Goal: Task Accomplishment & Management: Manage account settings

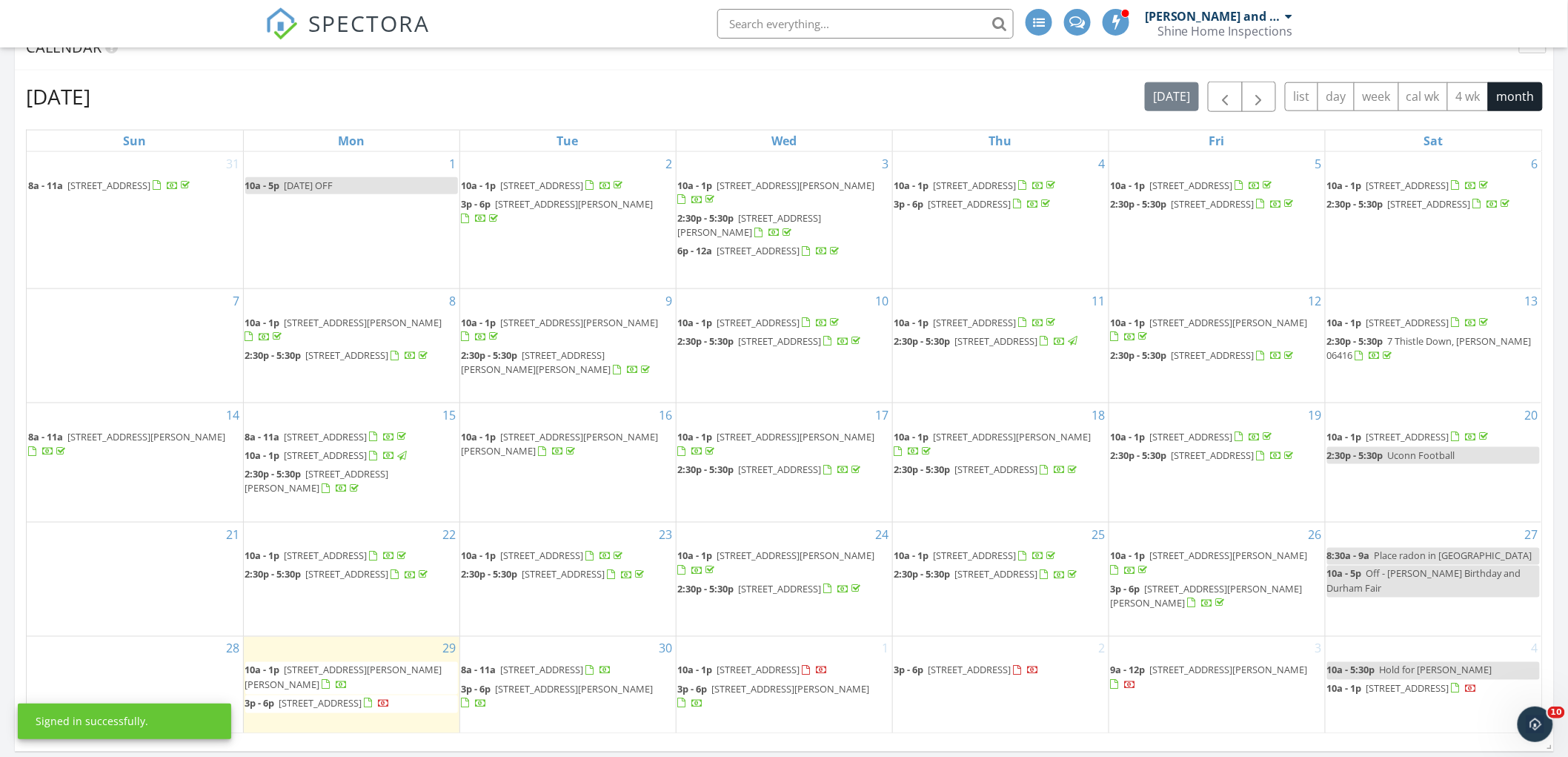
scroll to position [658, 0]
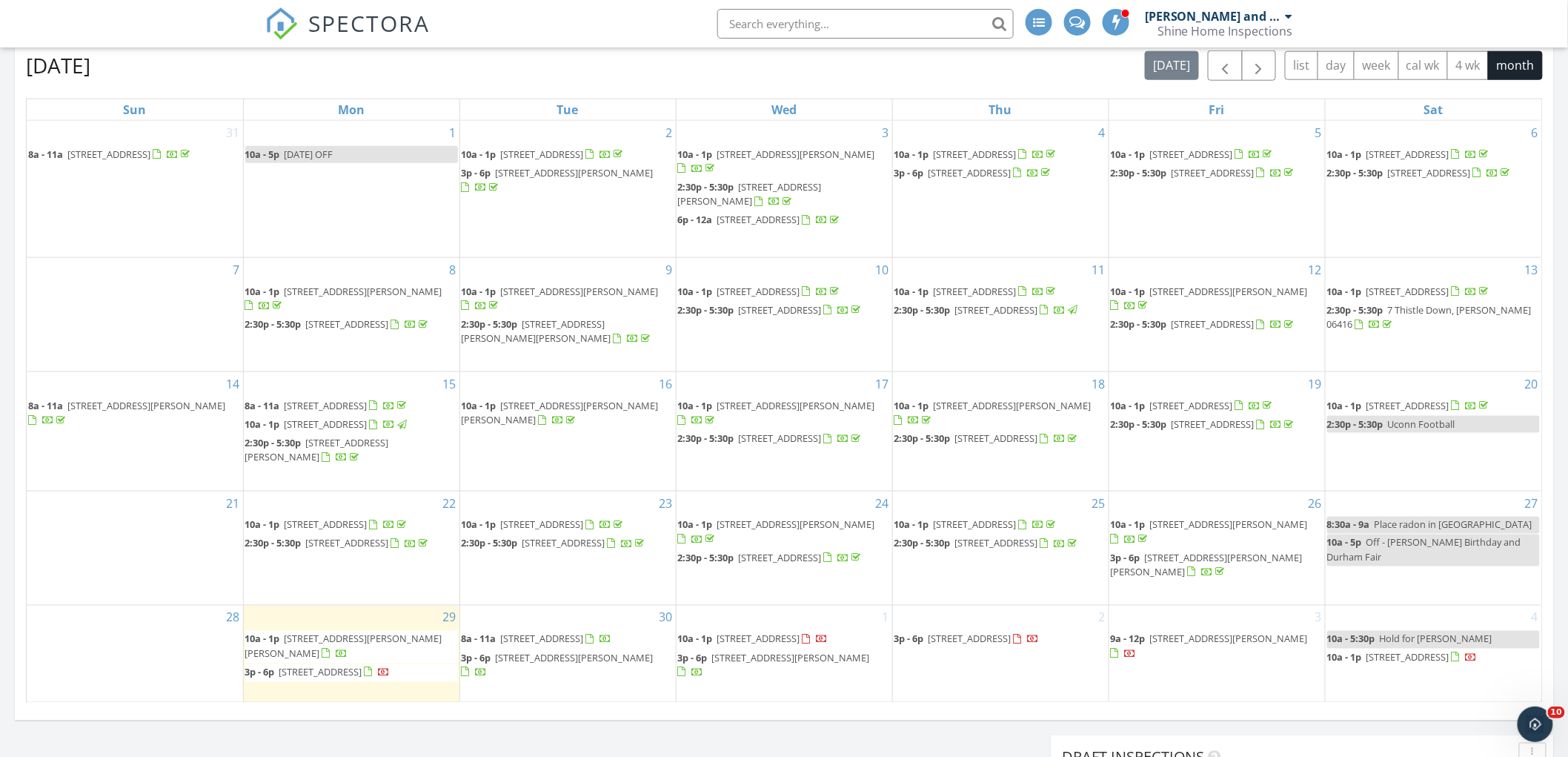
click at [560, 530] on span "324 S Silver Ln, Sunderland 01375" at bounding box center [542, 524] width 83 height 13
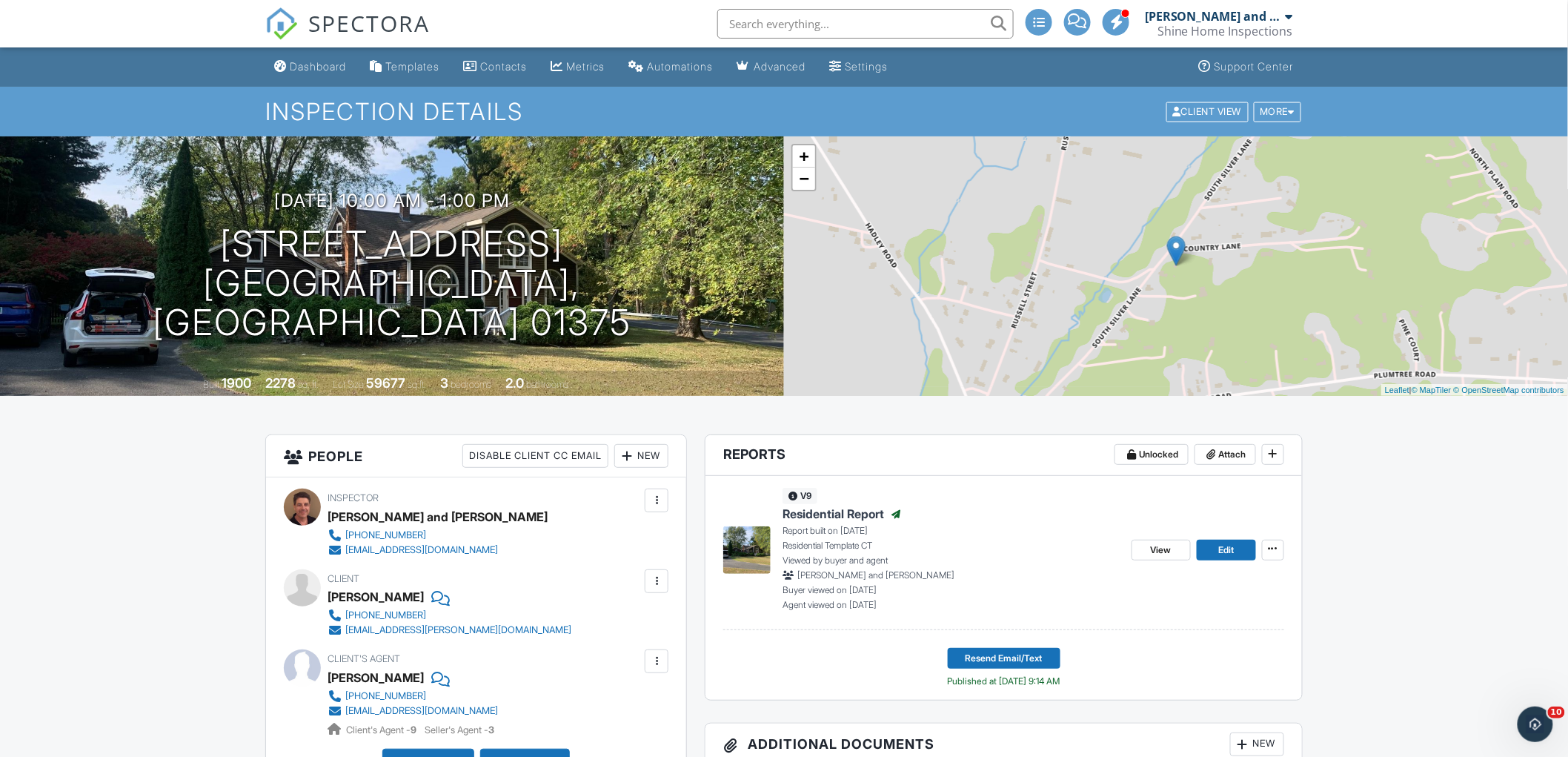
click at [657, 586] on div at bounding box center [657, 581] width 15 height 15
click at [643, 620] on li "Edit" at bounding box center [632, 626] width 55 height 37
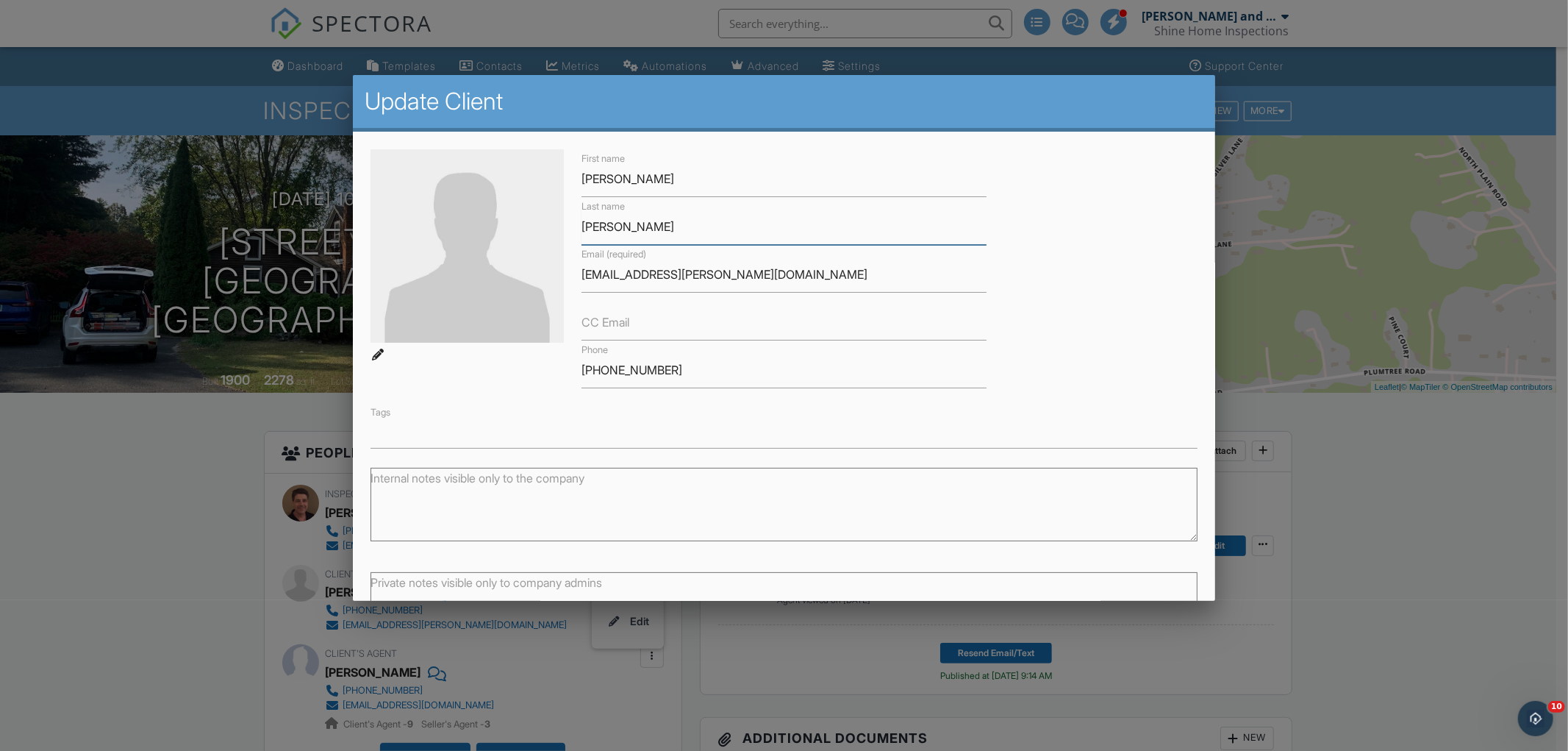
drag, startPoint x: 622, startPoint y: 224, endPoint x: 556, endPoint y: 229, distance: 66.2
click at [556, 229] on div "First name Mariana Last name Chilton Email (required) mariana.m.chilton@gmail.c…" at bounding box center [784, 298] width 845 height 299
drag, startPoint x: 755, startPoint y: 269, endPoint x: 567, endPoint y: 280, distance: 188.3
click at [565, 280] on div "First name Mariana Last name Chilton Email (required) mariana.m.chilton@gmail.c…" at bounding box center [784, 298] width 845 height 299
drag, startPoint x: 662, startPoint y: 372, endPoint x: 558, endPoint y: 369, distance: 104.0
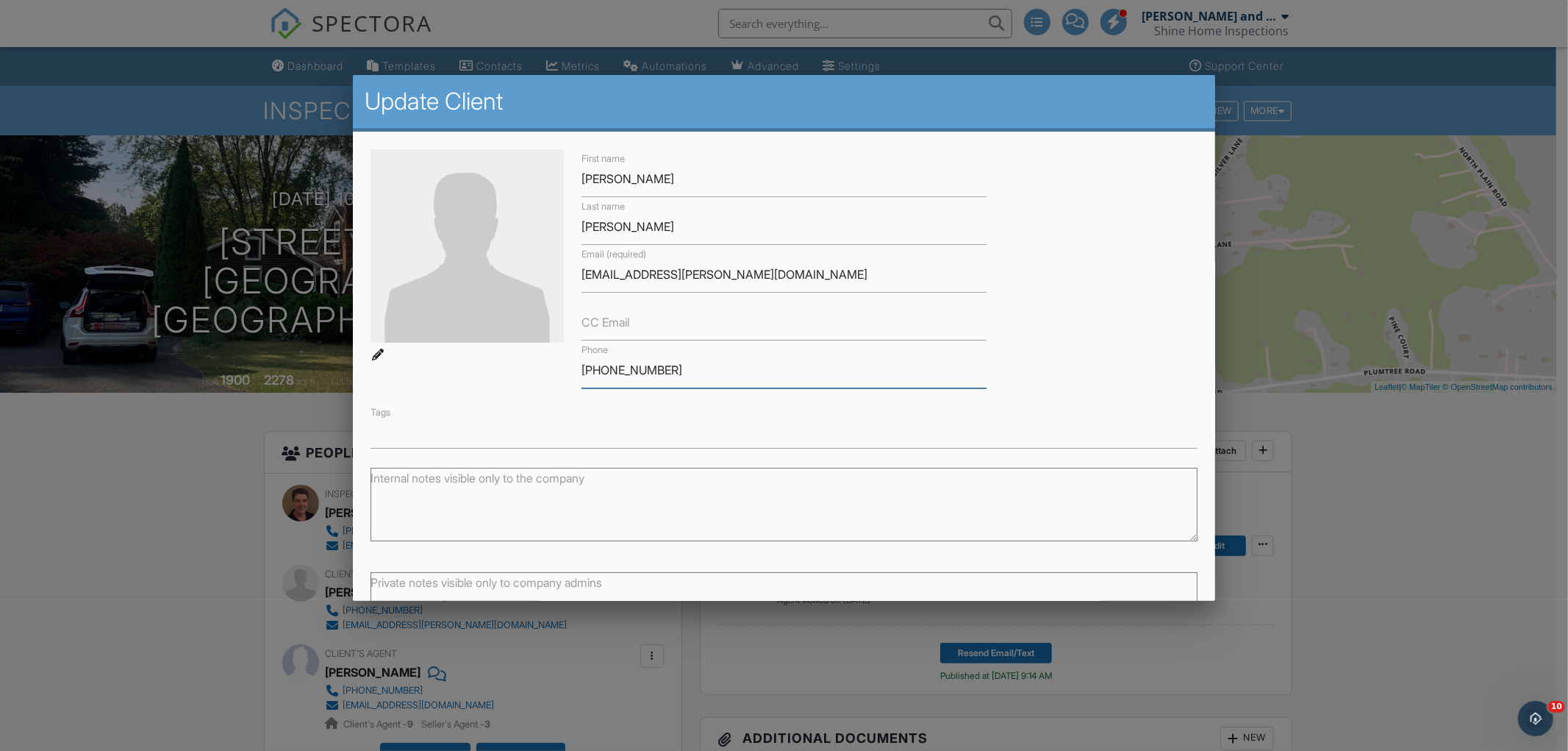
click at [558, 369] on div "First name Mariana Last name Chilton Email (required) mariana.m.chilton@gmail.c…" at bounding box center [784, 298] width 845 height 299
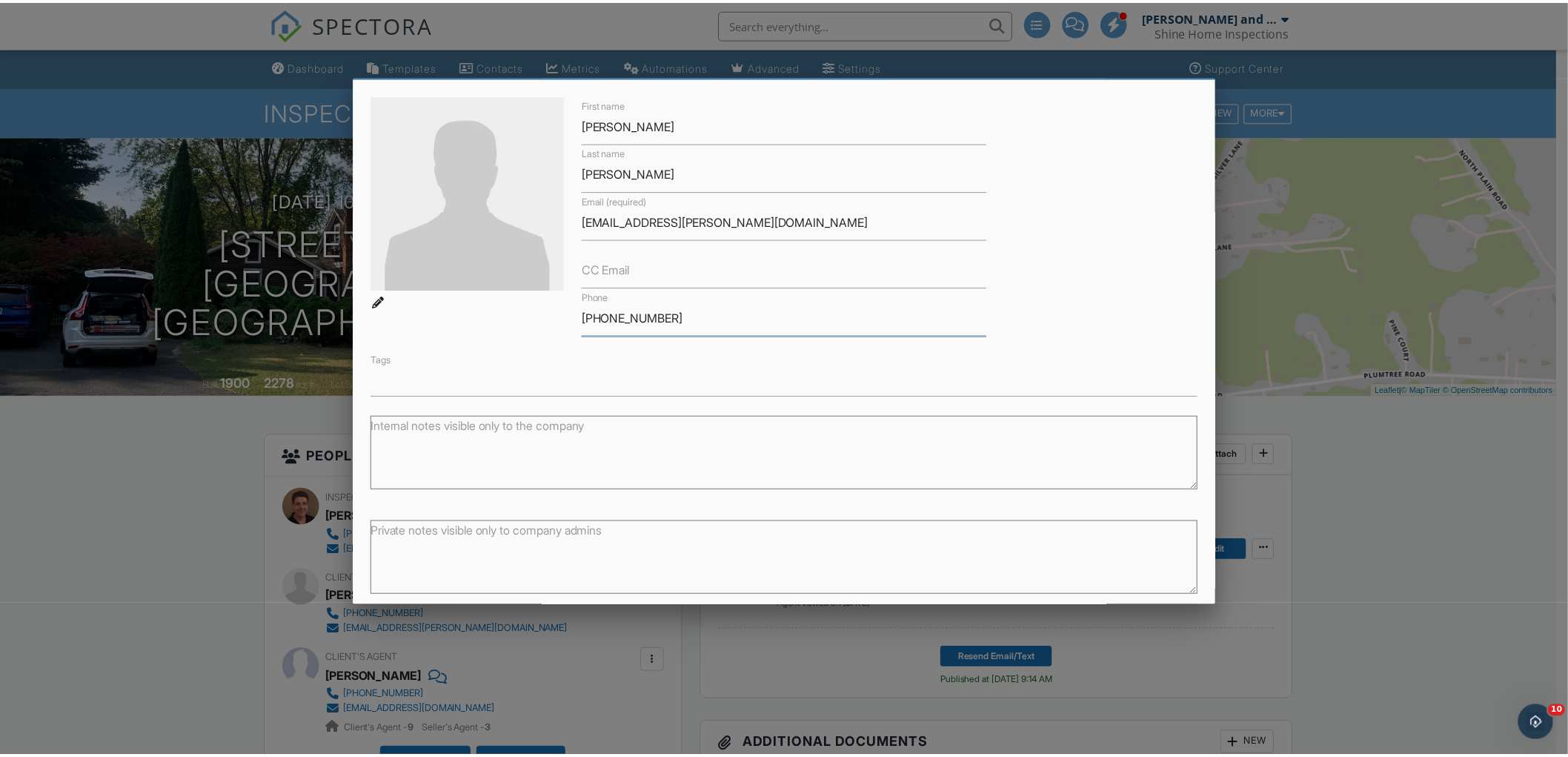
scroll to position [112, 0]
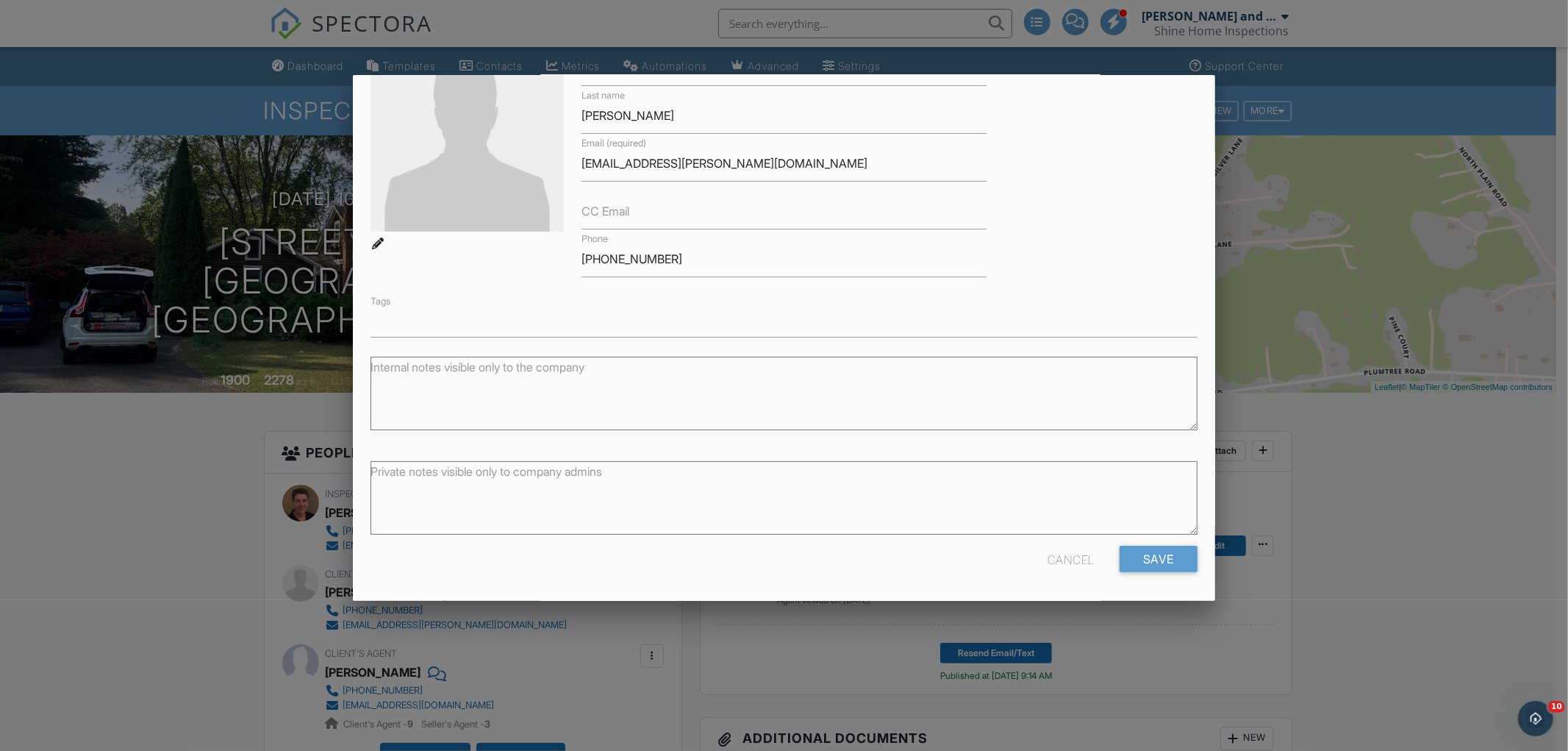
drag, startPoint x: 1062, startPoint y: 555, endPoint x: 990, endPoint y: 552, distance: 72.1
click at [1061, 555] on div "Cancel" at bounding box center [1071, 558] width 47 height 26
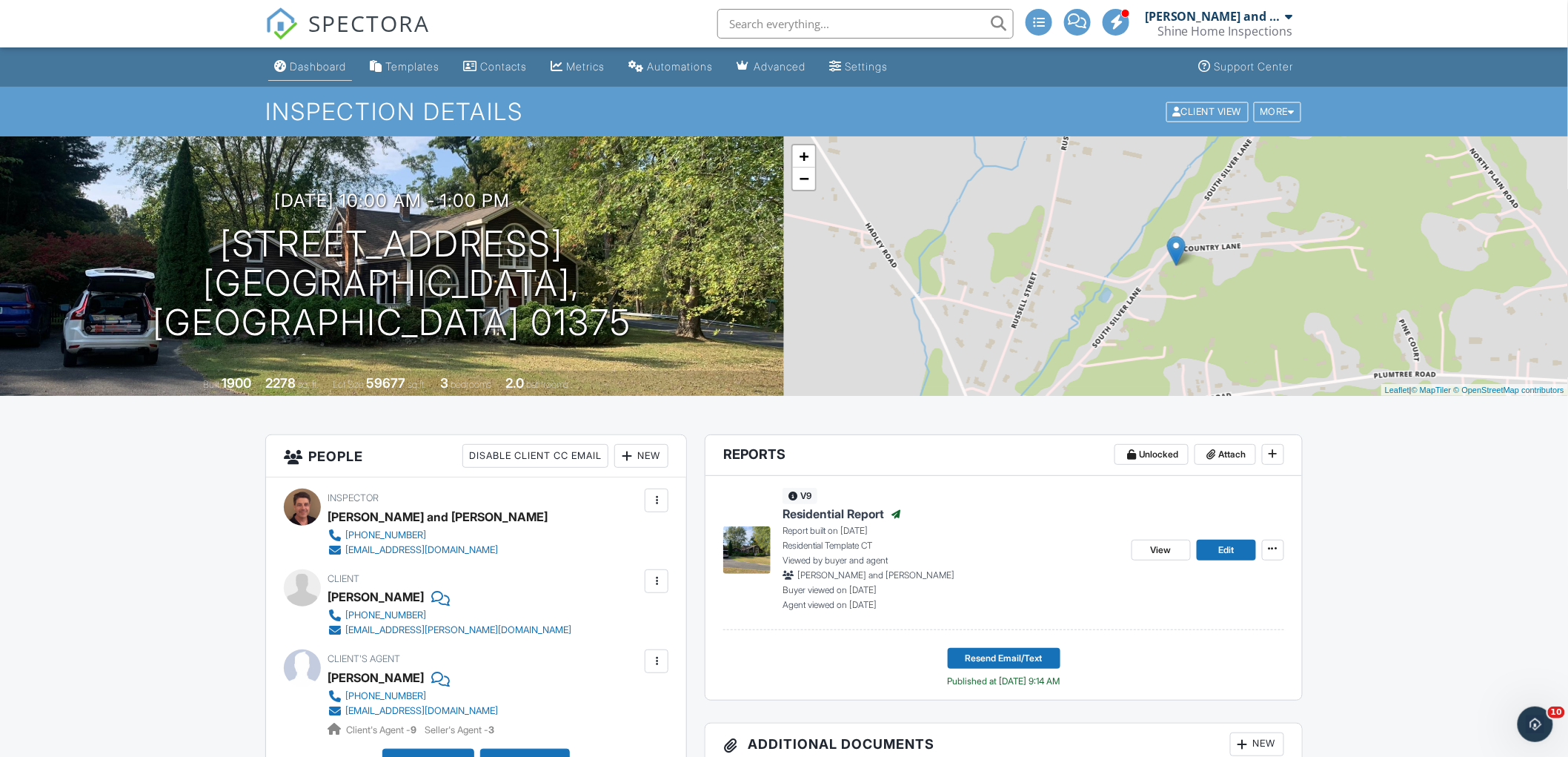
click at [320, 61] on div "Dashboard" at bounding box center [318, 66] width 57 height 13
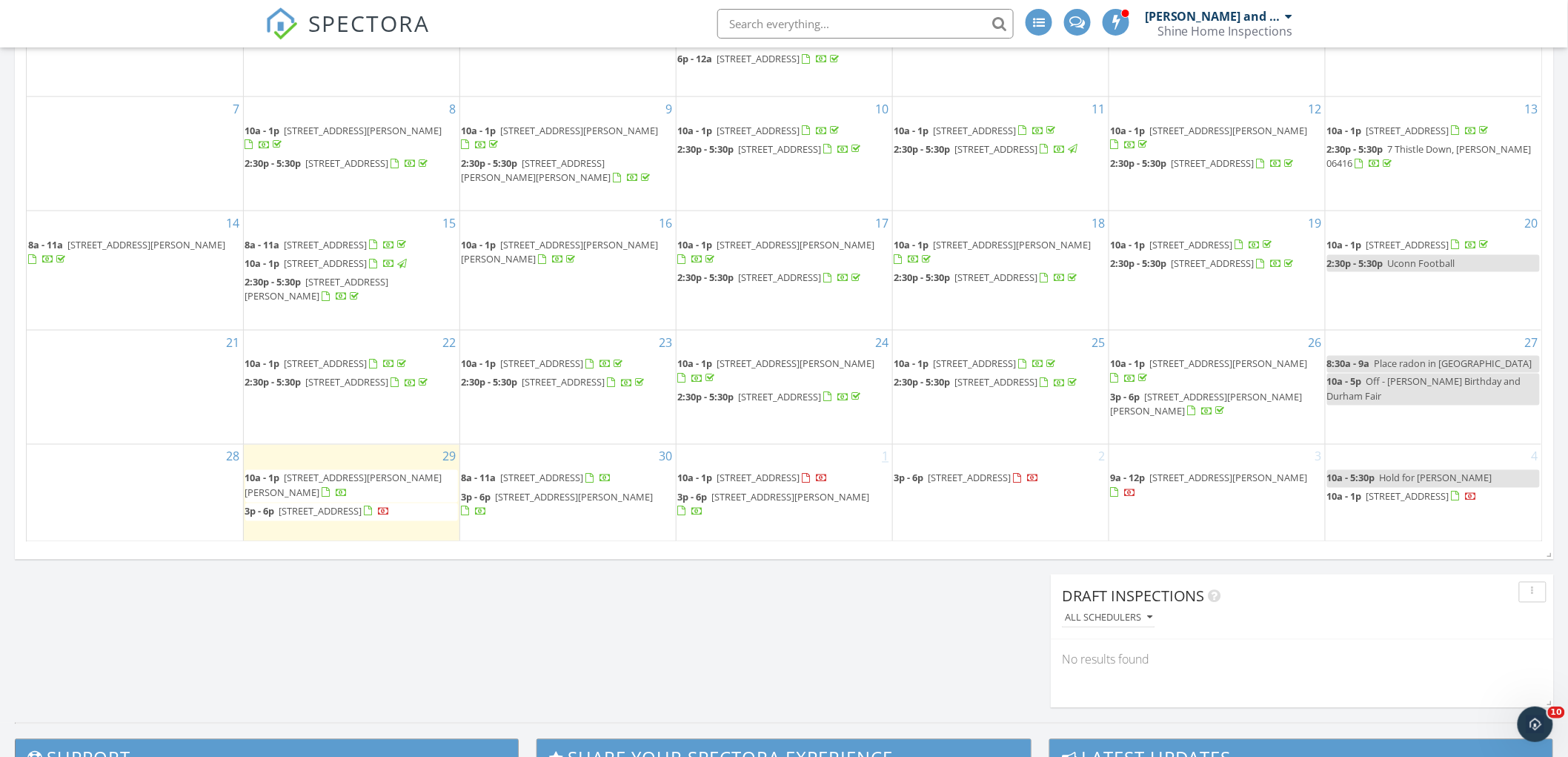
scroll to position [823, 0]
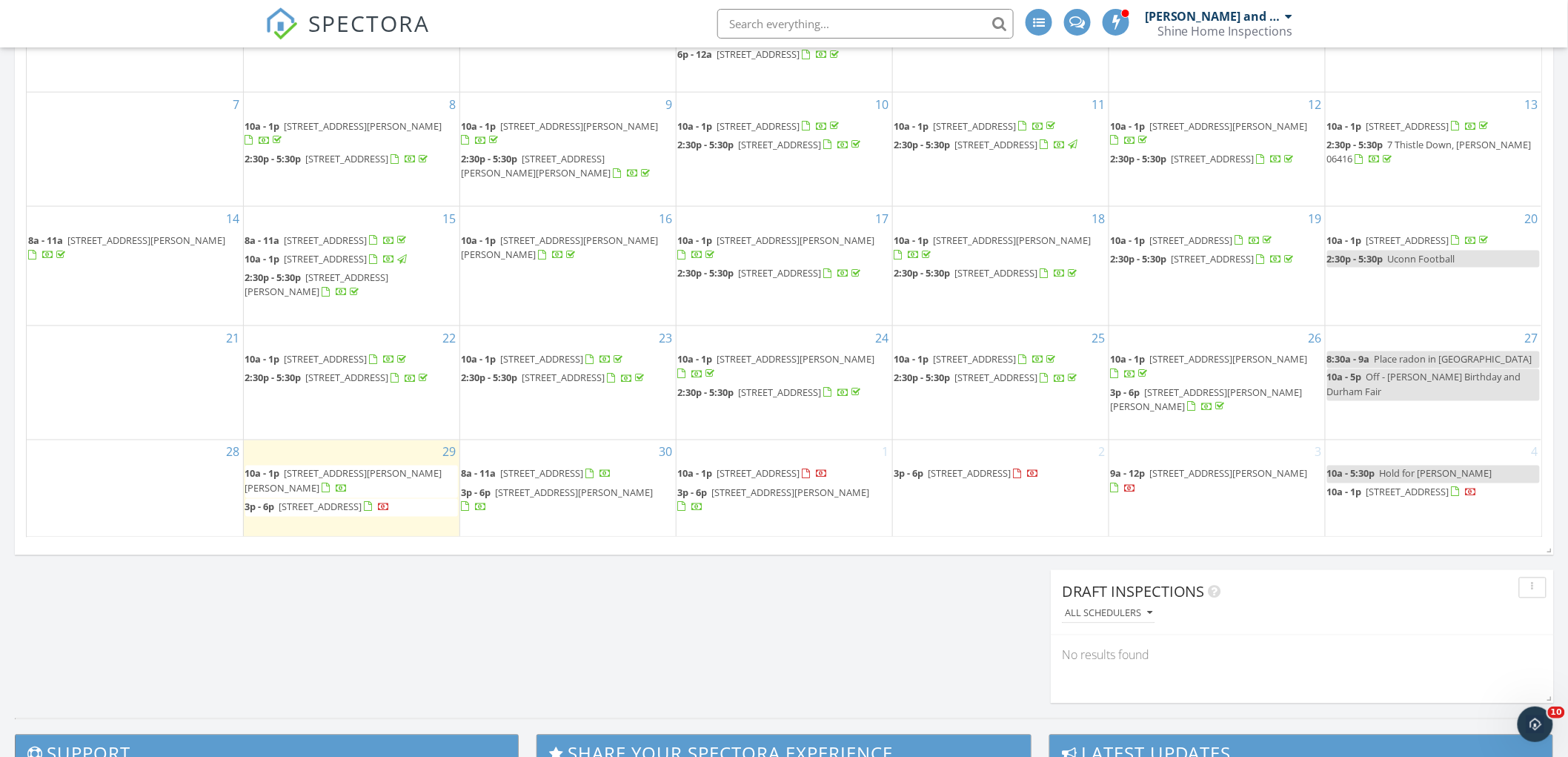
click at [595, 385] on span "55 Pheland St, Springfield 01109" at bounding box center [564, 378] width 83 height 13
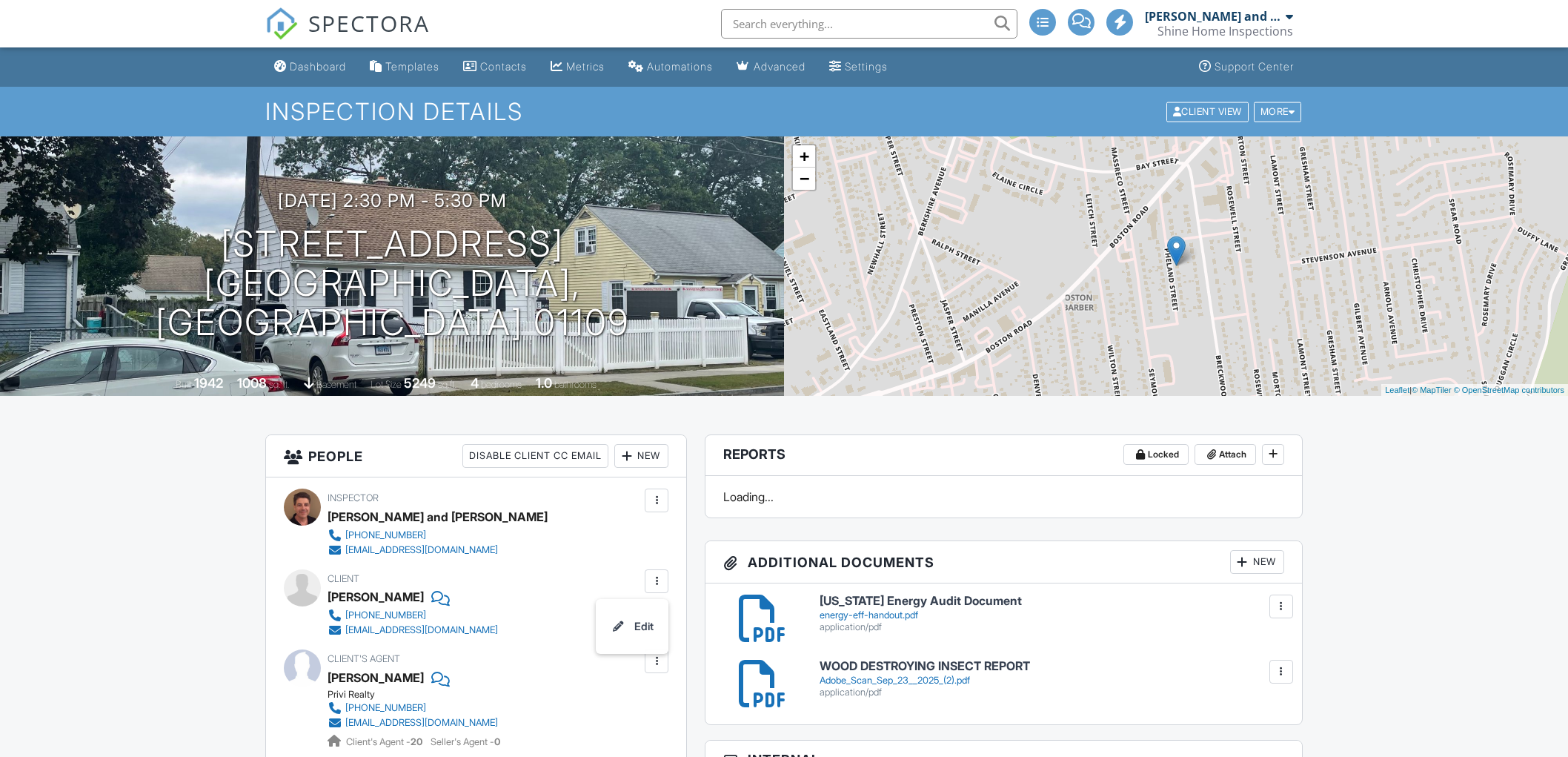
click at [648, 623] on li "Edit" at bounding box center [632, 626] width 55 height 37
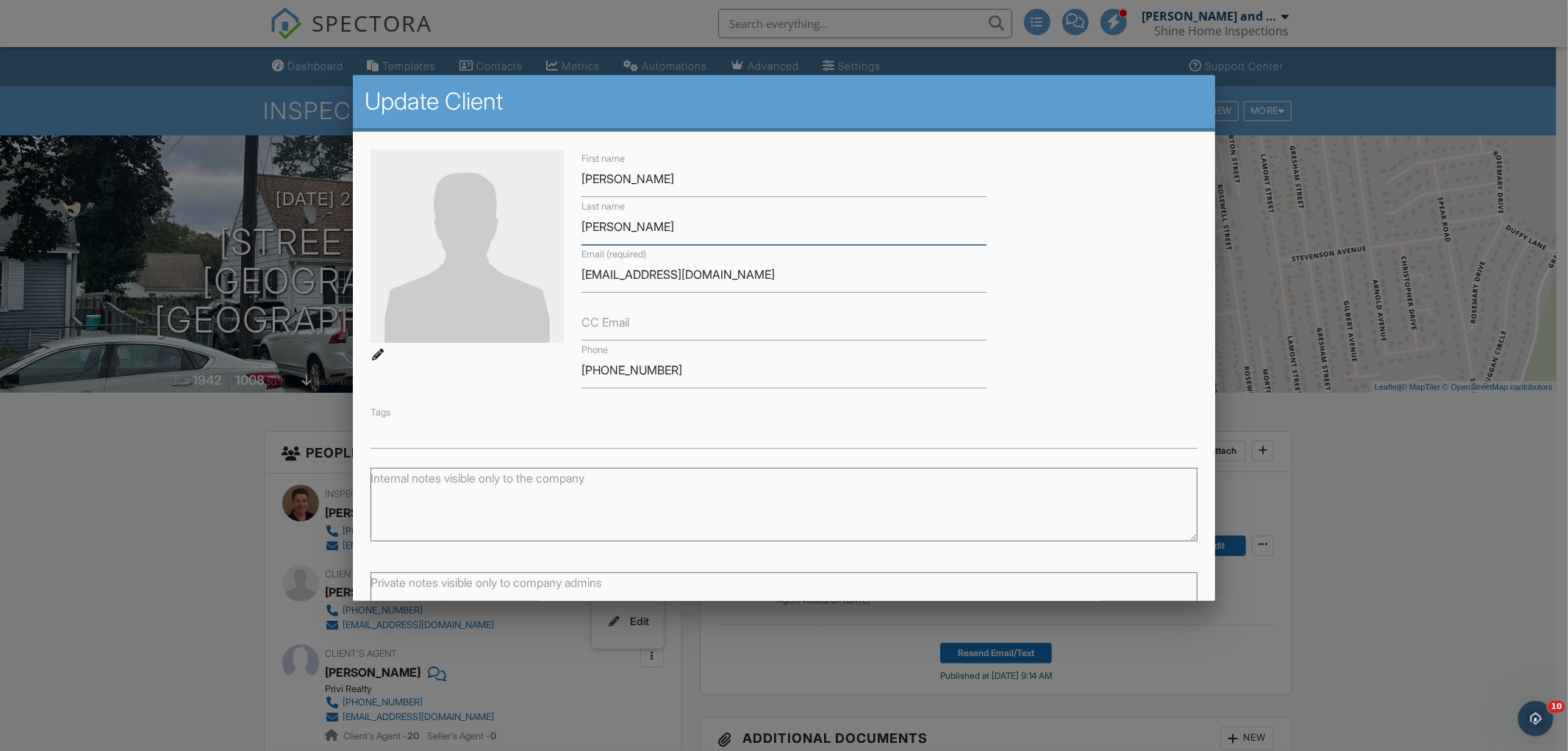
drag, startPoint x: 656, startPoint y: 224, endPoint x: 557, endPoint y: 225, distance: 99.0
click at [557, 225] on div "First name Luis Last name Rafael Junior Email (required) luisxcastillo@gmail.co…" at bounding box center [784, 298] width 845 height 299
drag, startPoint x: 713, startPoint y: 273, endPoint x: 565, endPoint y: 278, distance: 148.1
click at [559, 277] on div "First name Luis Last name Rafael Junior Email (required) luisxcastillo@gmail.co…" at bounding box center [784, 298] width 845 height 299
drag, startPoint x: 659, startPoint y: 367, endPoint x: 554, endPoint y: 367, distance: 105.0
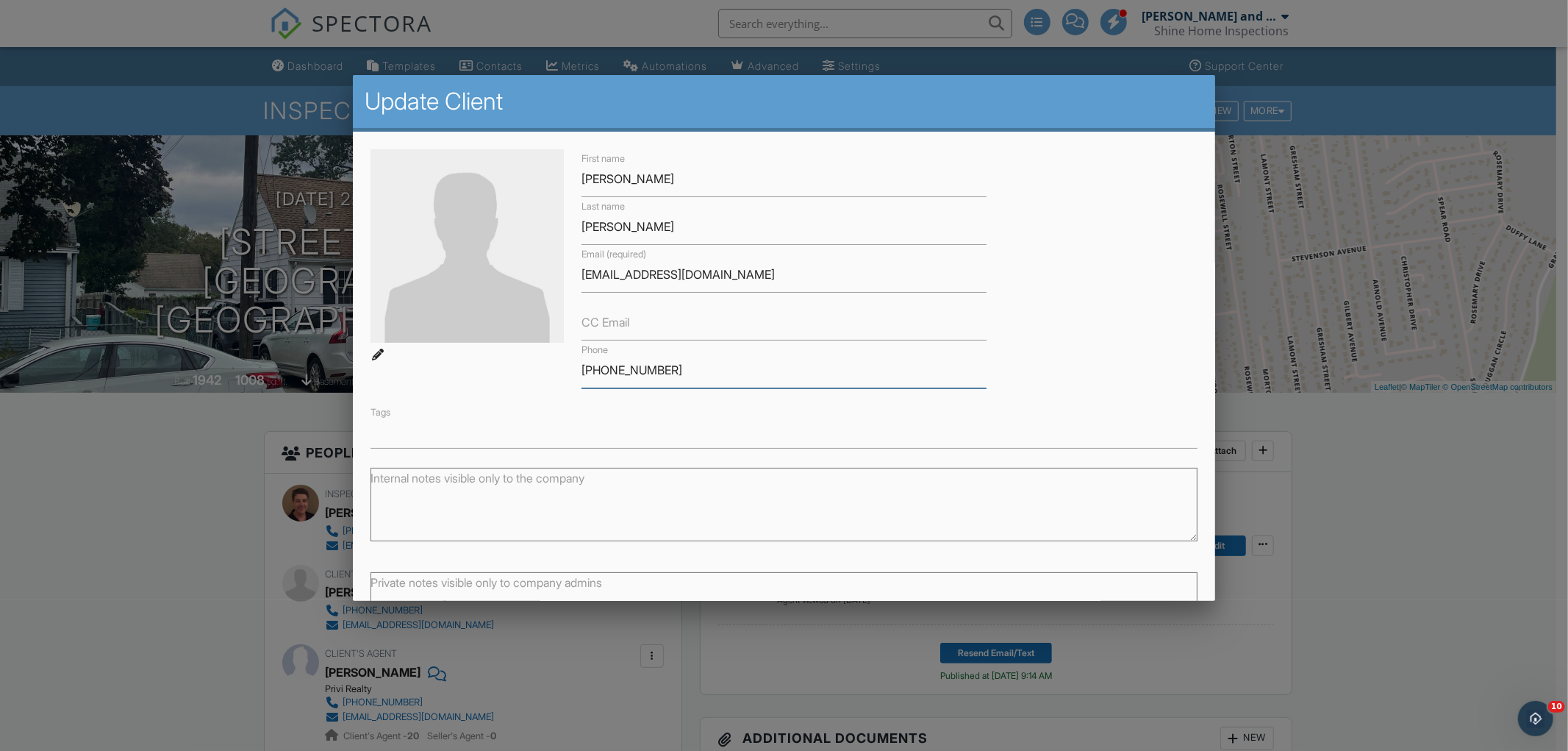
click at [554, 367] on div "First name Luis Last name Rafael Junior Email (required) luisxcastillo@gmail.co…" at bounding box center [784, 298] width 845 height 299
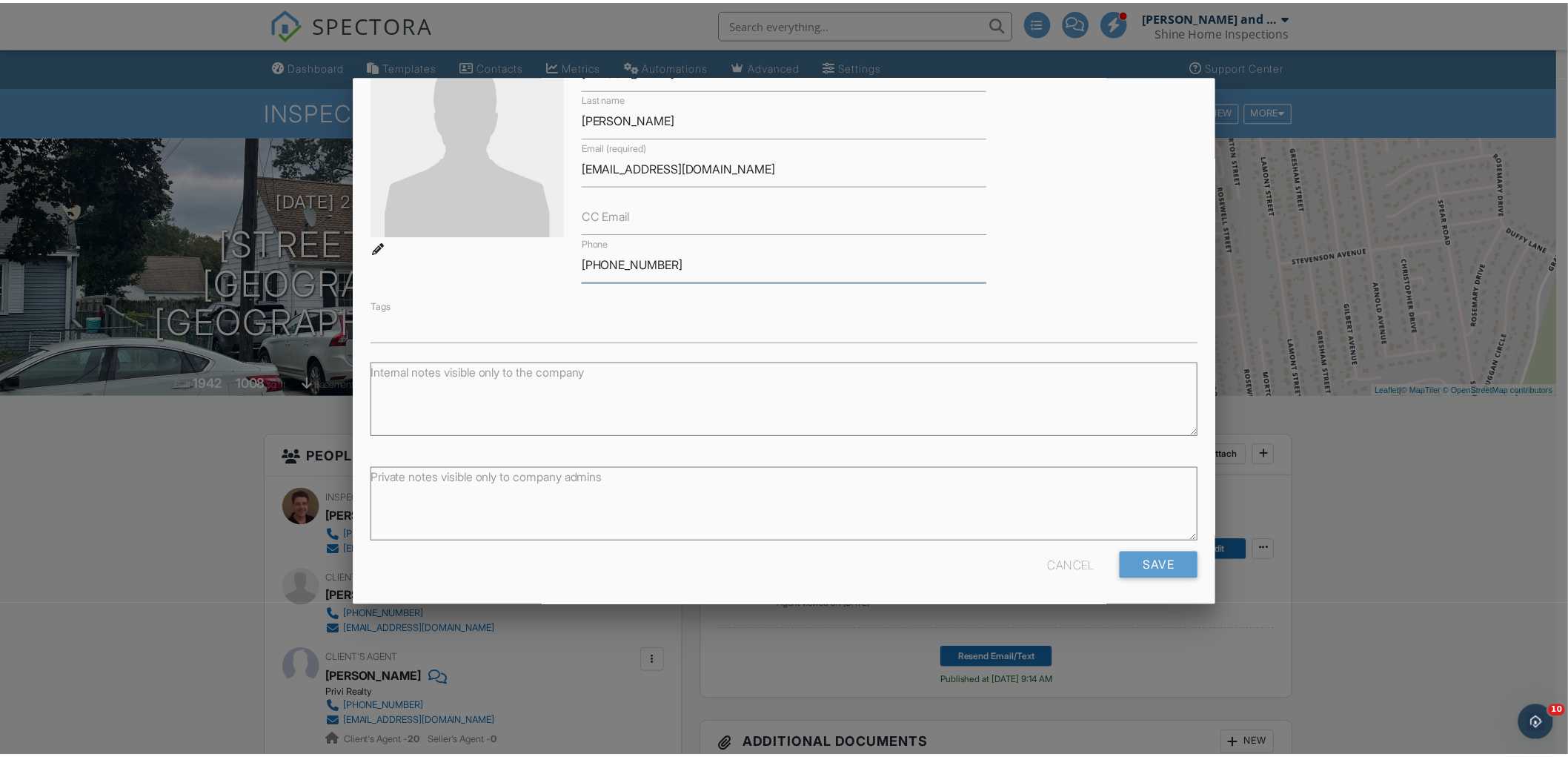
scroll to position [112, 0]
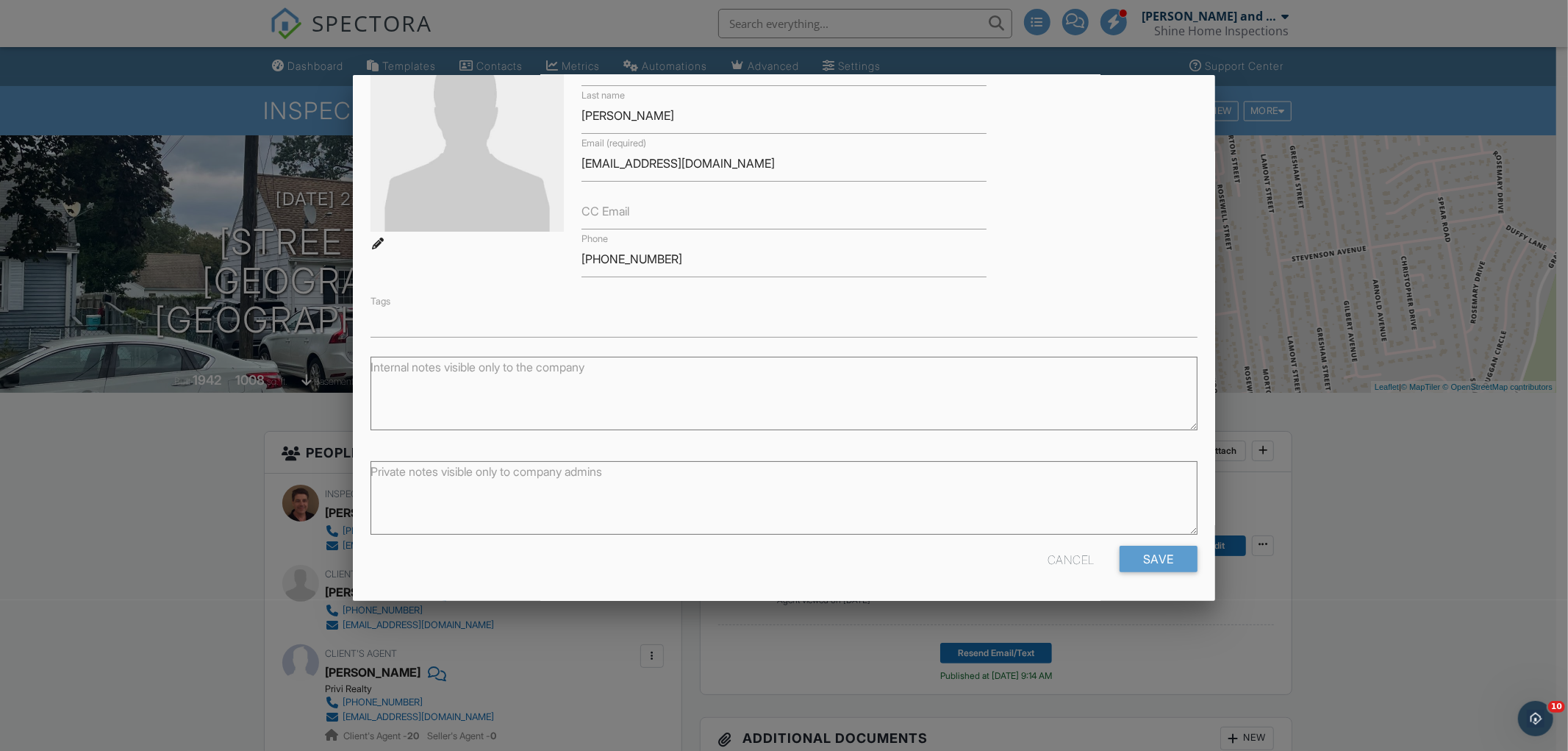
drag, startPoint x: 1064, startPoint y: 558, endPoint x: 940, endPoint y: 558, distance: 124.0
click at [1064, 558] on div "Cancel" at bounding box center [1071, 558] width 47 height 26
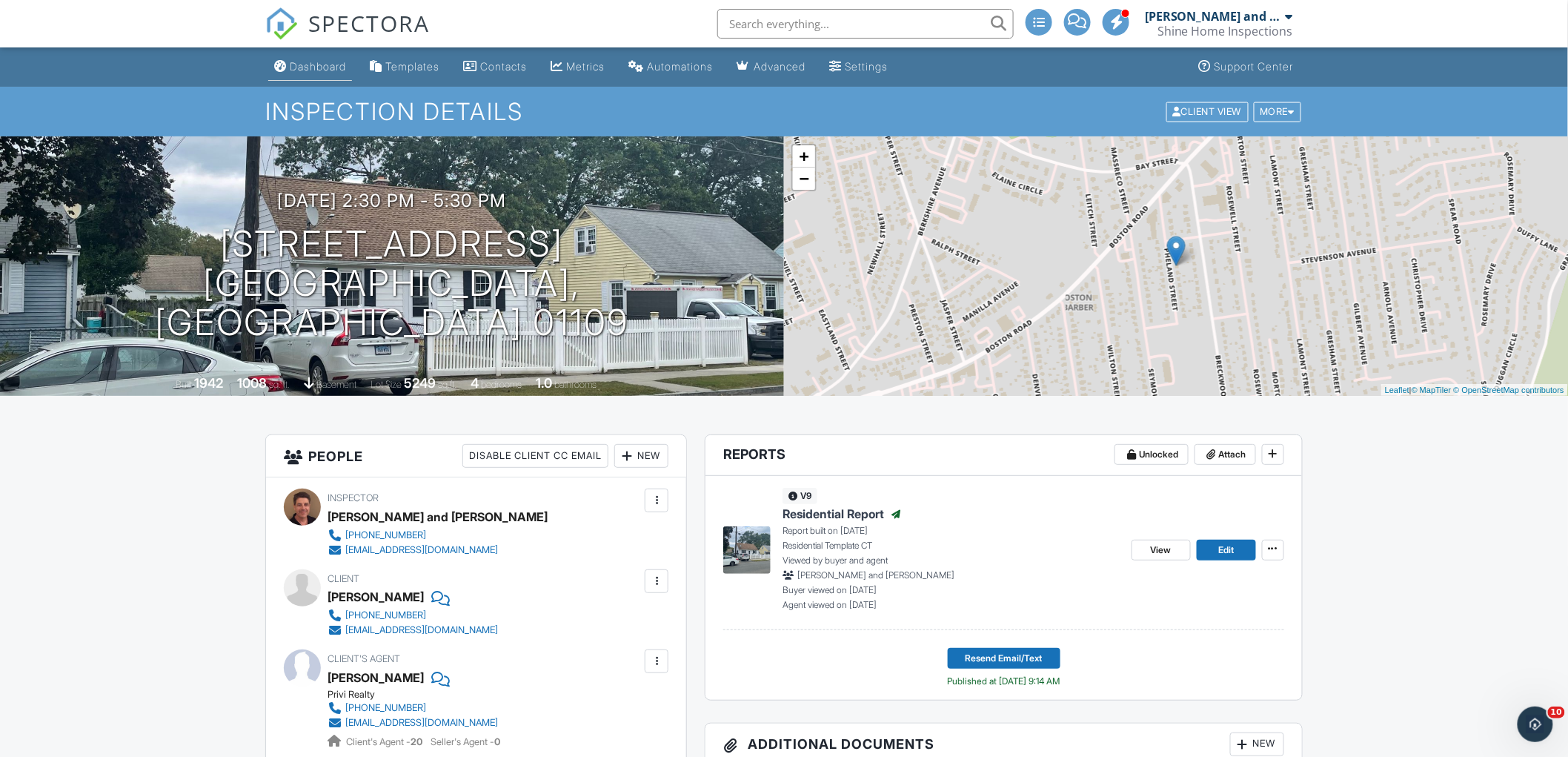
click at [306, 57] on link "Dashboard" at bounding box center [311, 67] width 84 height 27
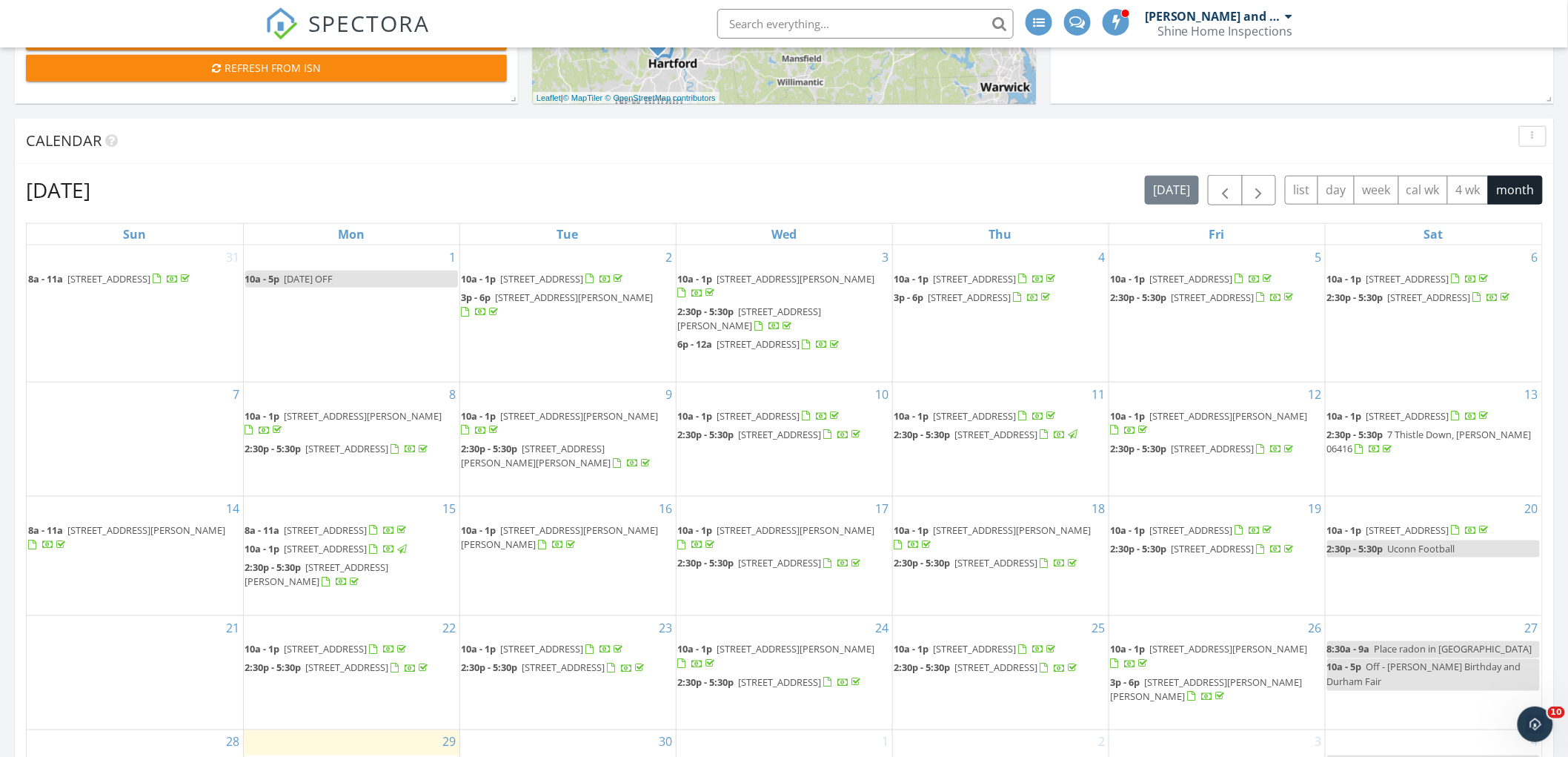
scroll to position [741, 0]
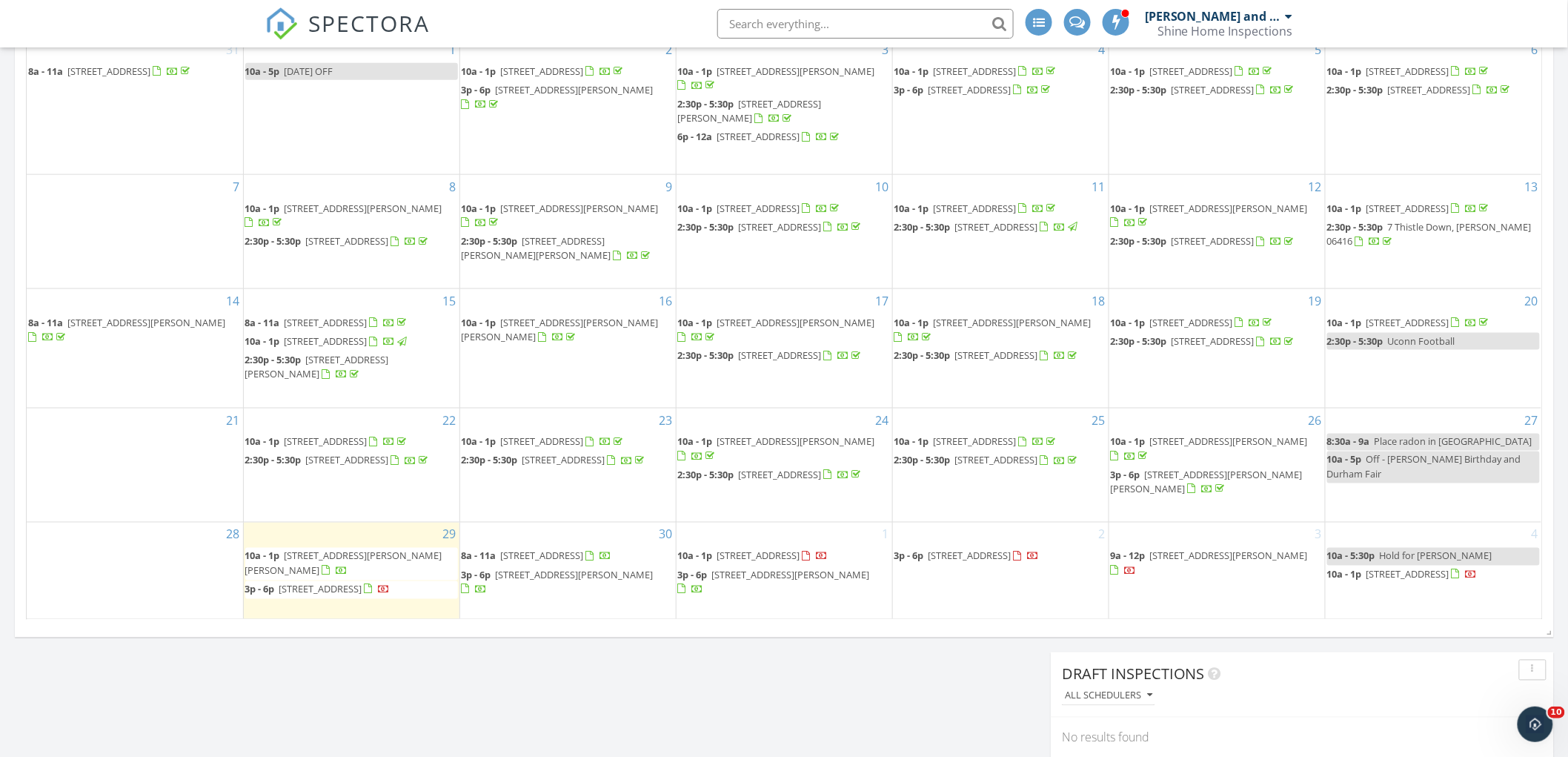
click at [801, 447] on span "[STREET_ADDRESS][PERSON_NAME]" at bounding box center [796, 442] width 158 height 13
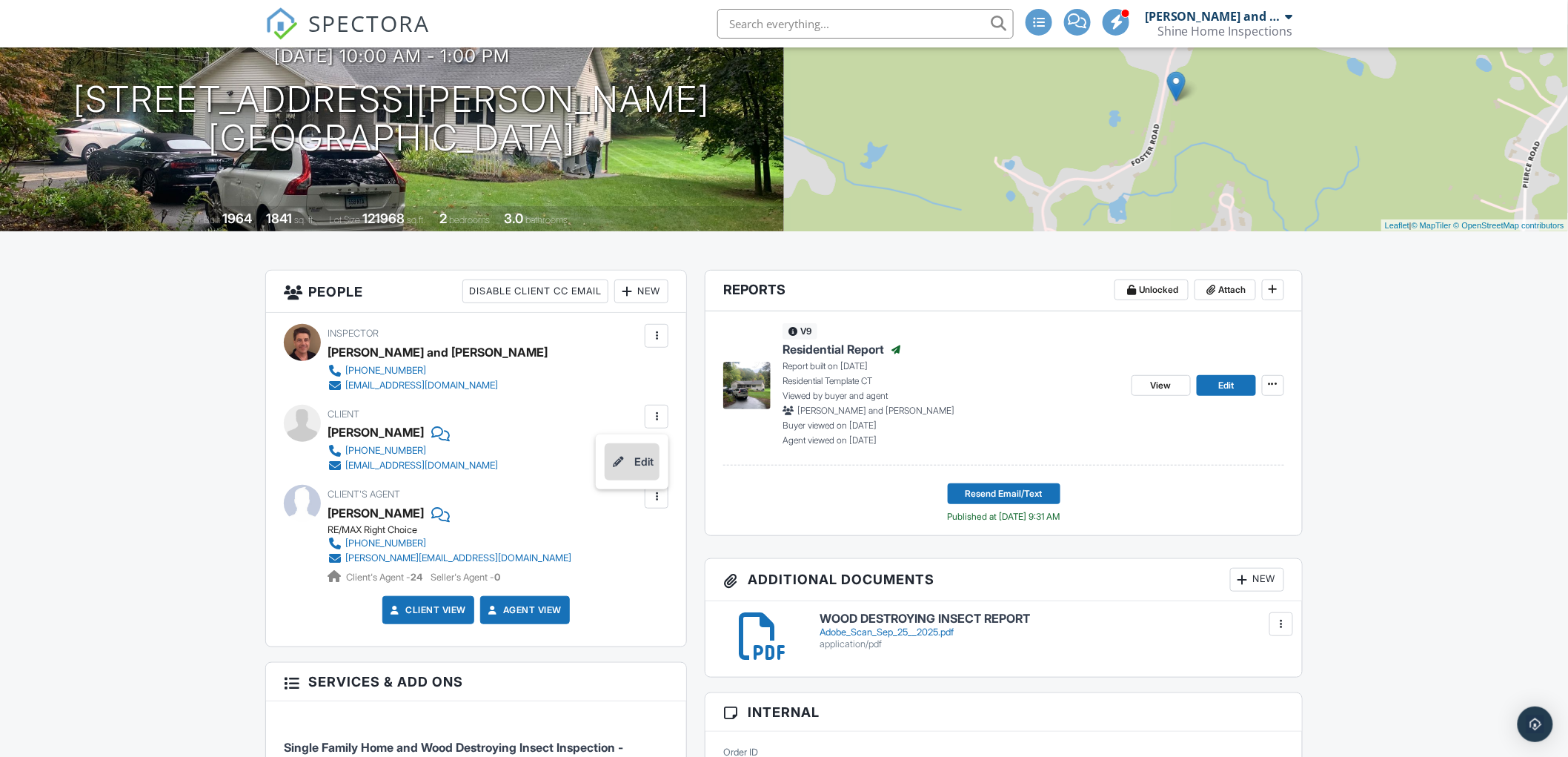
click at [648, 459] on li "Edit" at bounding box center [632, 462] width 55 height 37
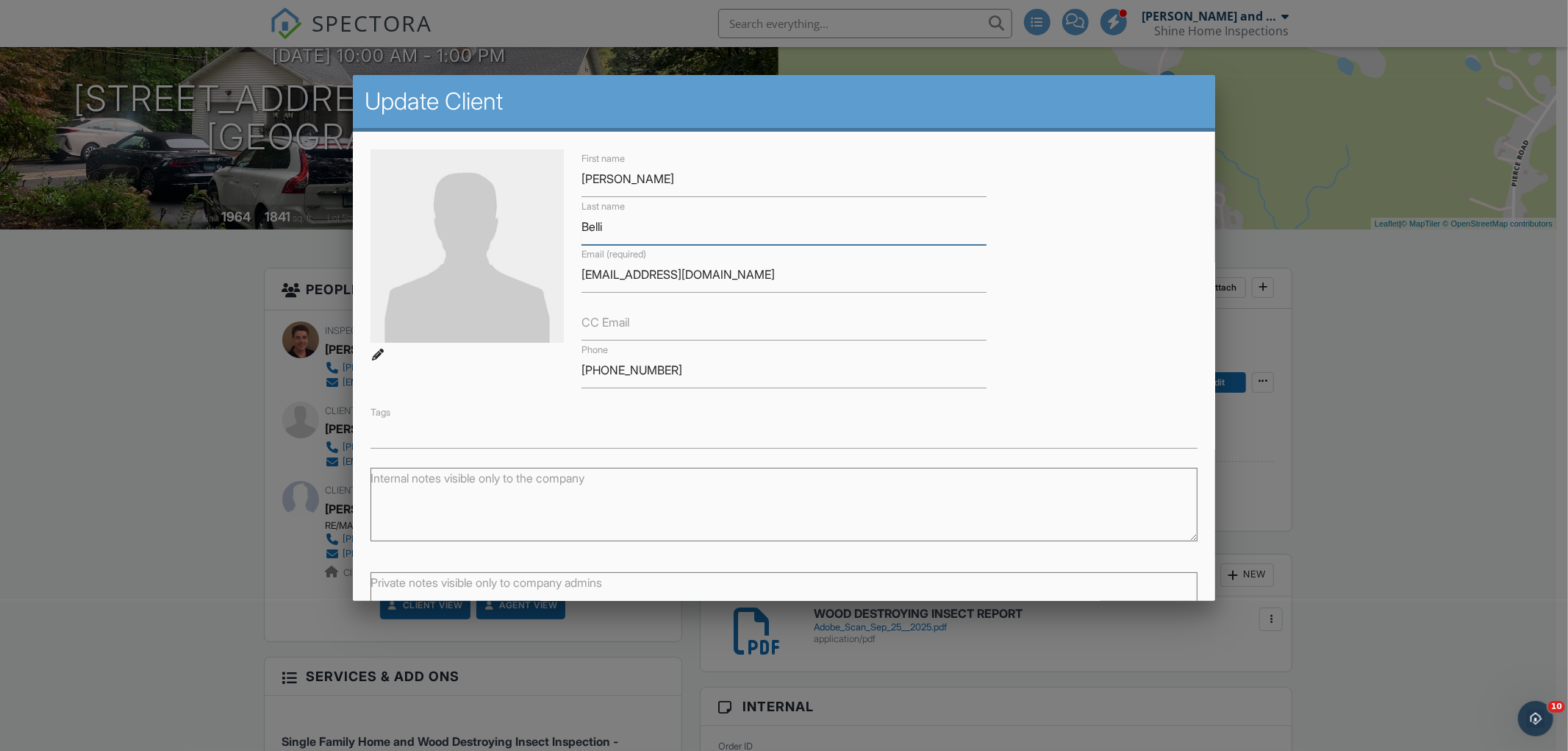
drag, startPoint x: 598, startPoint y: 217, endPoint x: 567, endPoint y: 219, distance: 31.1
click at [567, 219] on div "First name Robert Last name Belli Email (required) rfbelli2@gmail.com CC Email …" at bounding box center [784, 298] width 845 height 299
drag, startPoint x: 694, startPoint y: 273, endPoint x: 561, endPoint y: 276, distance: 133.0
click at [561, 276] on div "First name Robert Last name Belli Email (required) rfbelli2@gmail.com CC Email …" at bounding box center [784, 298] width 845 height 299
drag, startPoint x: 660, startPoint y: 372, endPoint x: 606, endPoint y: 360, distance: 55.3
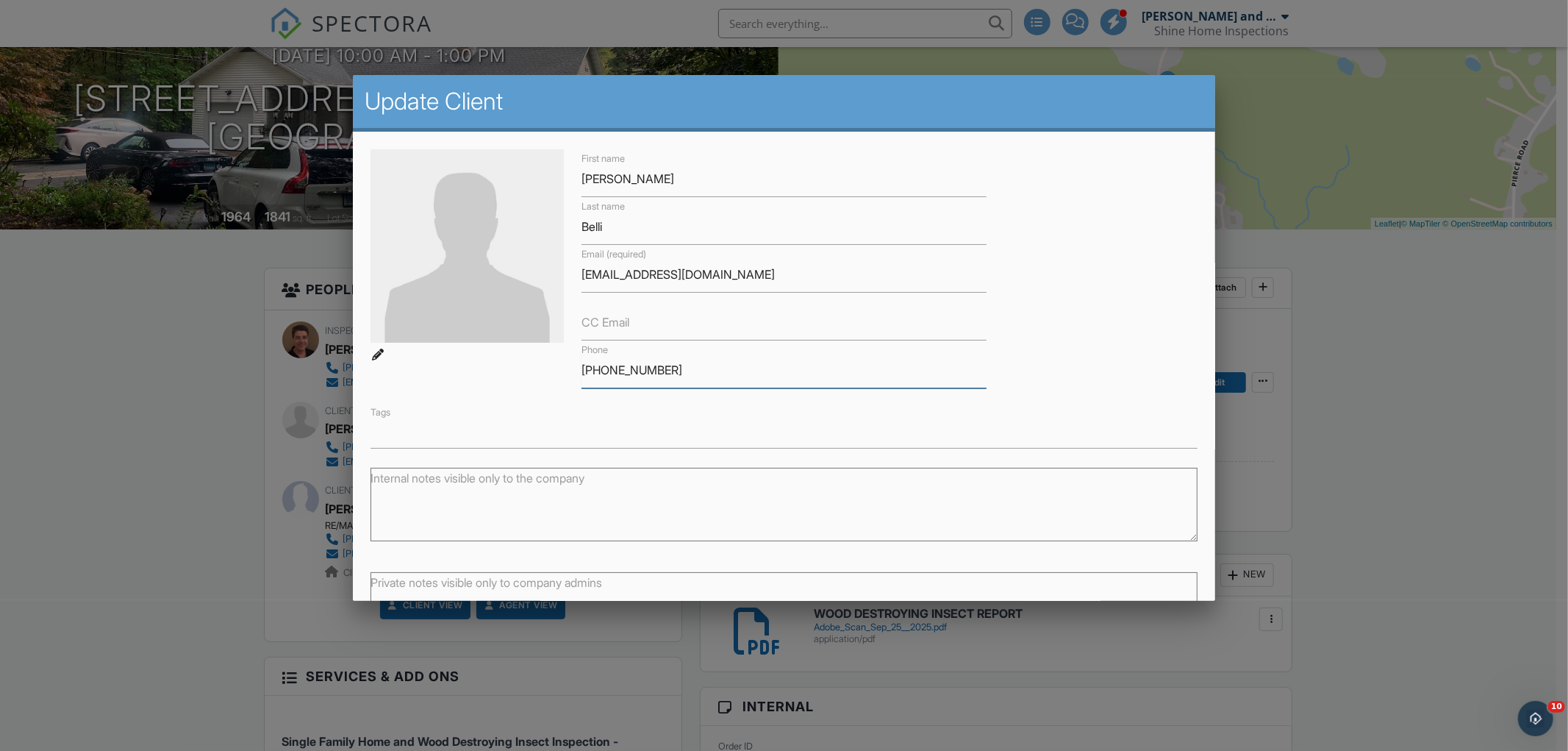
click at [573, 364] on div "Phone 402-304-2409" at bounding box center [784, 364] width 423 height 48
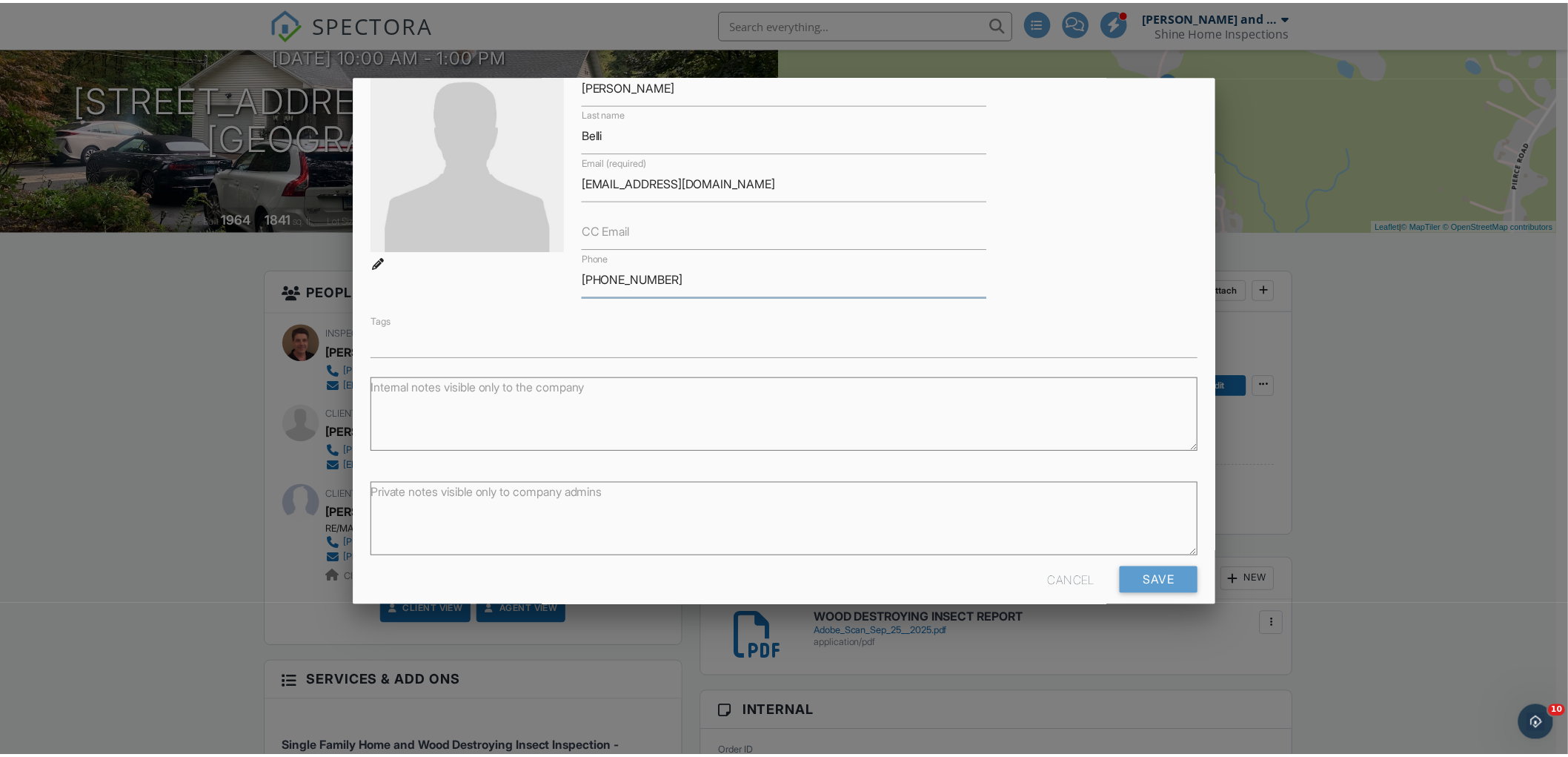
scroll to position [112, 0]
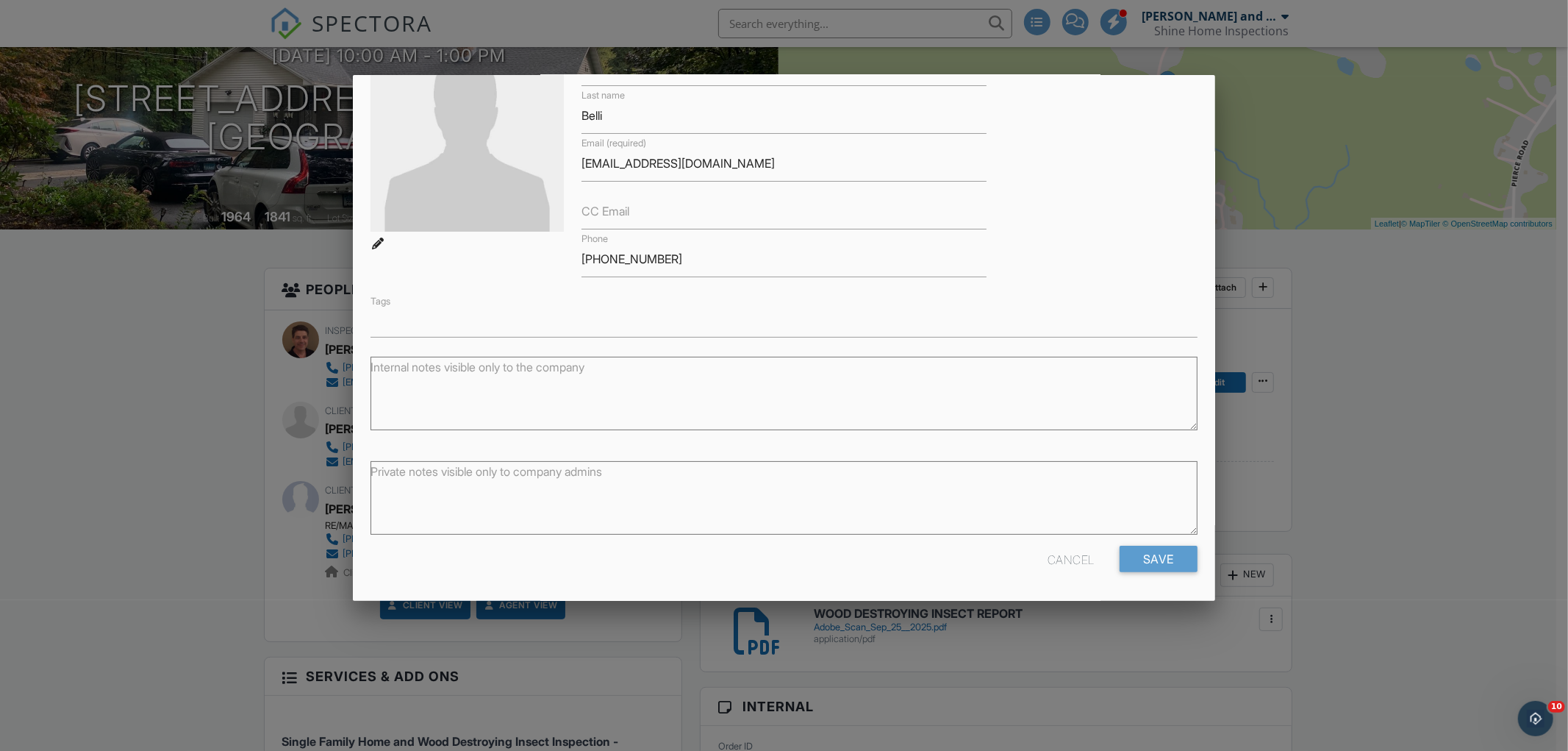
click at [1058, 558] on div "Cancel" at bounding box center [1071, 558] width 47 height 26
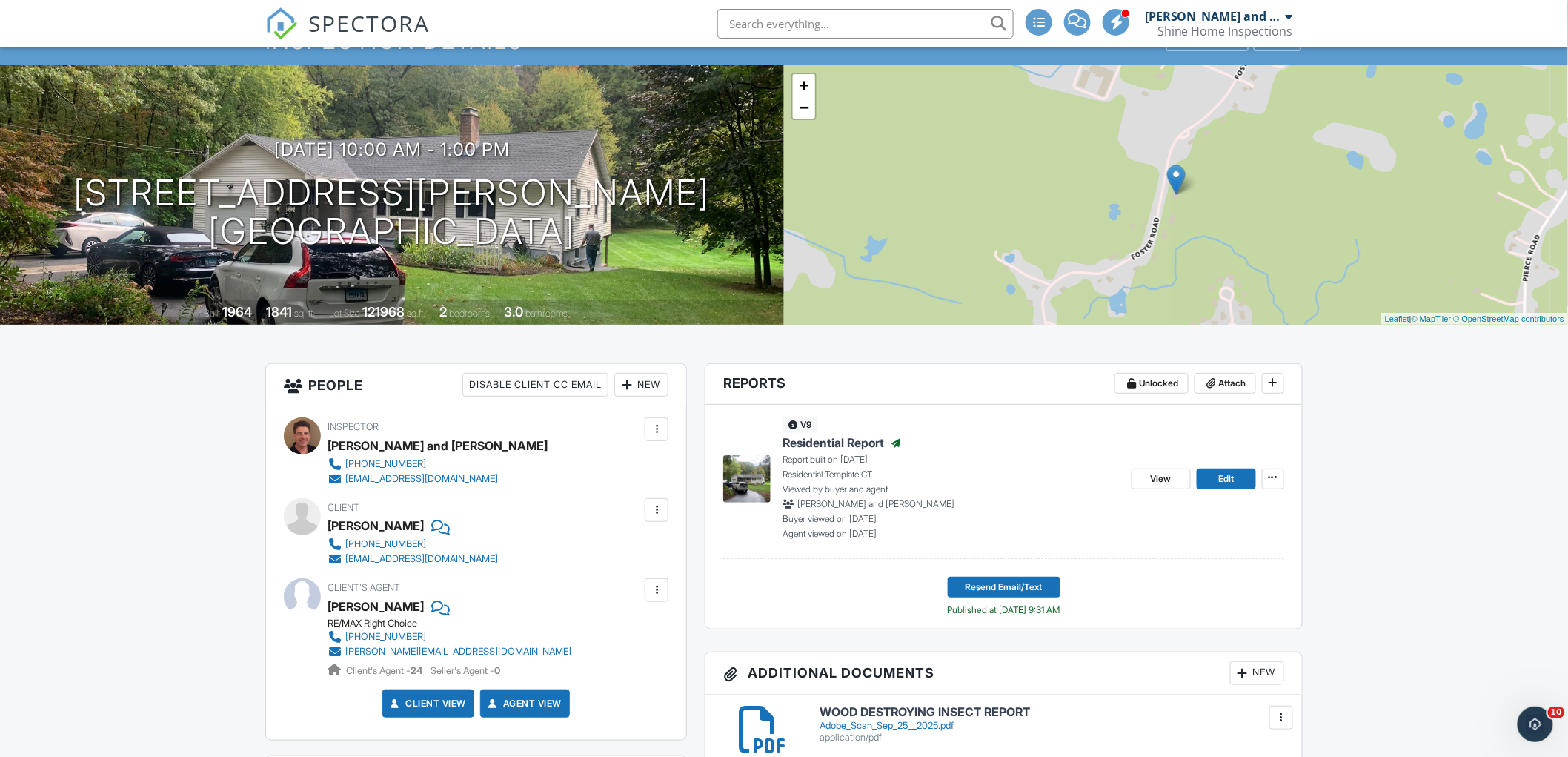
scroll to position [0, 0]
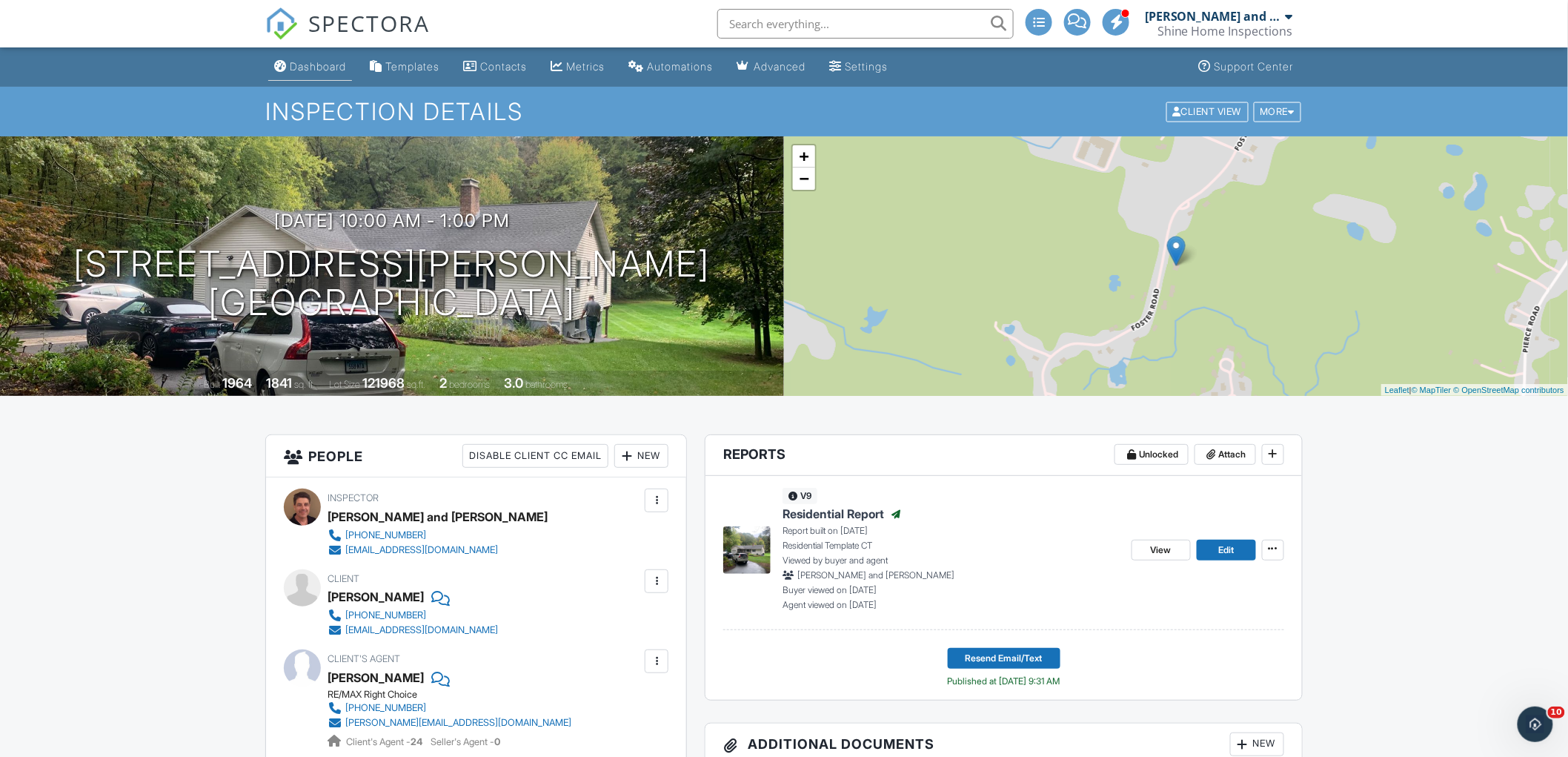
click at [308, 63] on div "Dashboard" at bounding box center [318, 66] width 57 height 13
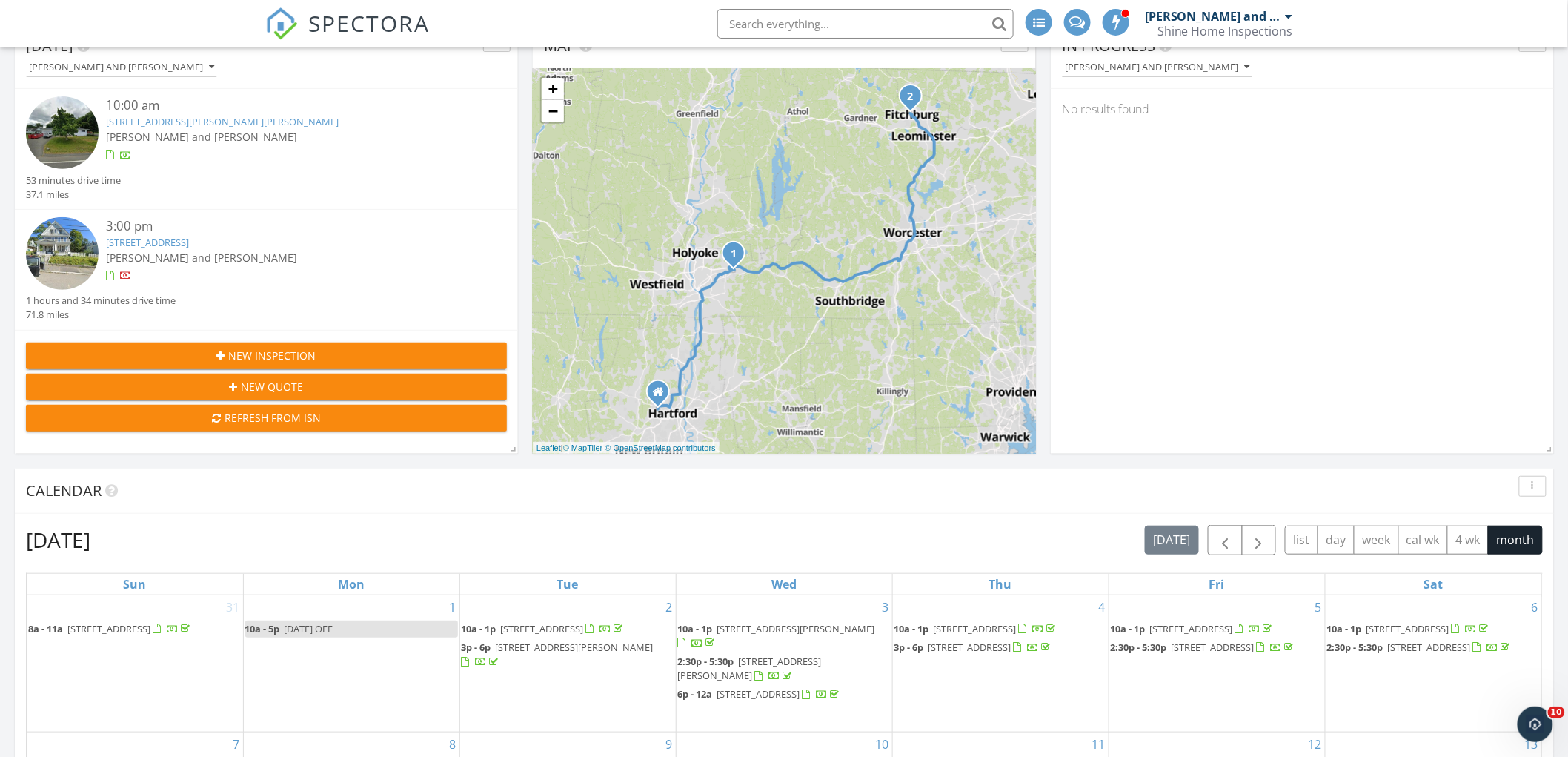
scroll to position [247, 0]
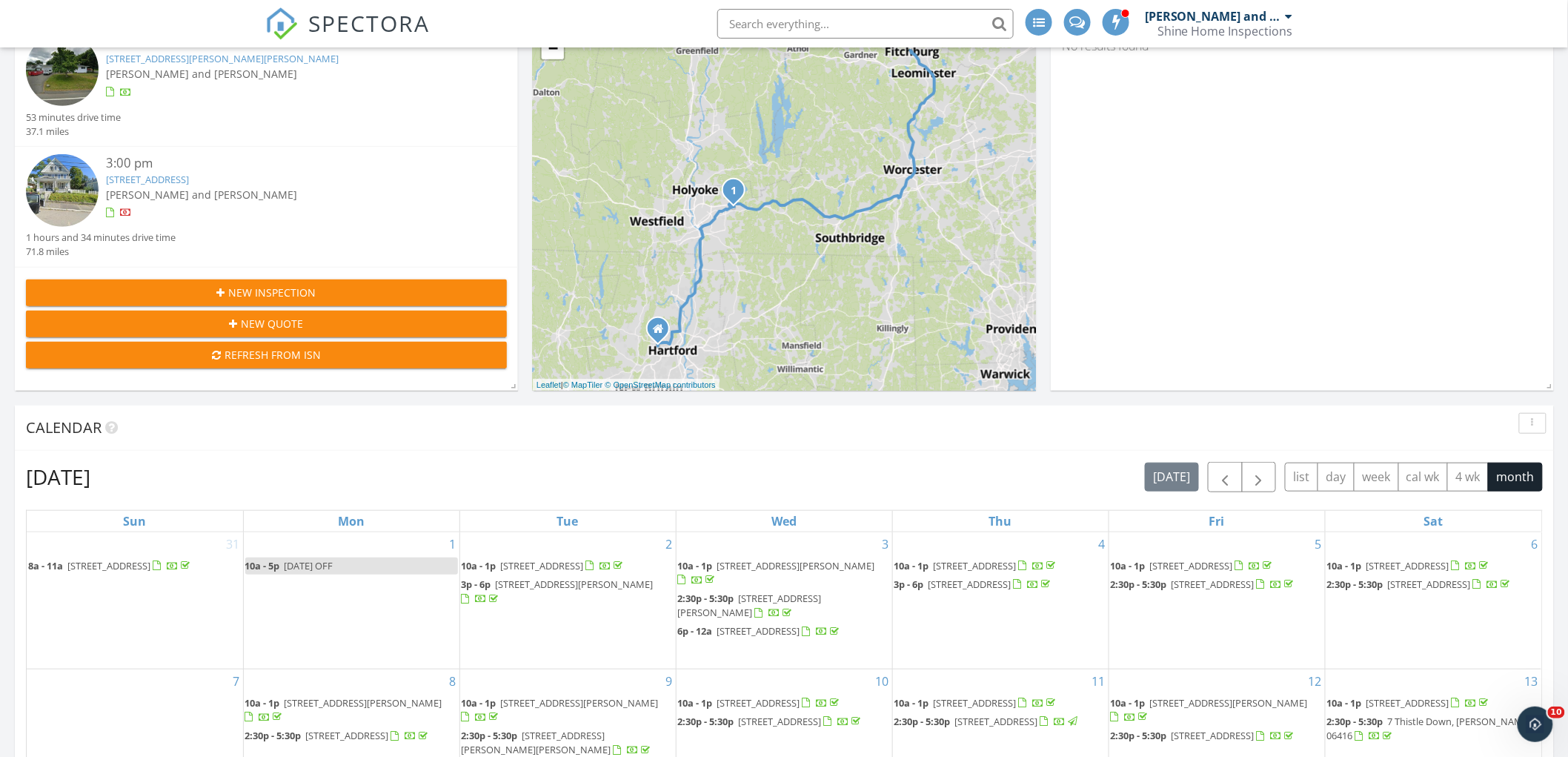
click at [189, 180] on link "[STREET_ADDRESS]" at bounding box center [147, 179] width 83 height 13
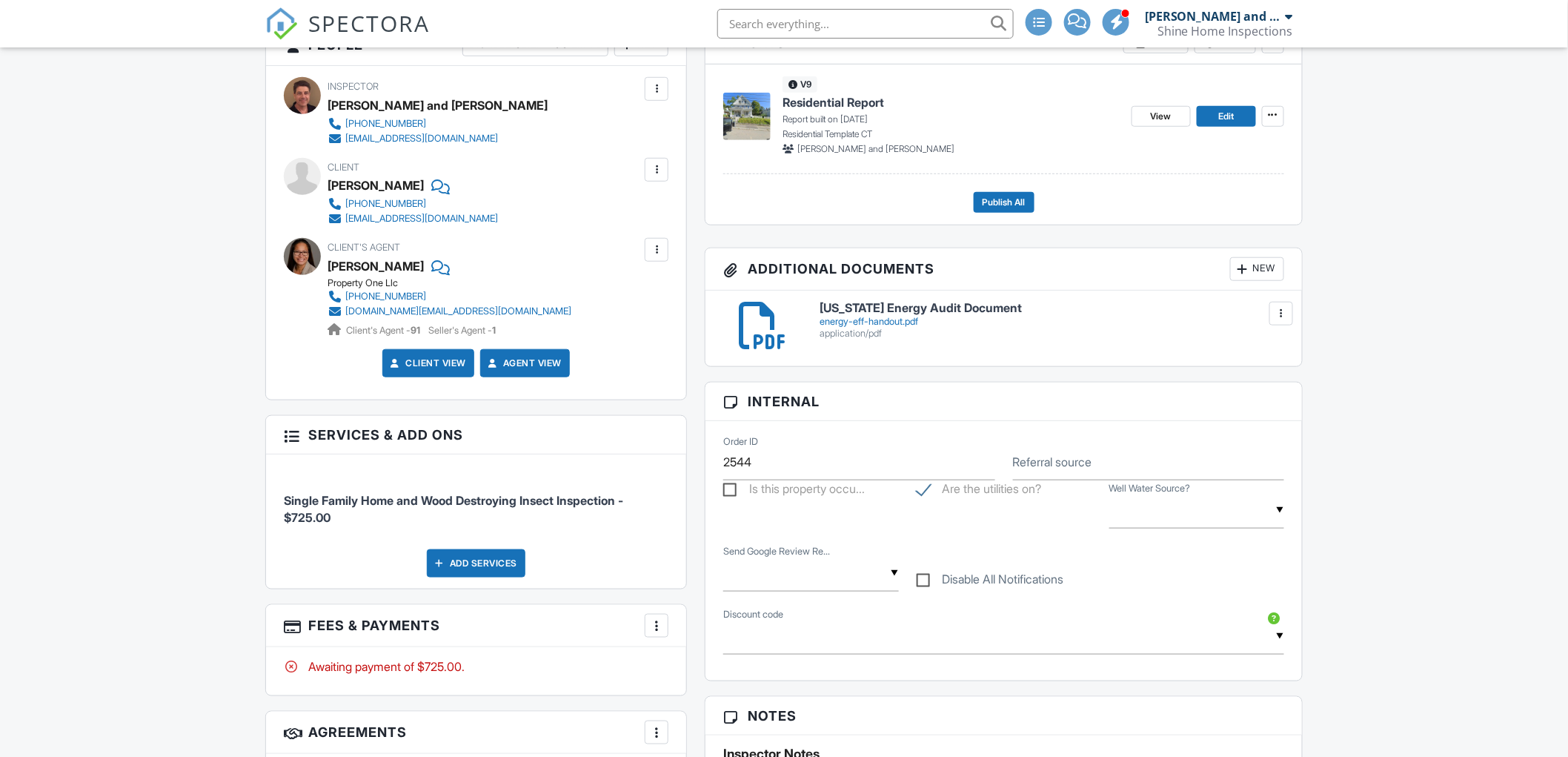
click at [490, 565] on div "Add Services" at bounding box center [476, 563] width 99 height 28
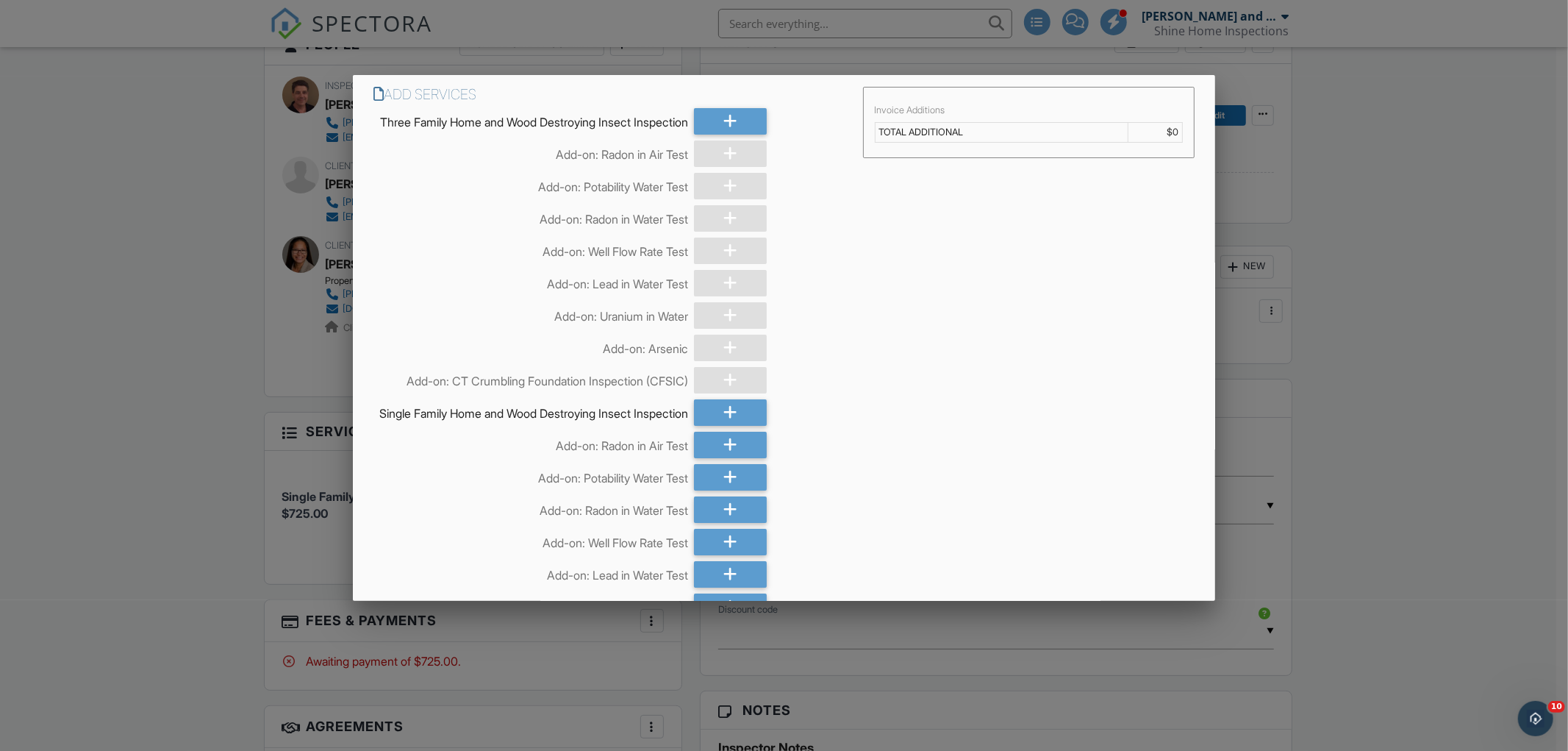
scroll to position [82, 0]
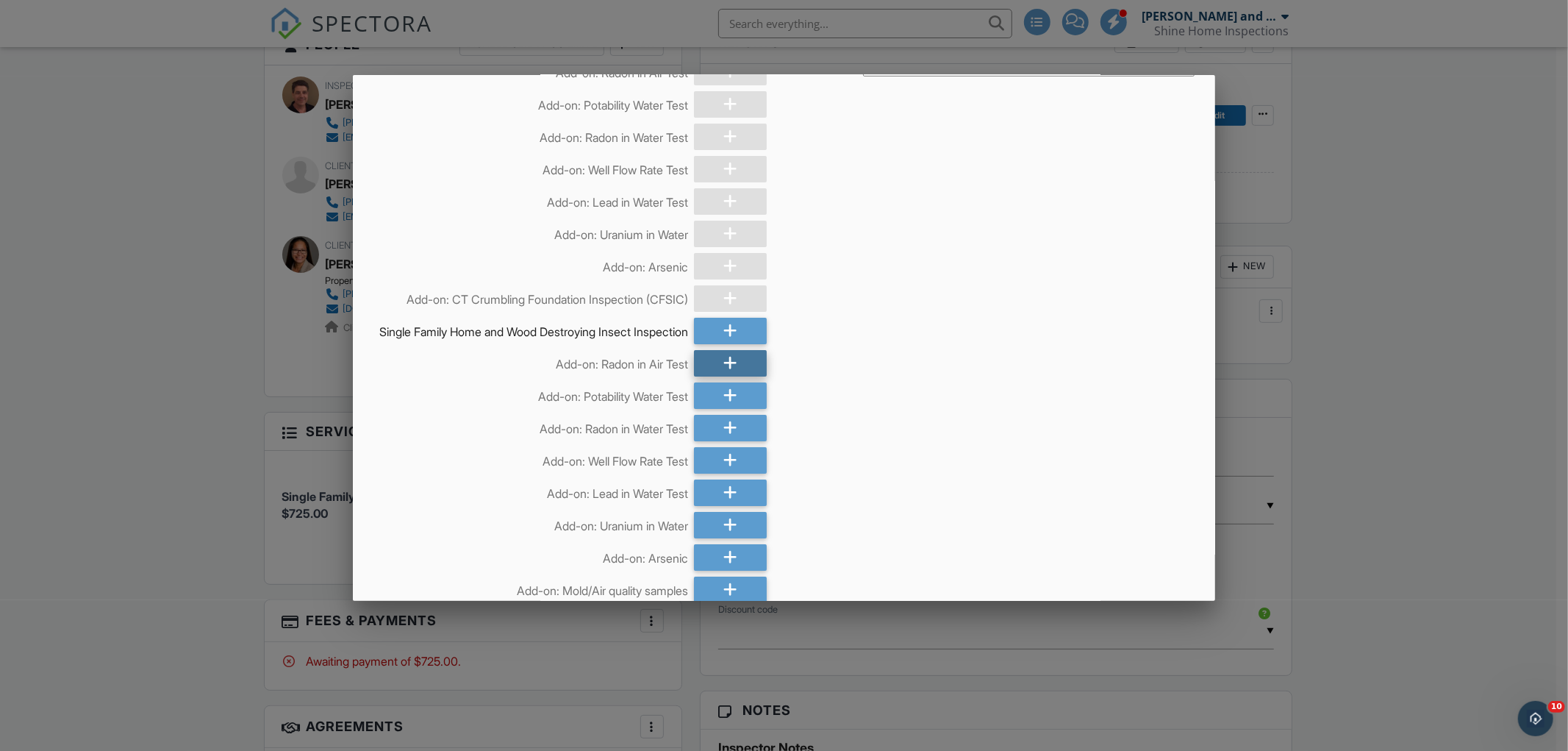
drag, startPoint x: 736, startPoint y: 386, endPoint x: 752, endPoint y: 384, distance: 16.1
click at [737, 376] on div at bounding box center [730, 363] width 73 height 26
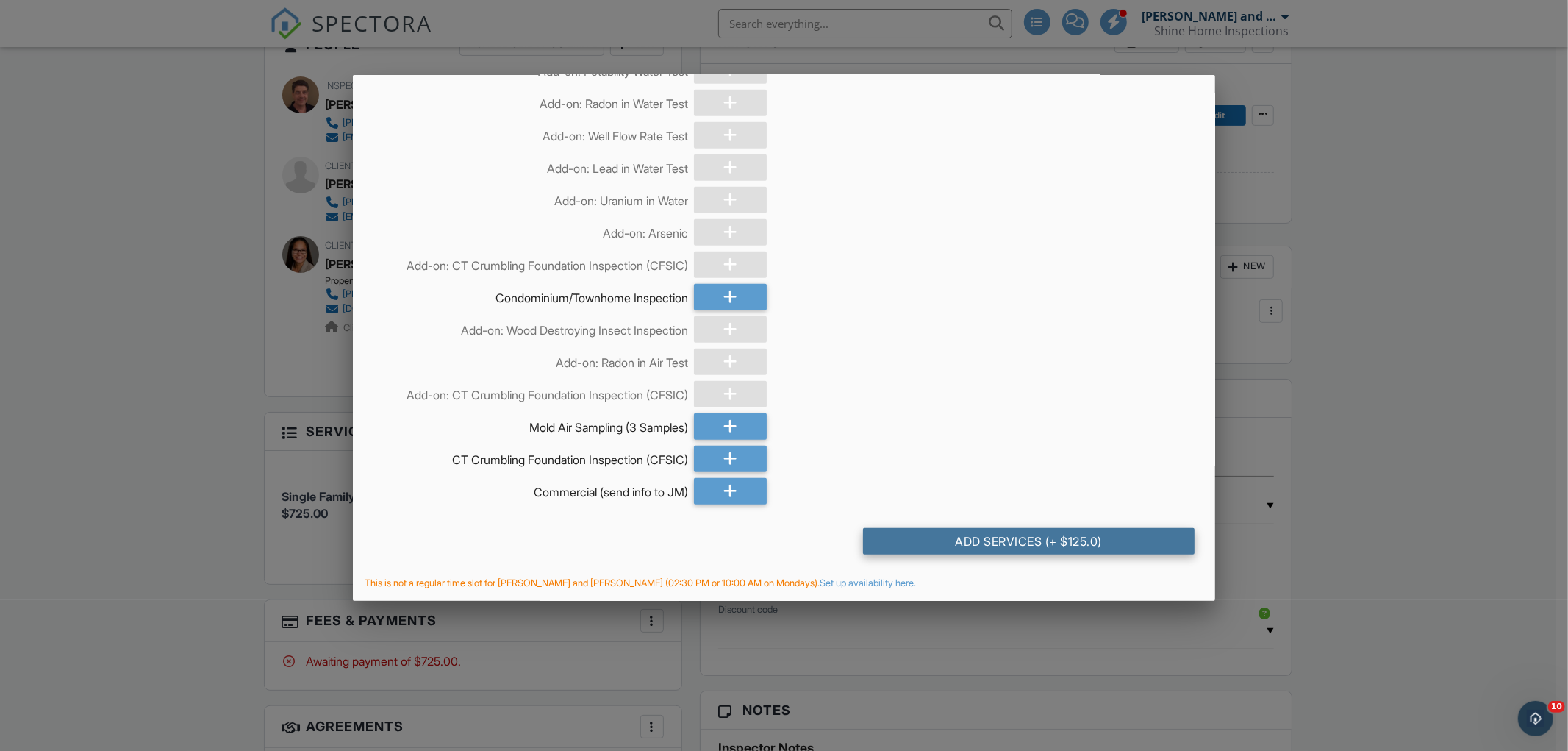
scroll to position [767, 0]
click at [1093, 538] on div "Add Services (+ $125.0)" at bounding box center [1029, 541] width 331 height 26
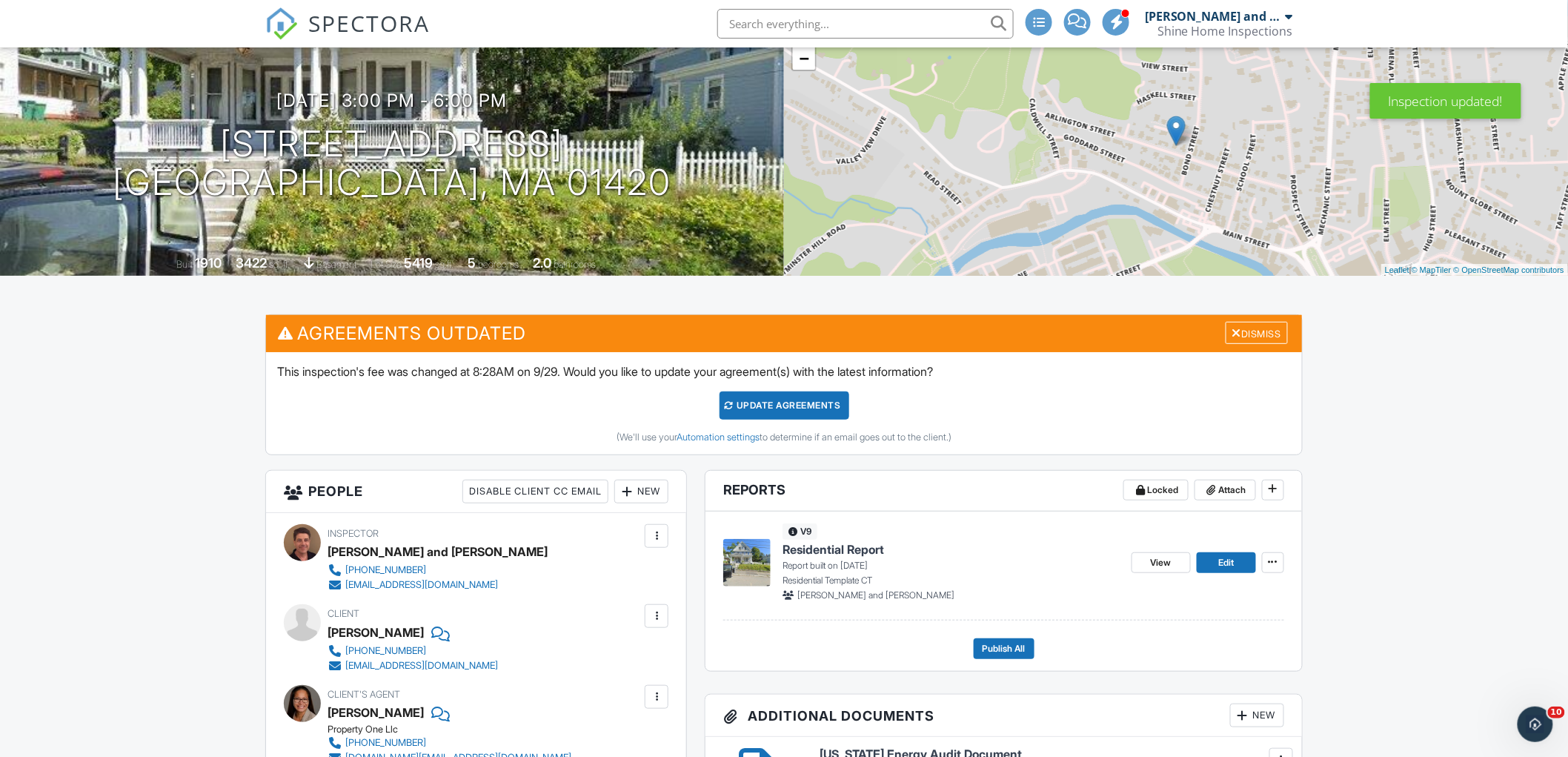
scroll to position [117, 0]
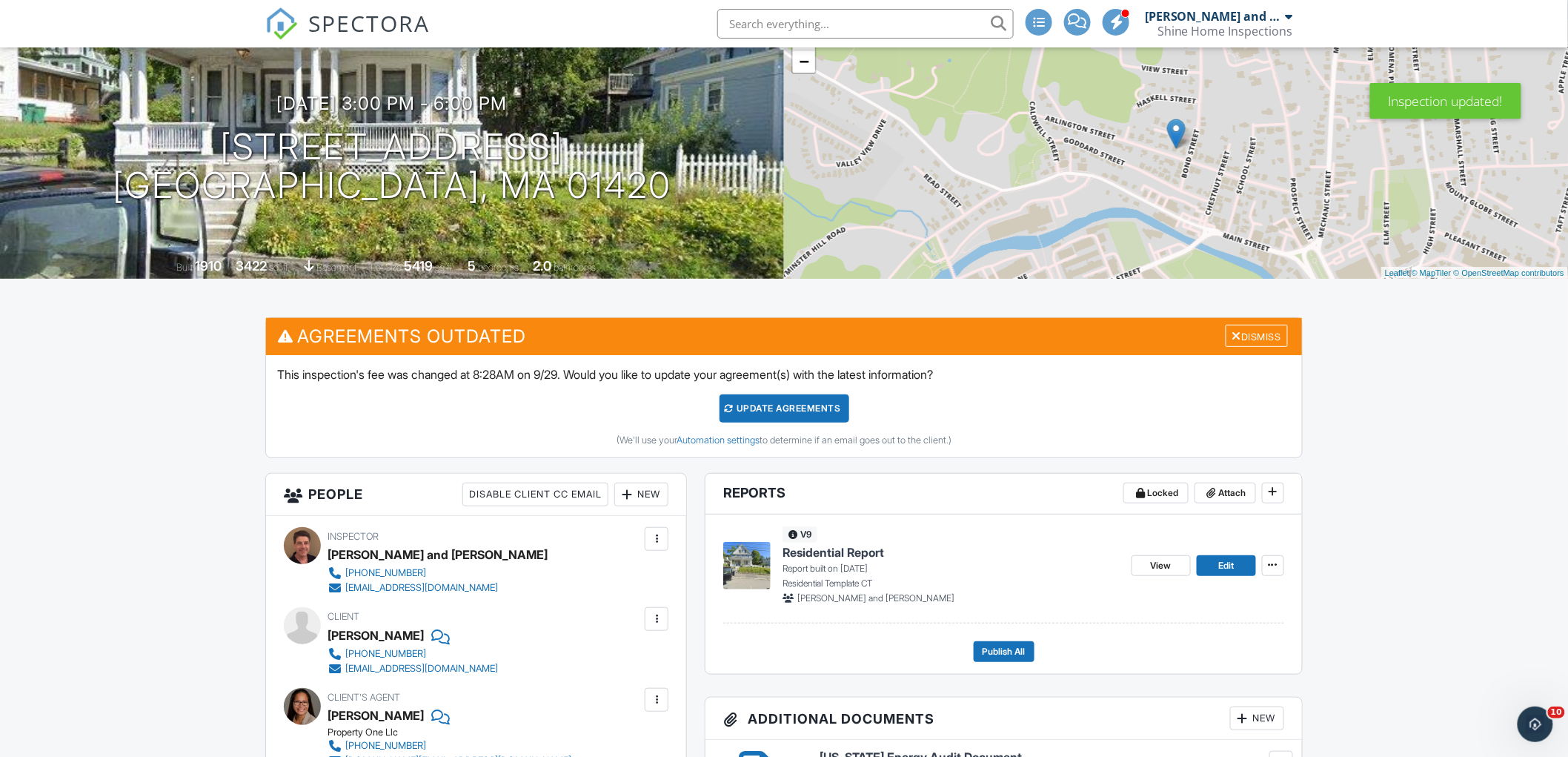
drag, startPoint x: 1257, startPoint y: 335, endPoint x: 1220, endPoint y: 347, distance: 38.9
click at [1257, 335] on div "Dismiss" at bounding box center [1257, 336] width 62 height 23
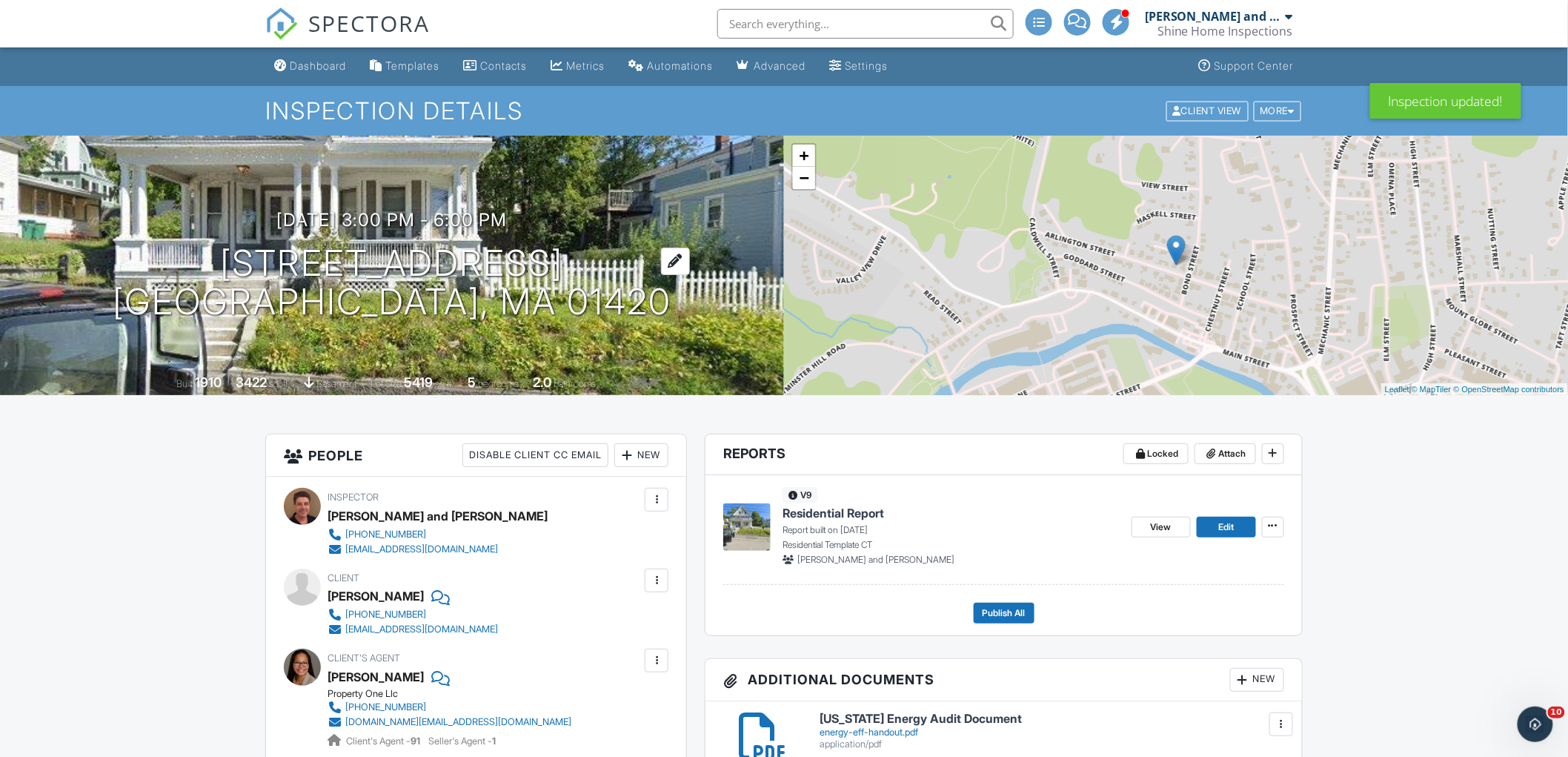
scroll to position [0, 0]
click at [308, 62] on div "Dashboard" at bounding box center [318, 66] width 57 height 13
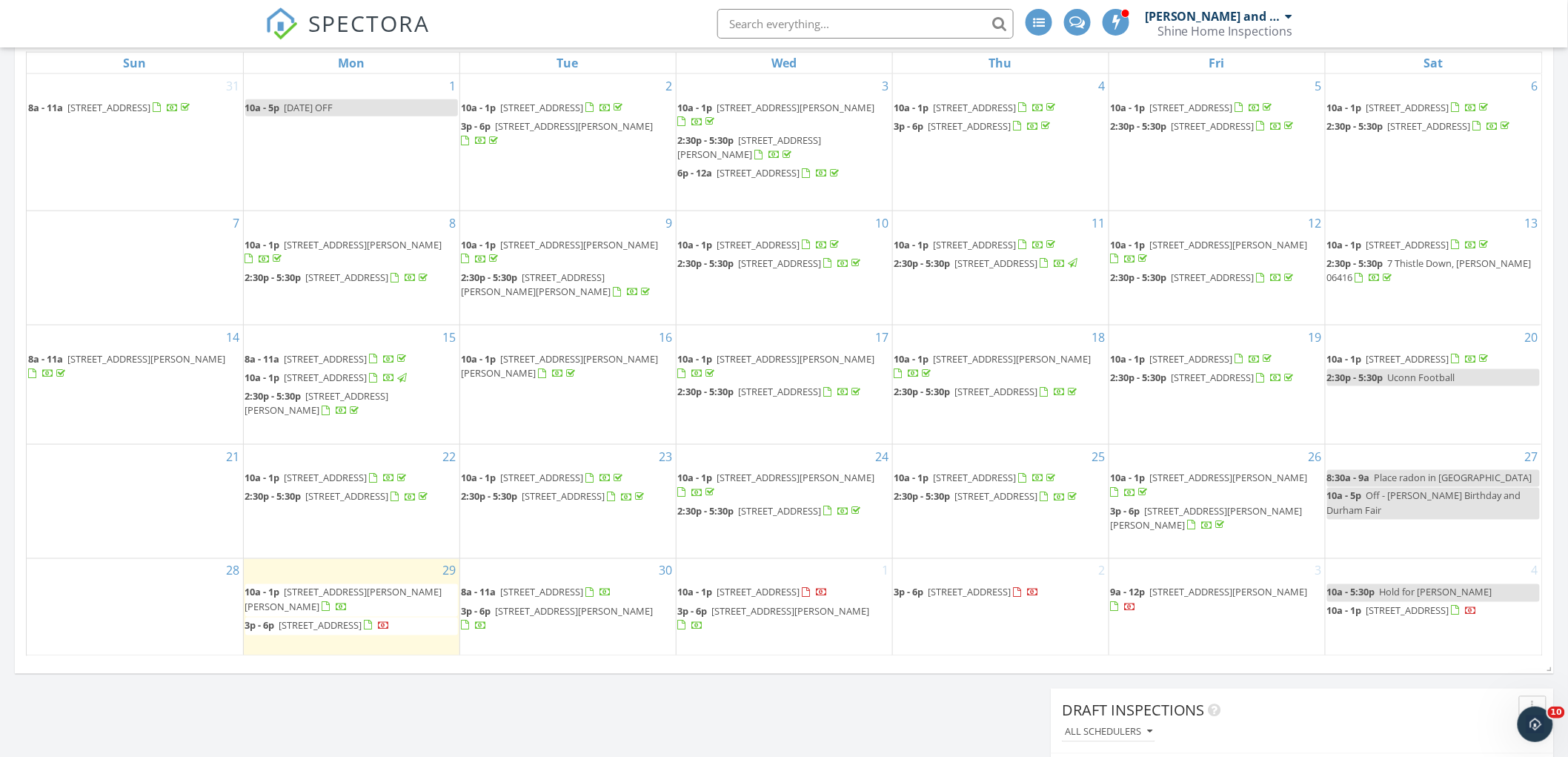
scroll to position [741, 0]
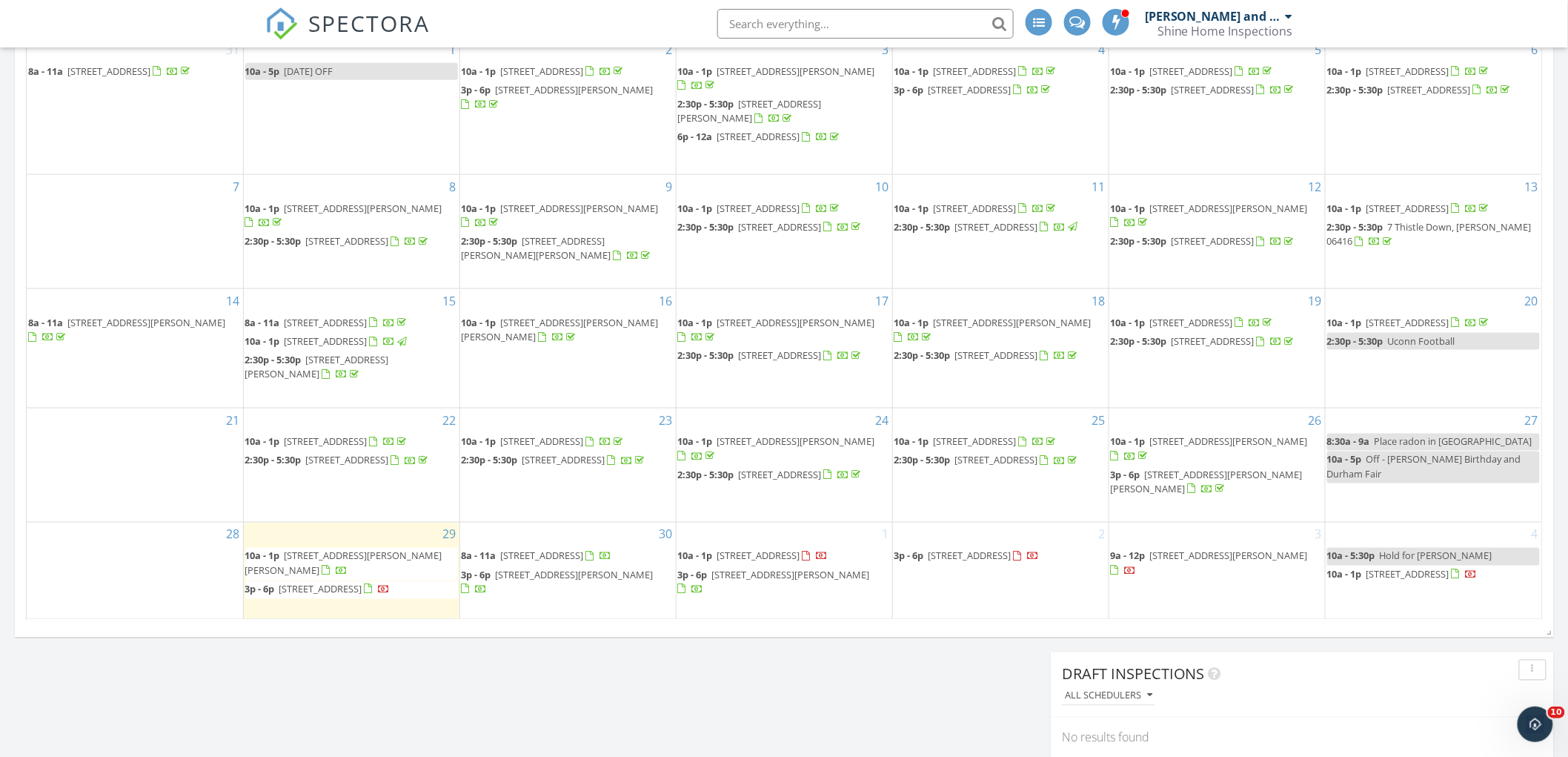
click at [801, 482] on span "[STREET_ADDRESS]" at bounding box center [780, 475] width 83 height 13
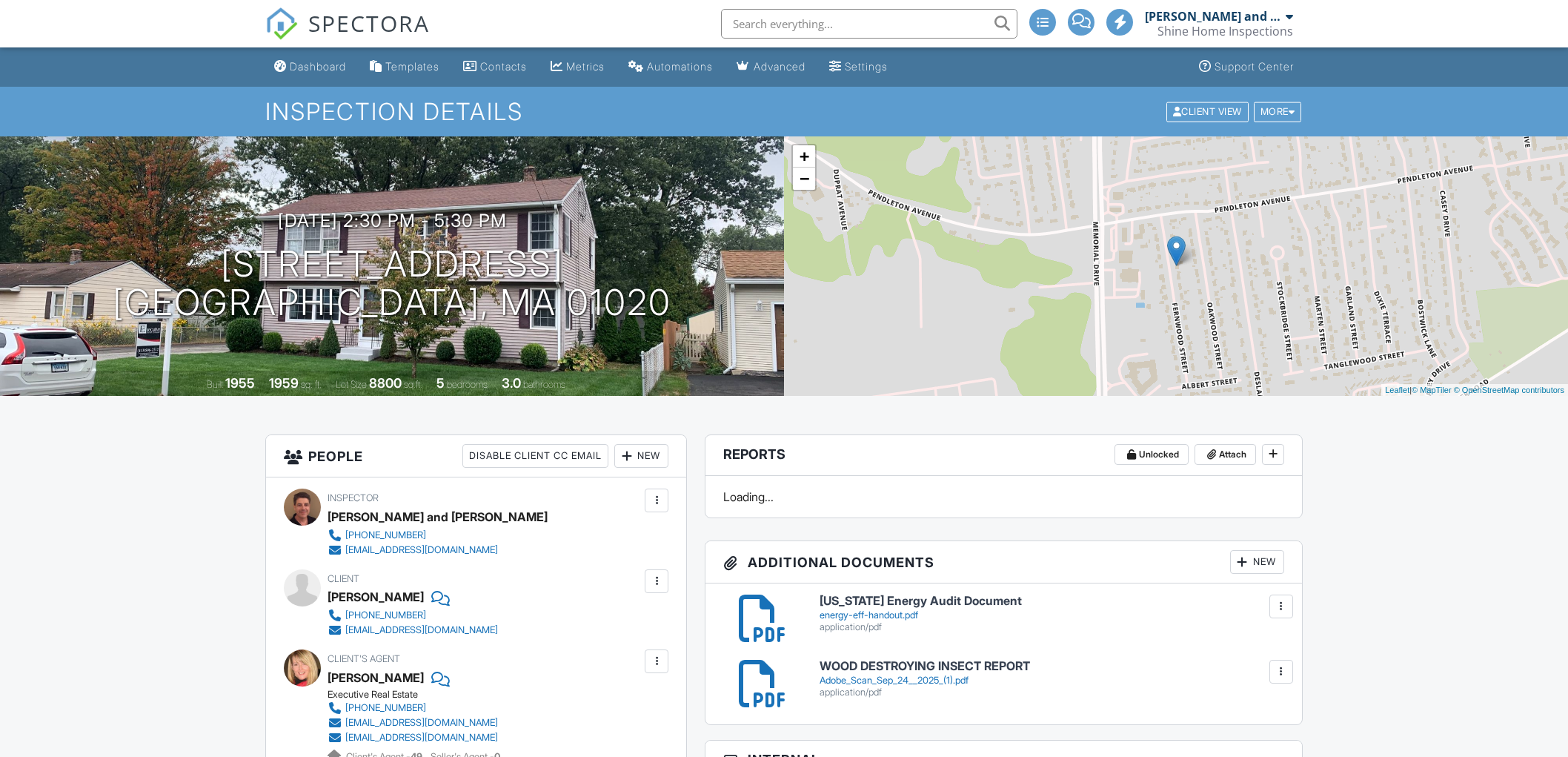
click at [658, 574] on div at bounding box center [657, 581] width 15 height 15
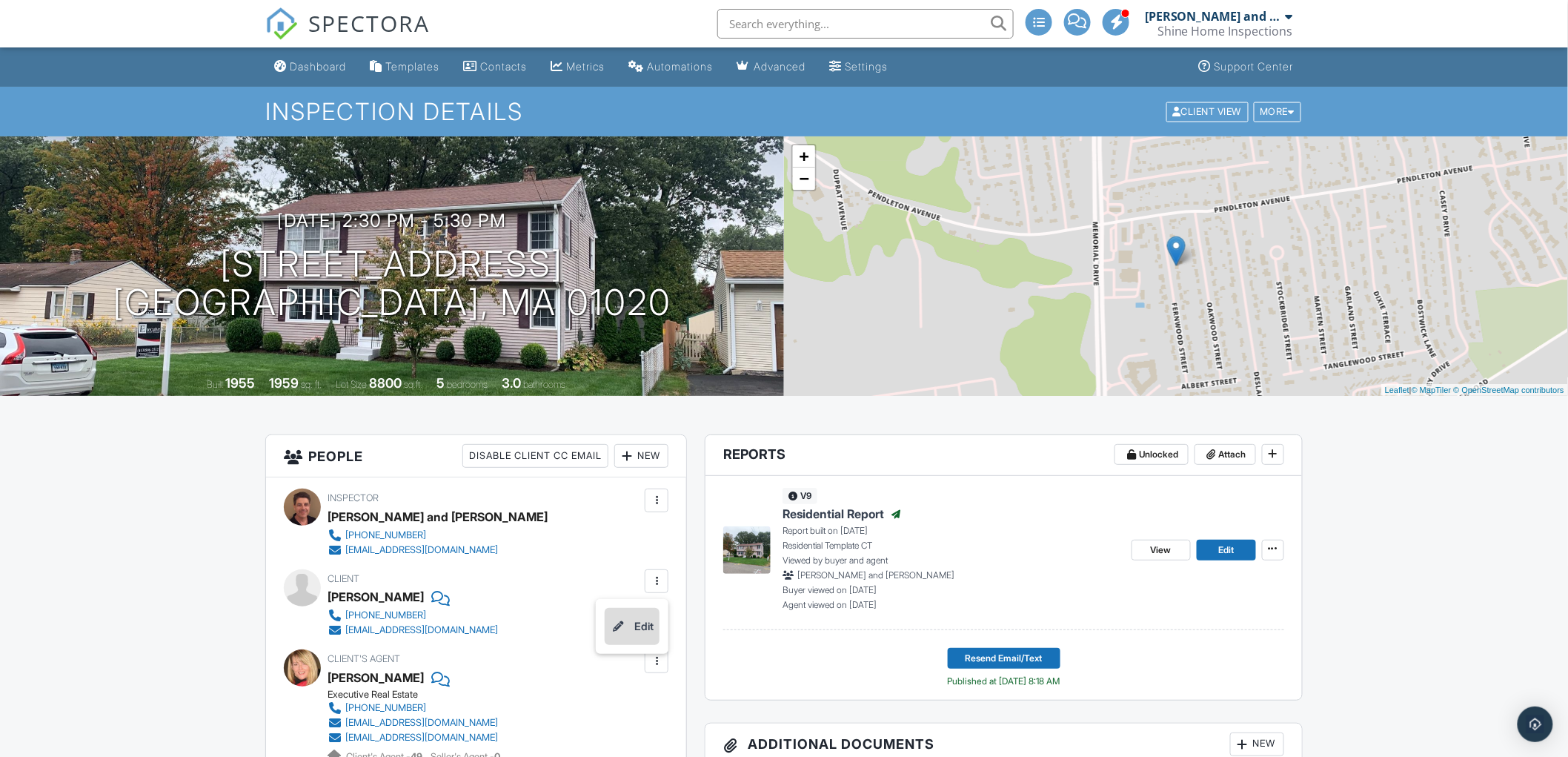
click at [637, 624] on li "Edit" at bounding box center [632, 626] width 55 height 37
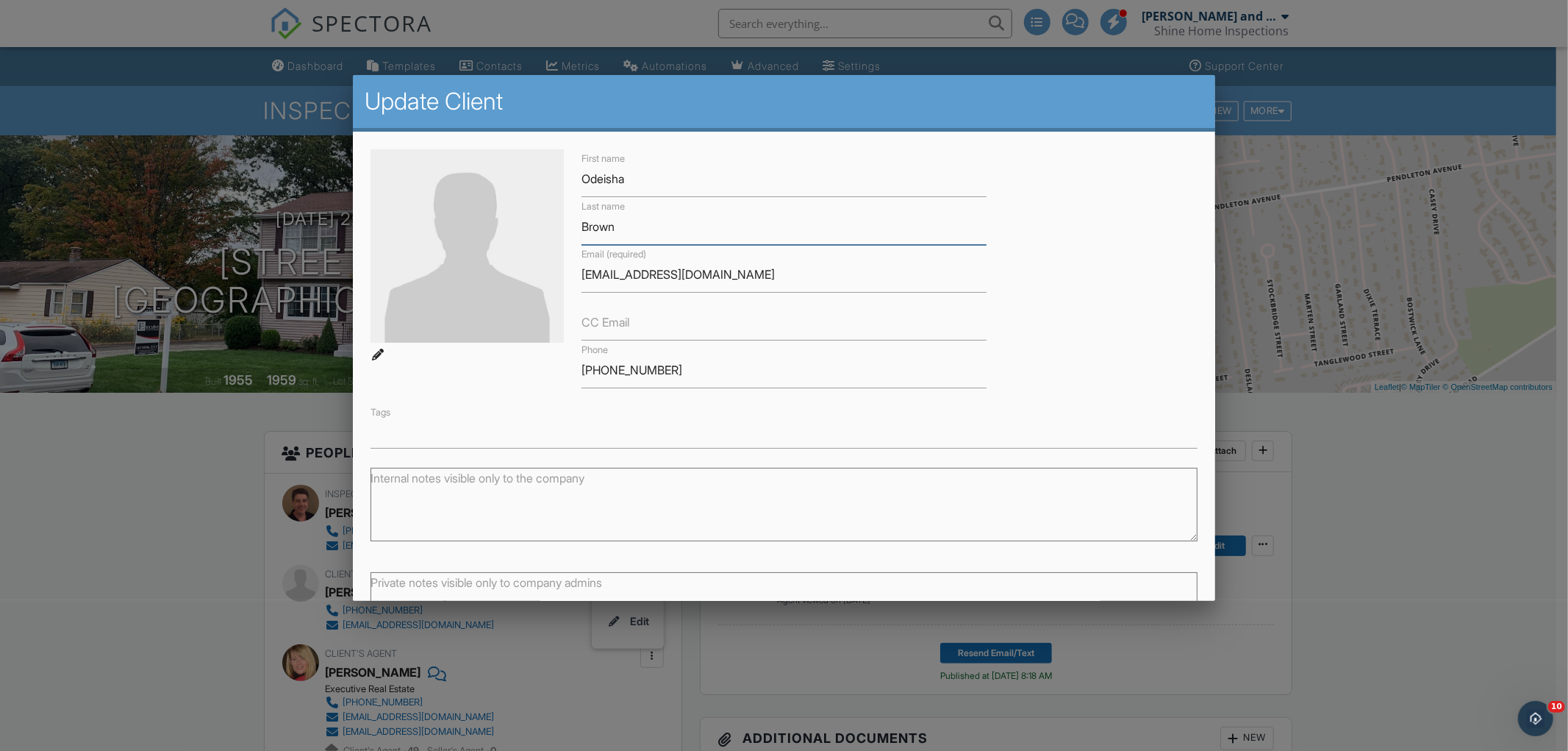
drag, startPoint x: 622, startPoint y: 221, endPoint x: 554, endPoint y: 229, distance: 68.5
click at [554, 229] on div "First name Odeisha Last name Brown Email (required) bodeisha@yahoo.com CC Email…" at bounding box center [784, 298] width 845 height 299
drag, startPoint x: 711, startPoint y: 267, endPoint x: 554, endPoint y: 277, distance: 157.3
click at [554, 277] on div "First name Odeisha Last name Brown Email (required) bodeisha@yahoo.com CC Email…" at bounding box center [784, 298] width 845 height 299
drag, startPoint x: 663, startPoint y: 364, endPoint x: 554, endPoint y: 373, distance: 109.4
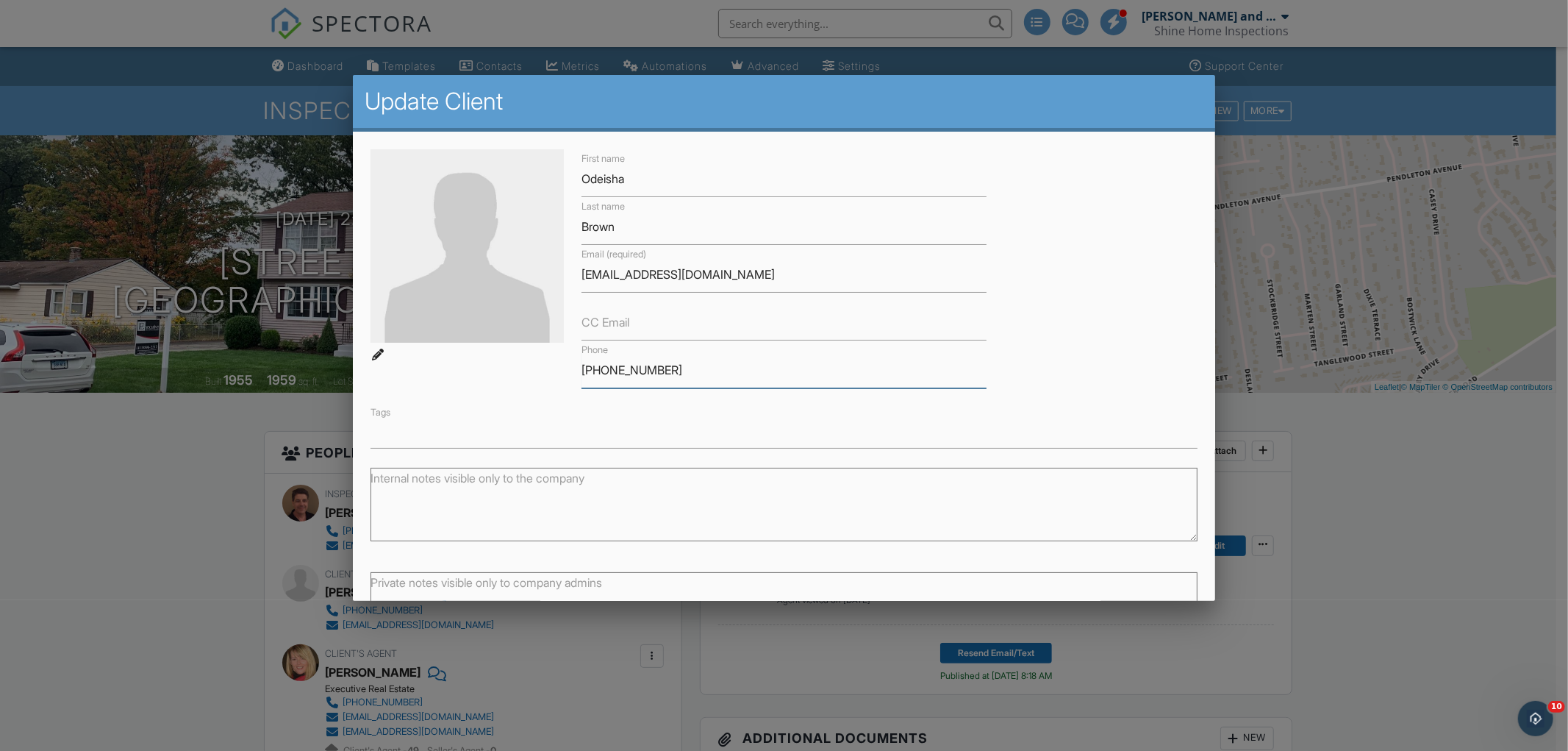
click at [552, 373] on div "First name Odeisha Last name Brown Email (required) bodeisha@yahoo.com CC Email…" at bounding box center [784, 298] width 845 height 299
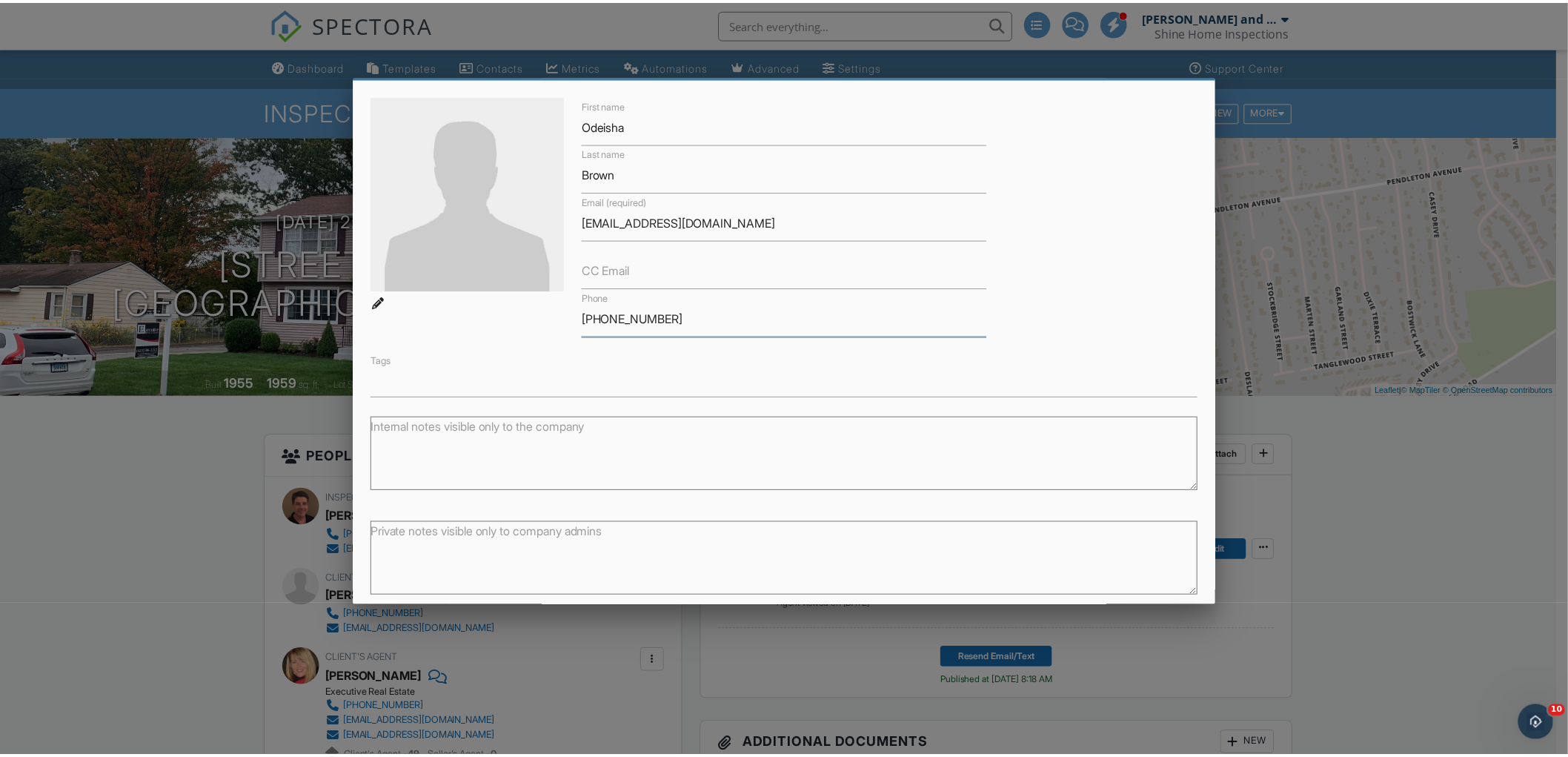
scroll to position [112, 0]
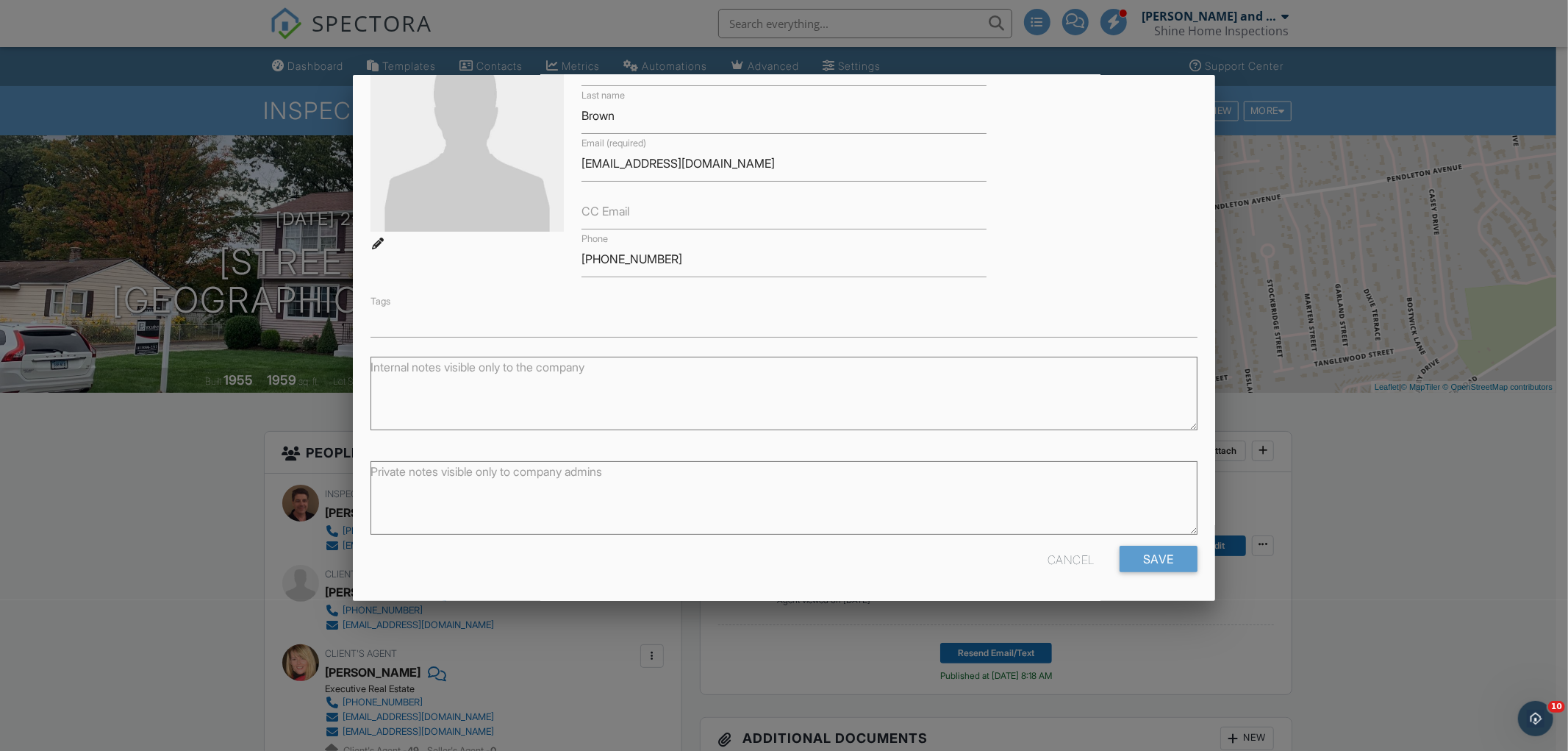
click at [1059, 553] on div "Cancel" at bounding box center [1071, 558] width 47 height 26
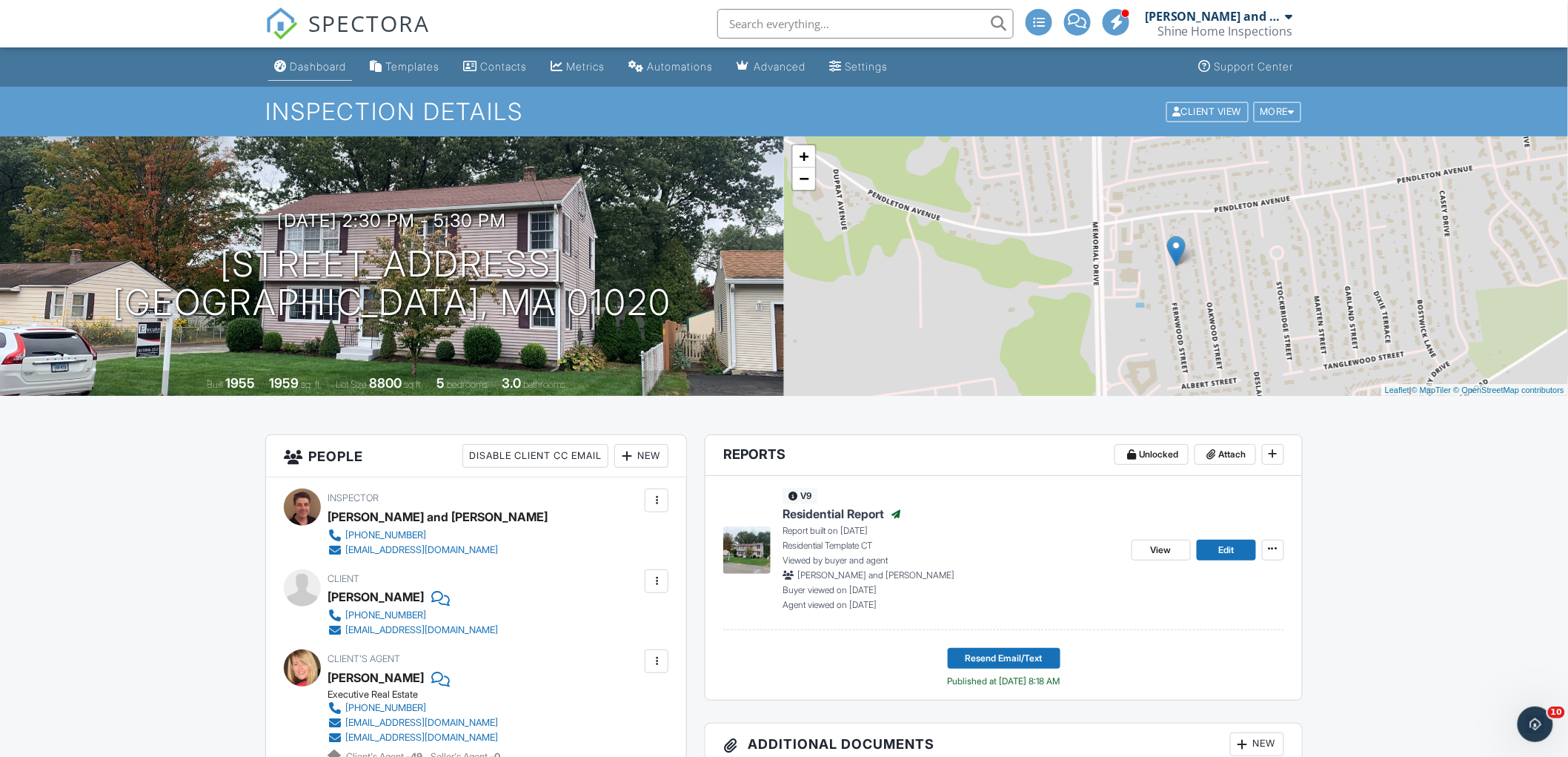
click at [319, 68] on div "Dashboard" at bounding box center [318, 66] width 57 height 13
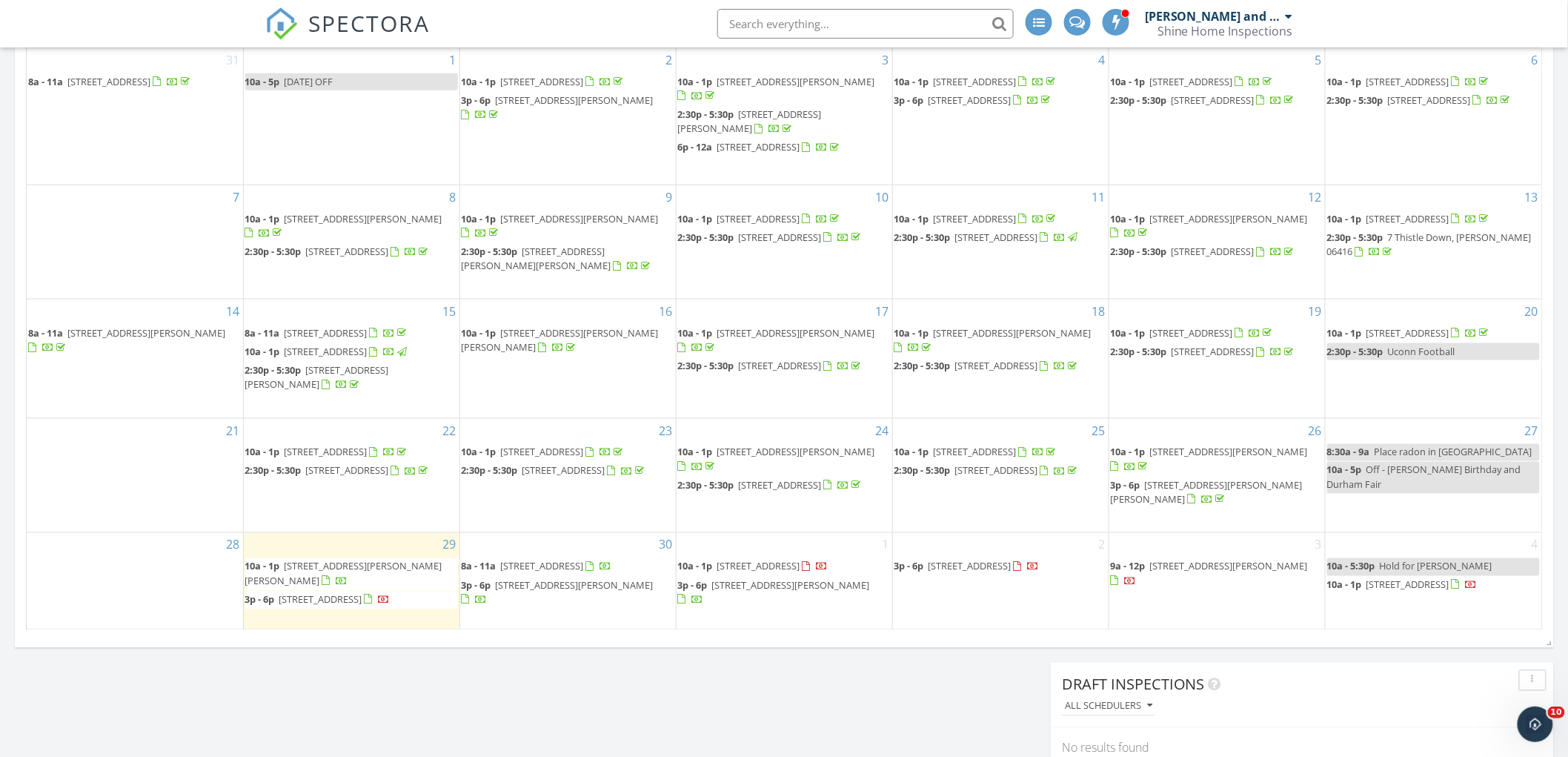
scroll to position [741, 0]
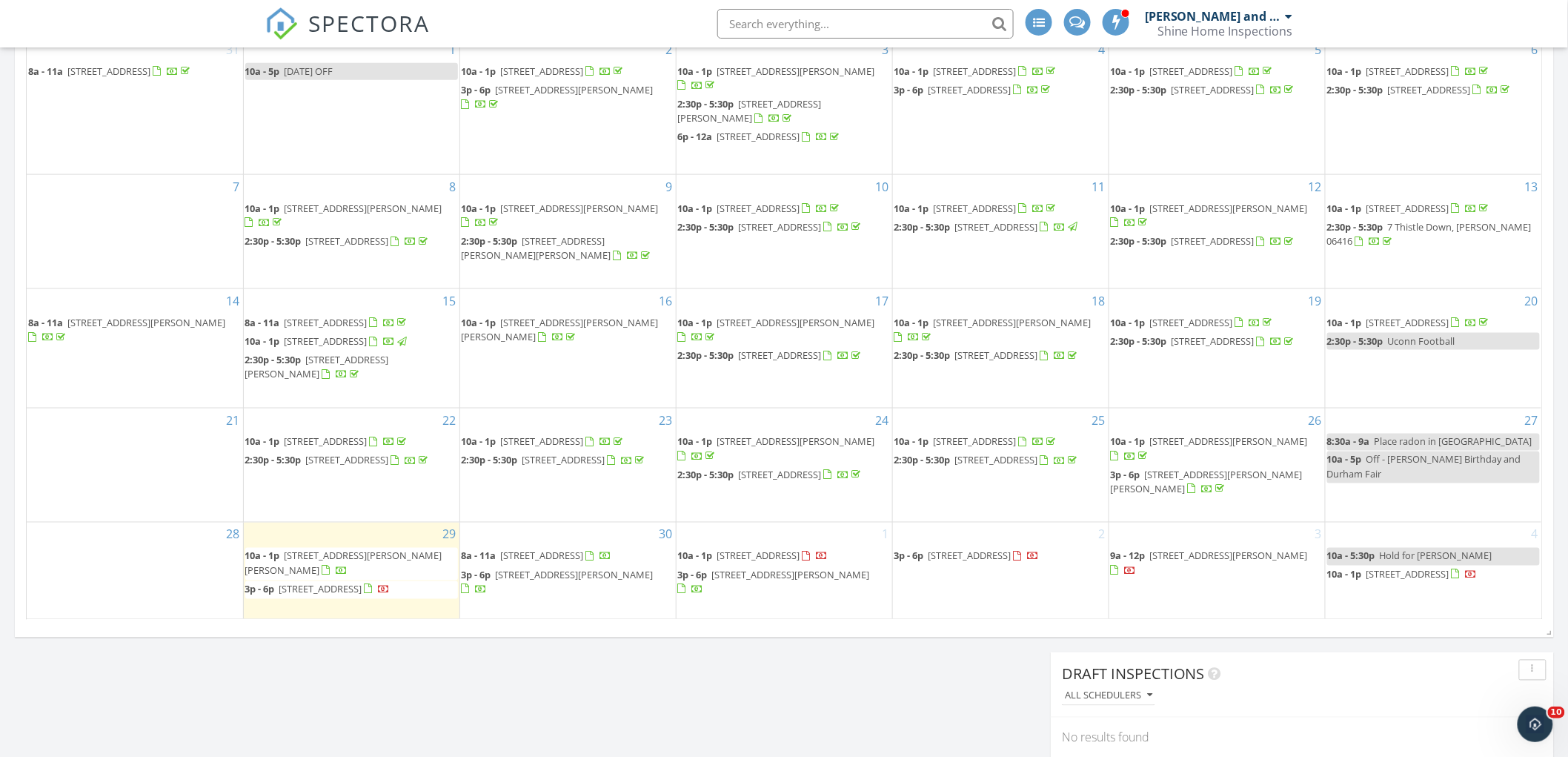
click at [993, 448] on span "[STREET_ADDRESS]" at bounding box center [974, 442] width 83 height 13
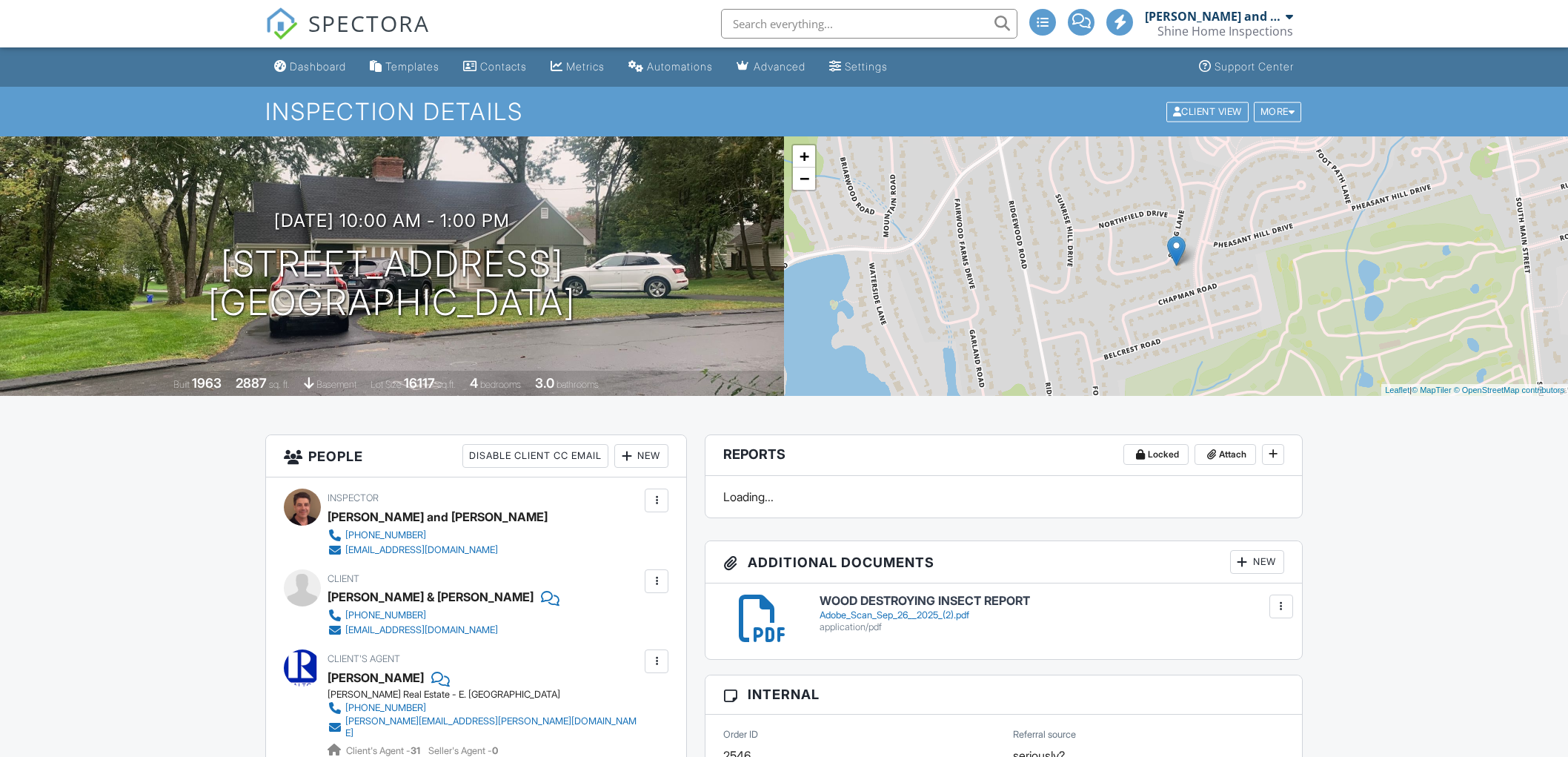
click at [657, 580] on div at bounding box center [657, 581] width 15 height 15
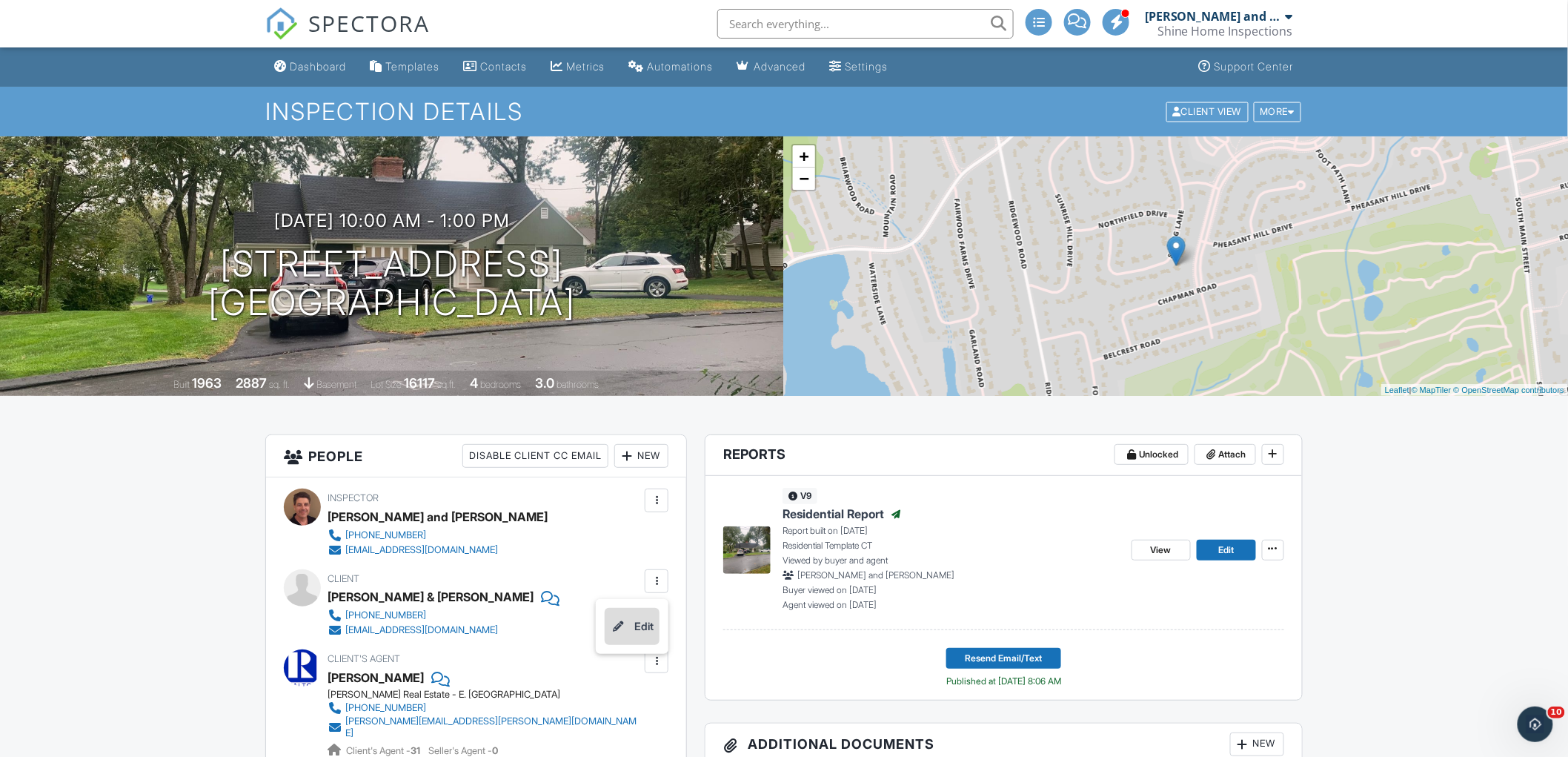
click at [649, 623] on li "Edit" at bounding box center [632, 626] width 55 height 37
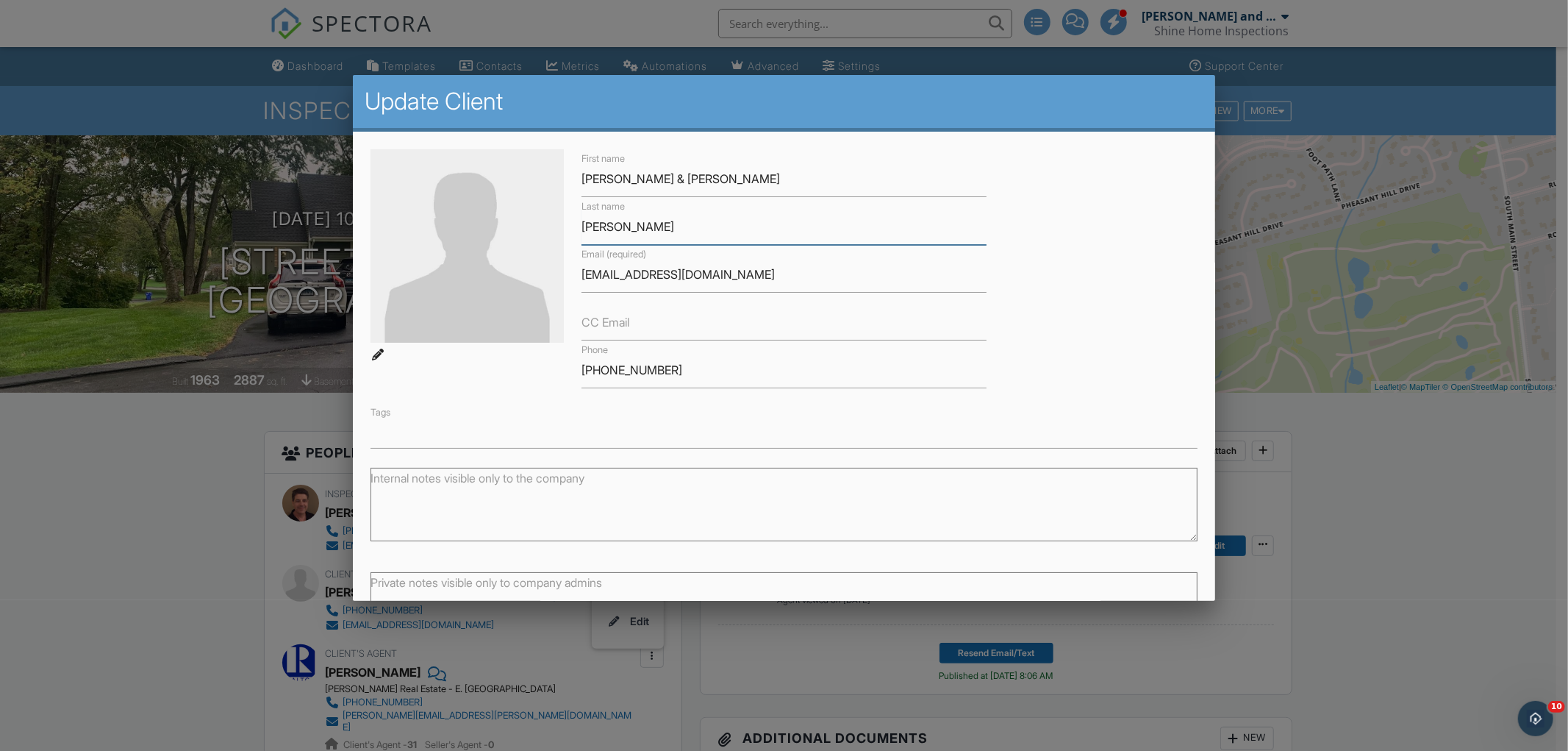
drag, startPoint x: 614, startPoint y: 223, endPoint x: 575, endPoint y: 224, distance: 39.0
click at [559, 224] on div "First name Ryan & Louise Last name Buser Email (required) ryanjbuser@gmail.com …" at bounding box center [784, 298] width 845 height 299
drag, startPoint x: 714, startPoint y: 277, endPoint x: 611, endPoint y: 283, distance: 103.2
click at [559, 282] on div "First name Ryan & Louise Last name Buser Email (required) ryanjbuser@gmail.com …" at bounding box center [784, 298] width 845 height 299
drag, startPoint x: 616, startPoint y: 366, endPoint x: 563, endPoint y: 364, distance: 53.0
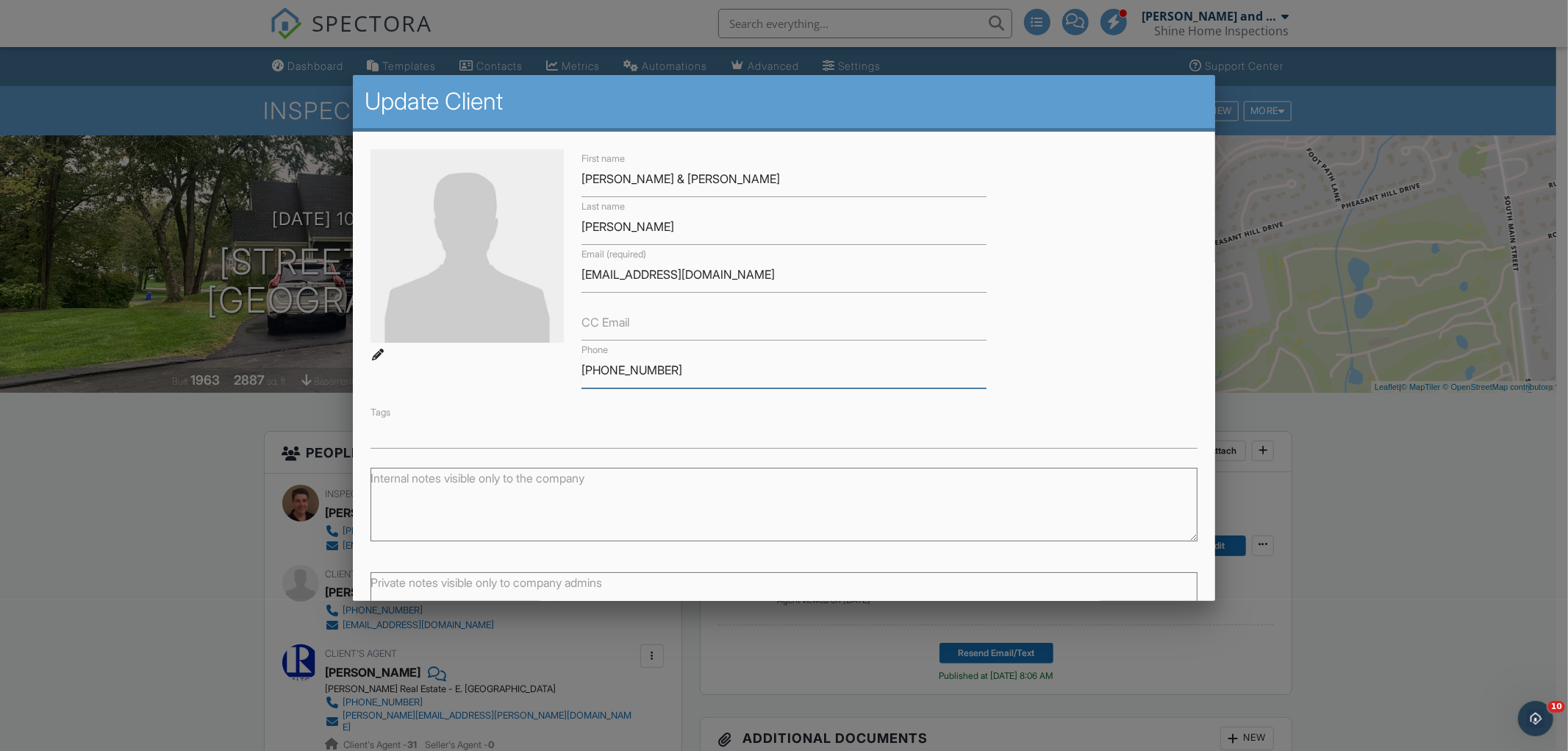
click at [563, 364] on div "First name Ryan & Louise Last name Buser Email (required) ryanjbuser@gmail.com …" at bounding box center [784, 298] width 845 height 299
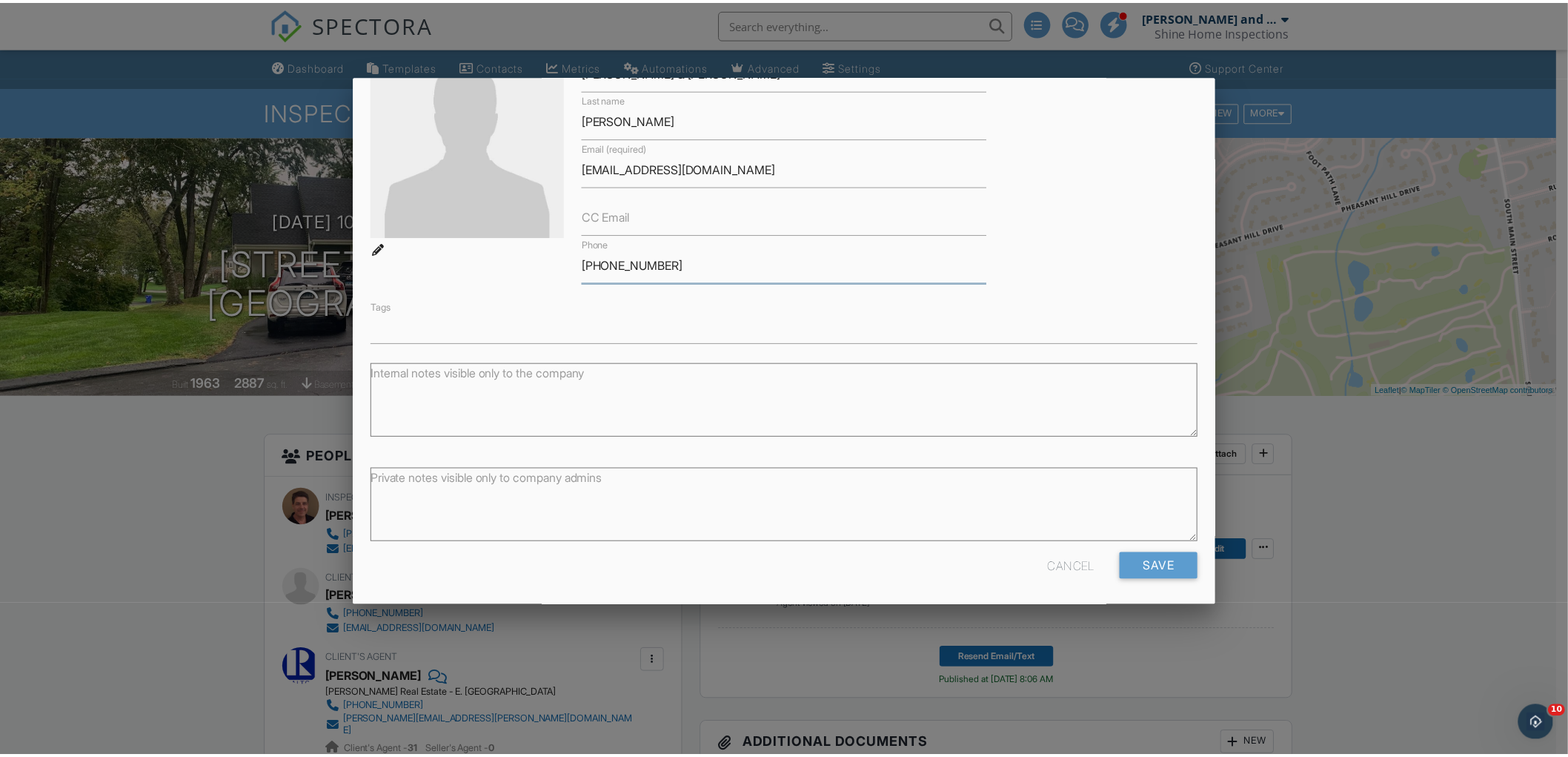
scroll to position [112, 0]
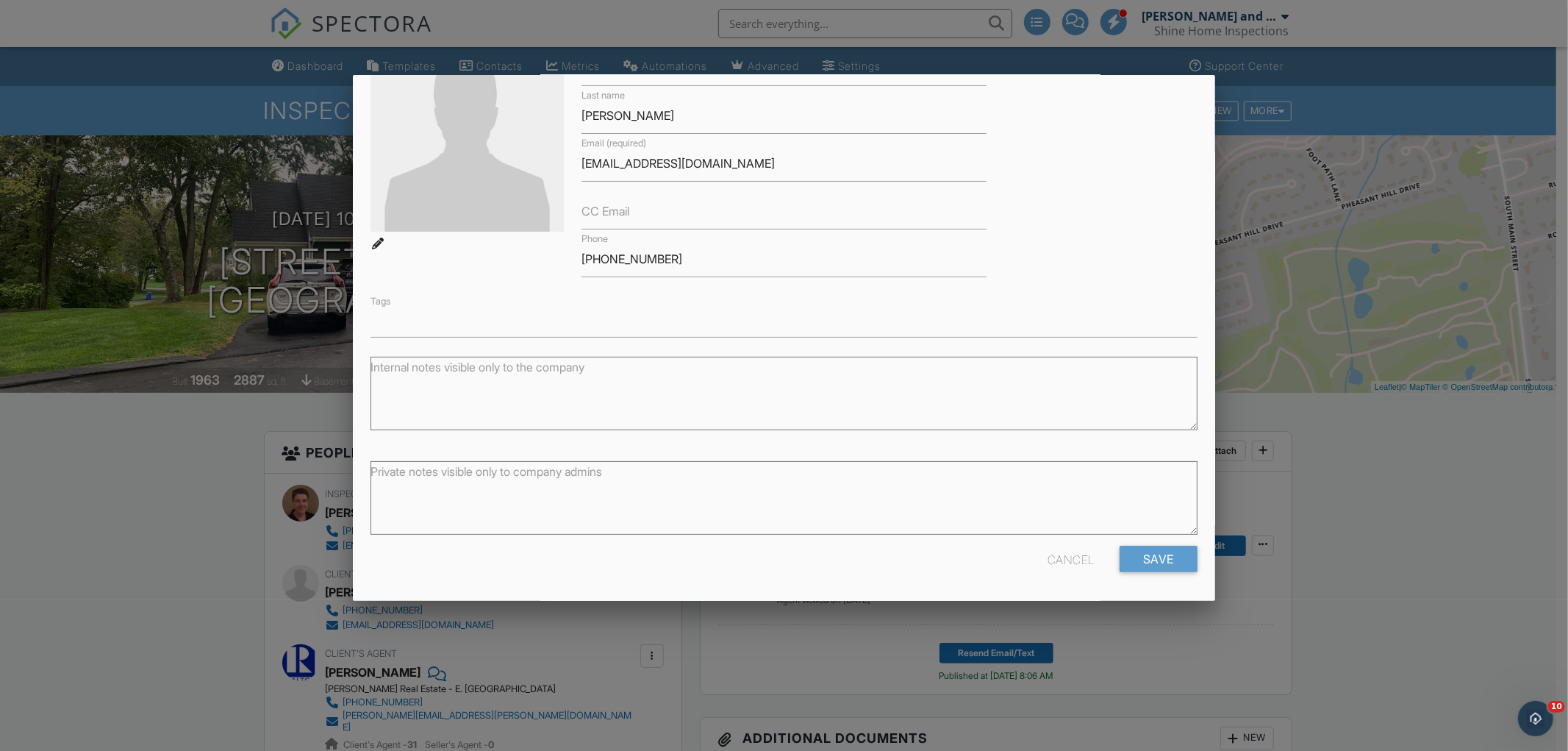
drag, startPoint x: 1048, startPoint y: 553, endPoint x: 844, endPoint y: 540, distance: 204.4
click at [1048, 553] on div "Cancel" at bounding box center [1071, 558] width 47 height 26
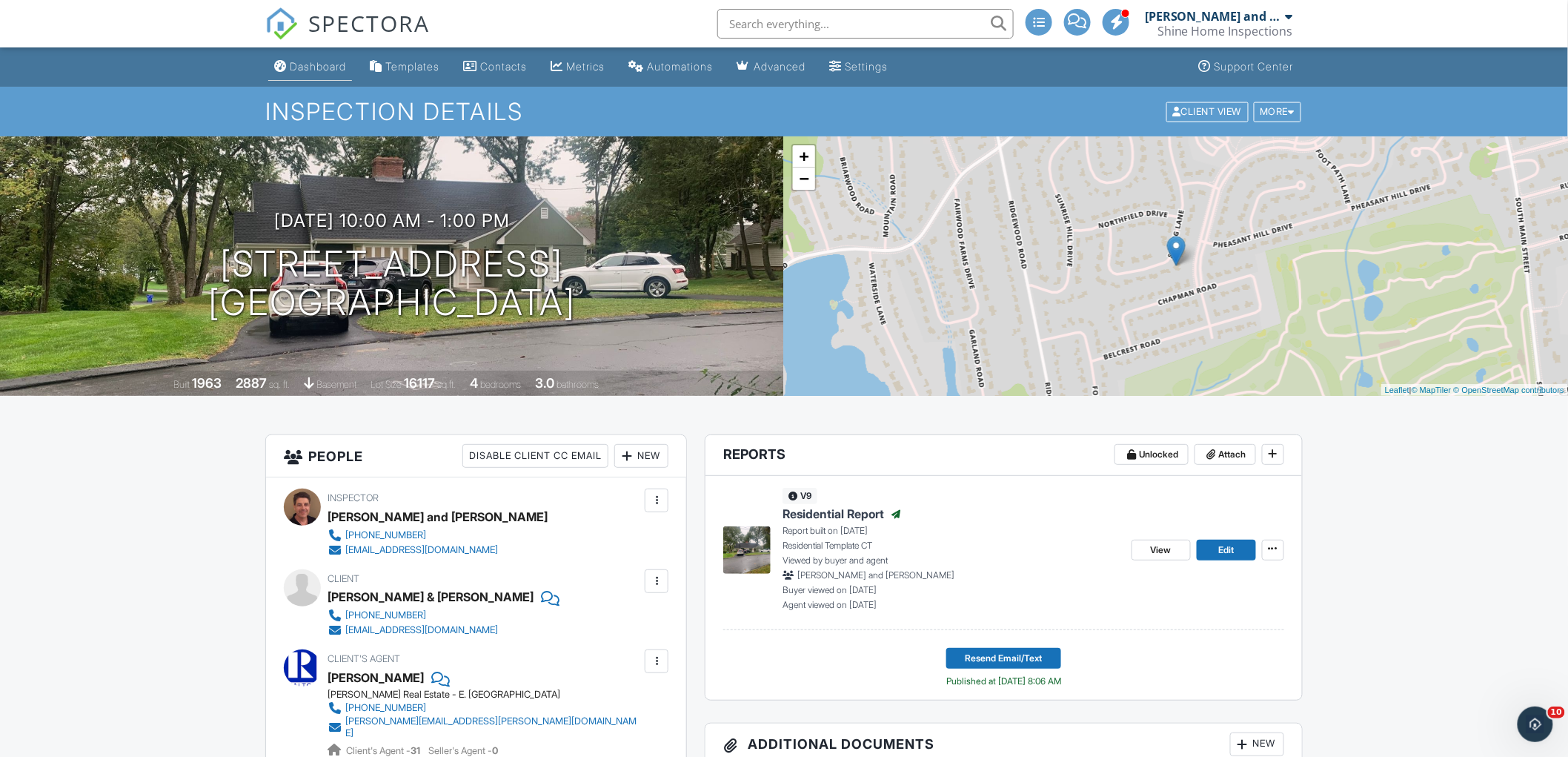
click at [334, 66] on div "Dashboard" at bounding box center [318, 66] width 57 height 13
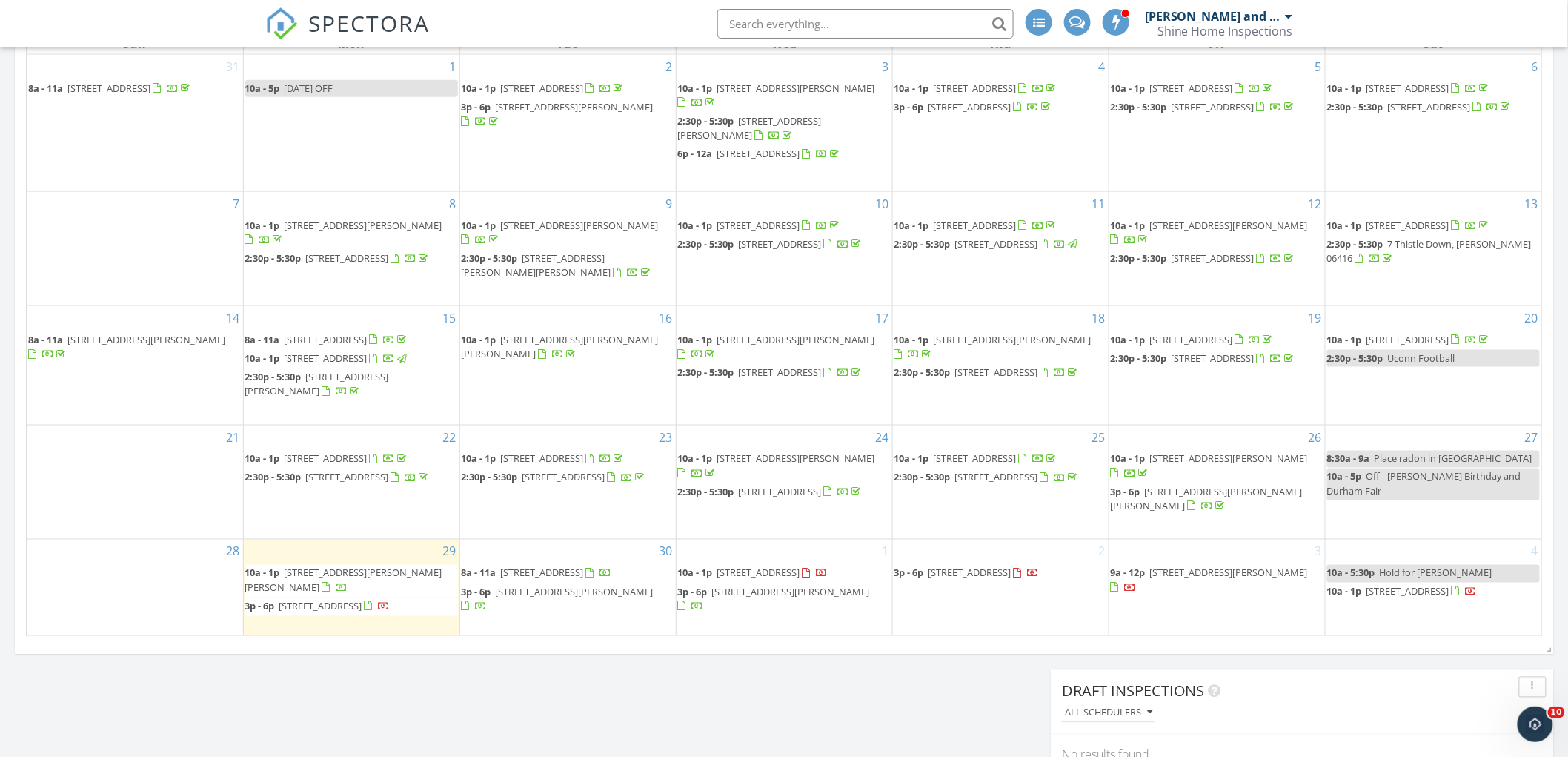
scroll to position [741, 0]
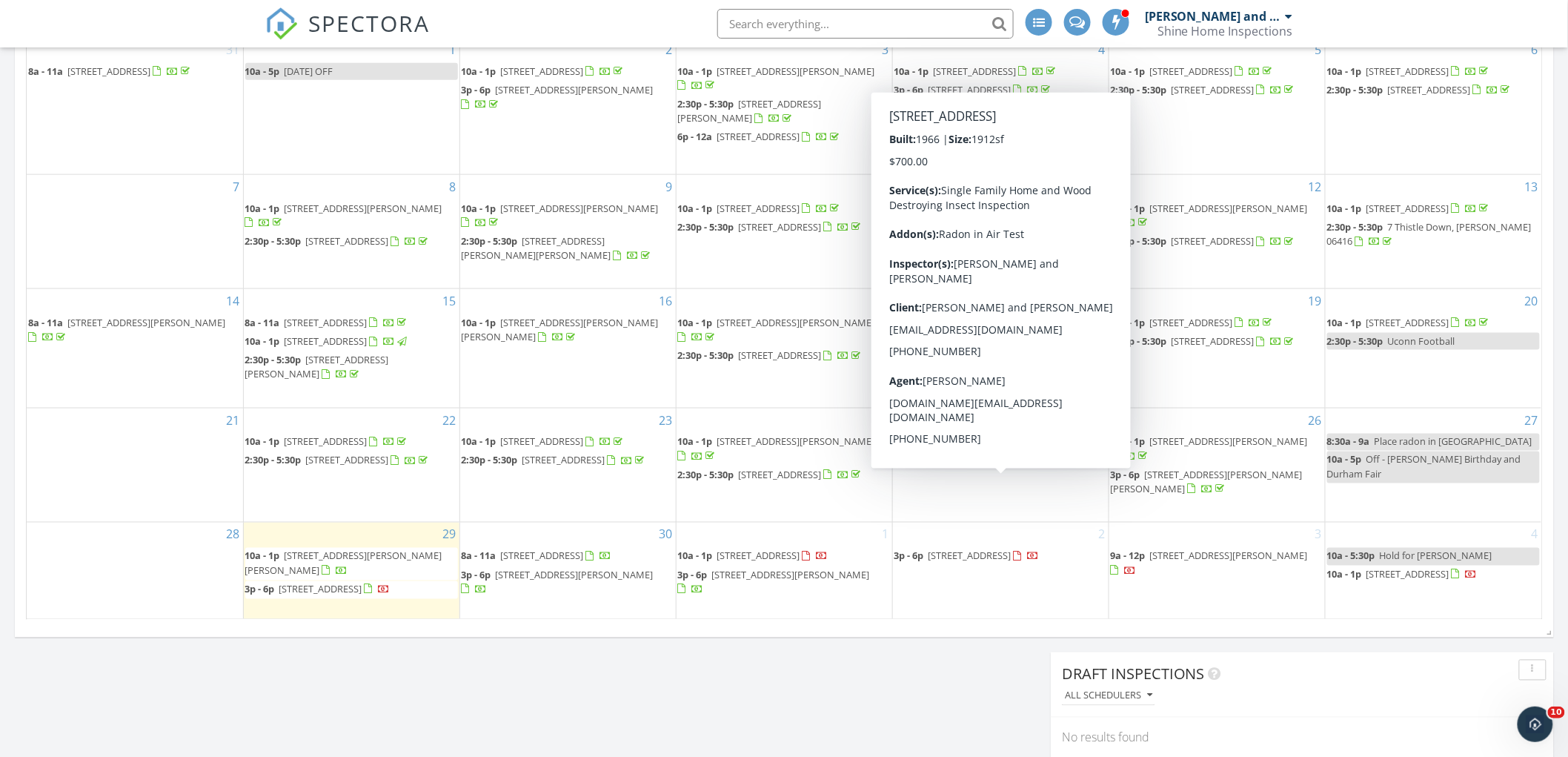
click at [983, 467] on span "[STREET_ADDRESS]" at bounding box center [996, 460] width 83 height 13
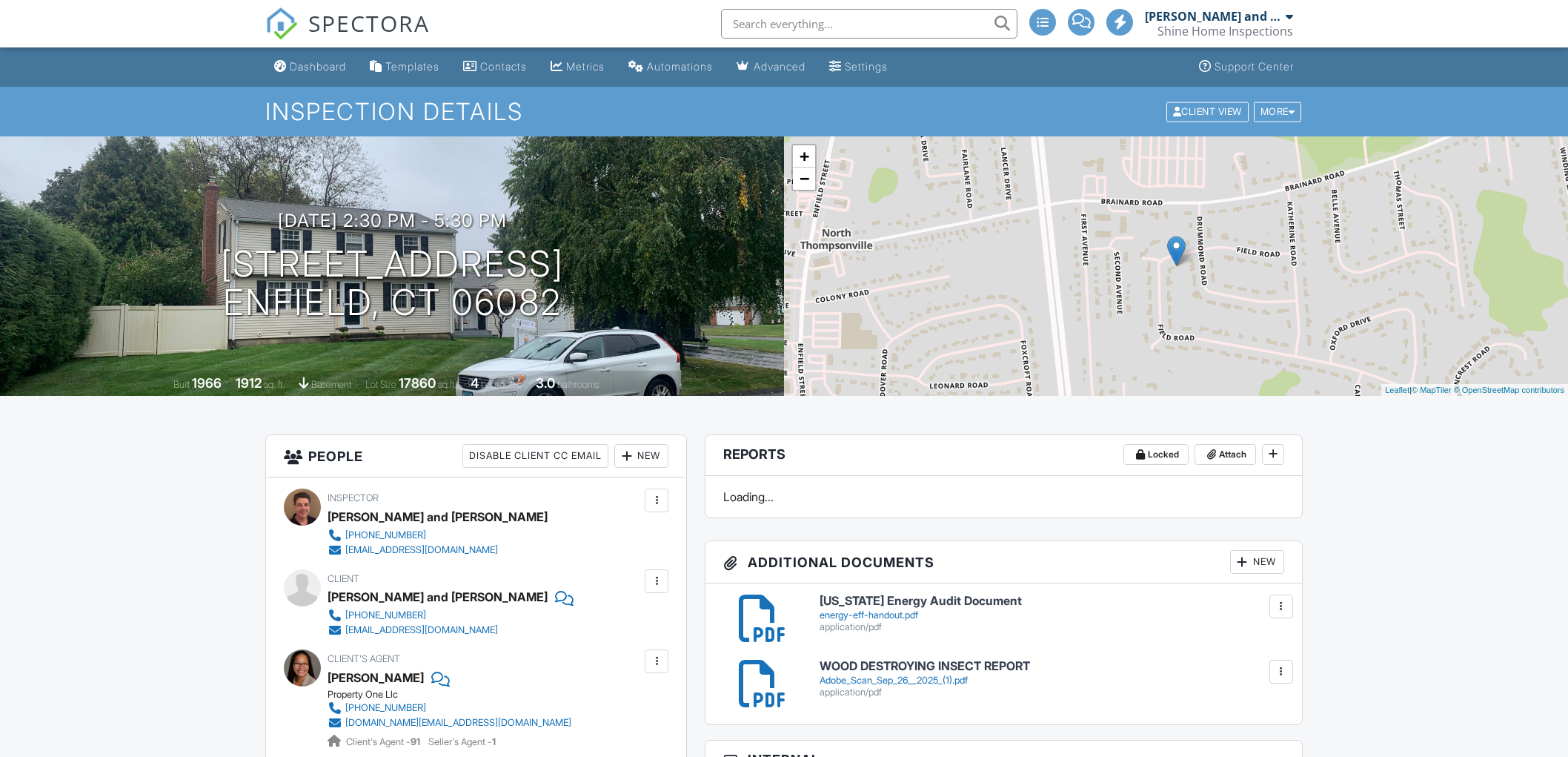
click at [656, 577] on div at bounding box center [657, 581] width 15 height 15
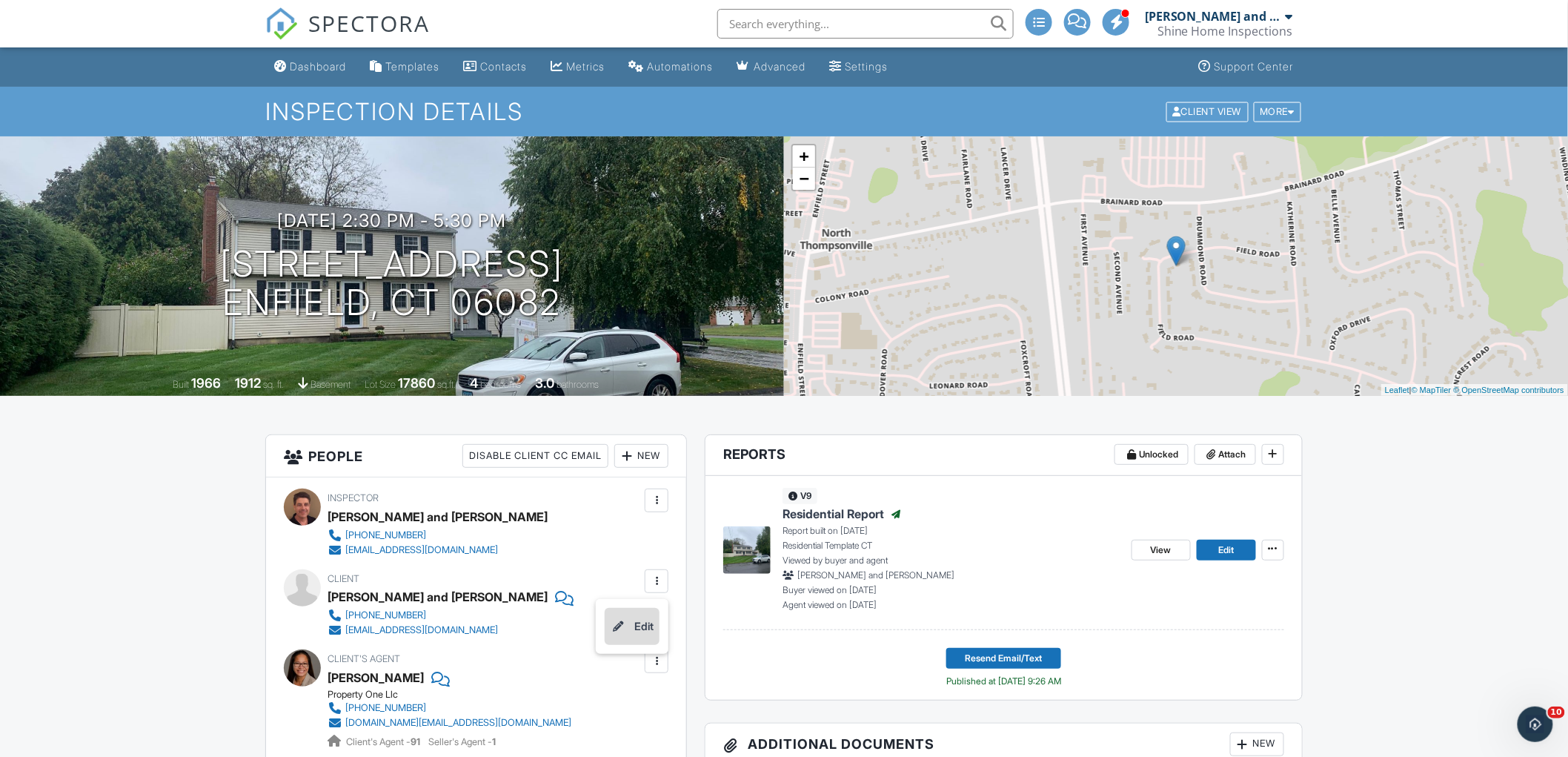
click at [640, 624] on li "Edit" at bounding box center [632, 626] width 55 height 37
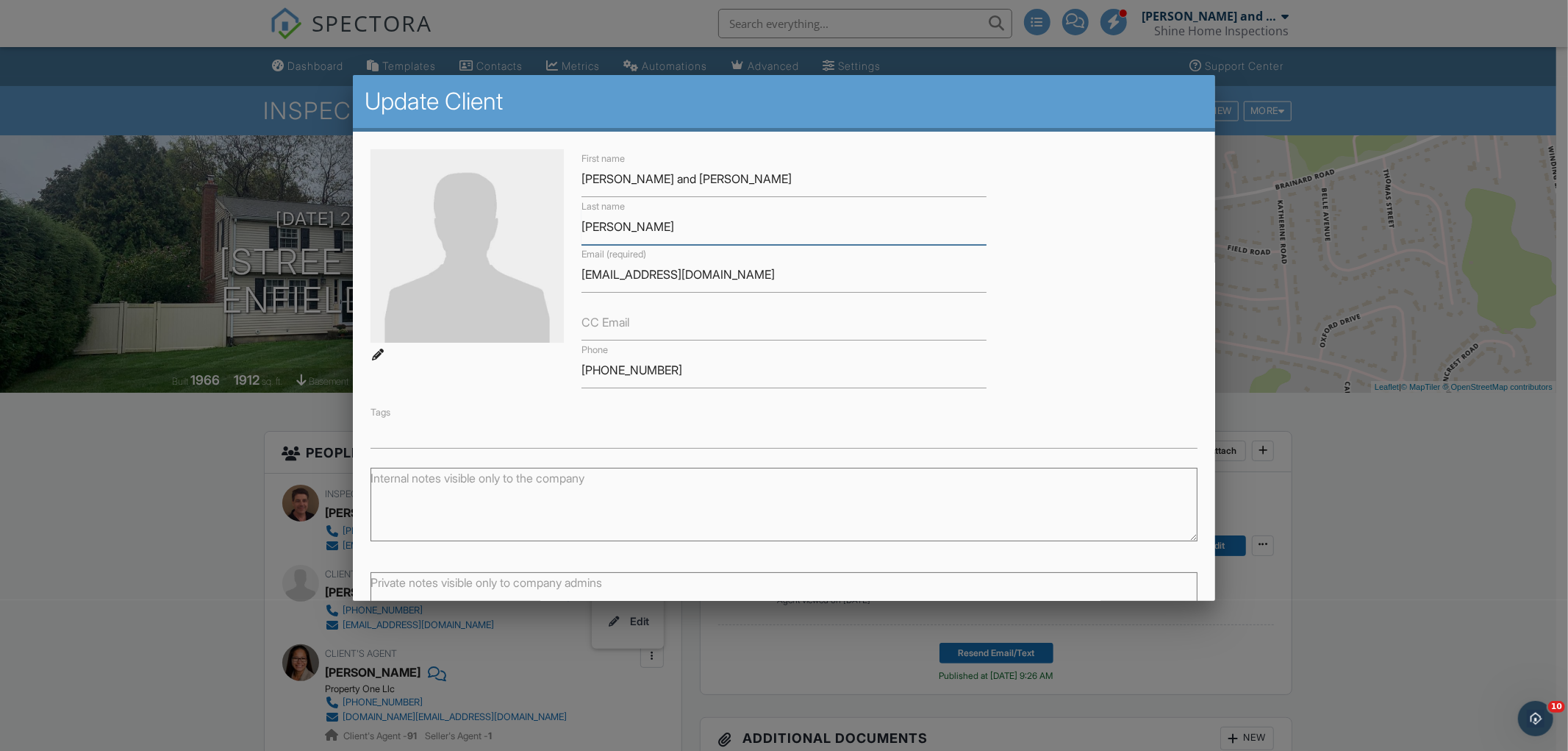
drag, startPoint x: 645, startPoint y: 224, endPoint x: 571, endPoint y: 233, distance: 74.5
click at [560, 233] on div "First name Megan and Drew Last name Geneczko Email (required) mcsenecal13@gmail…" at bounding box center [784, 298] width 845 height 299
drag, startPoint x: 733, startPoint y: 275, endPoint x: 552, endPoint y: 276, distance: 181.0
click at [554, 276] on div "First name Megan and Drew Last name Geneczko Email (required) mcsenecal13@gmail…" at bounding box center [784, 298] width 845 height 299
drag, startPoint x: 669, startPoint y: 366, endPoint x: 538, endPoint y: 363, distance: 131.0
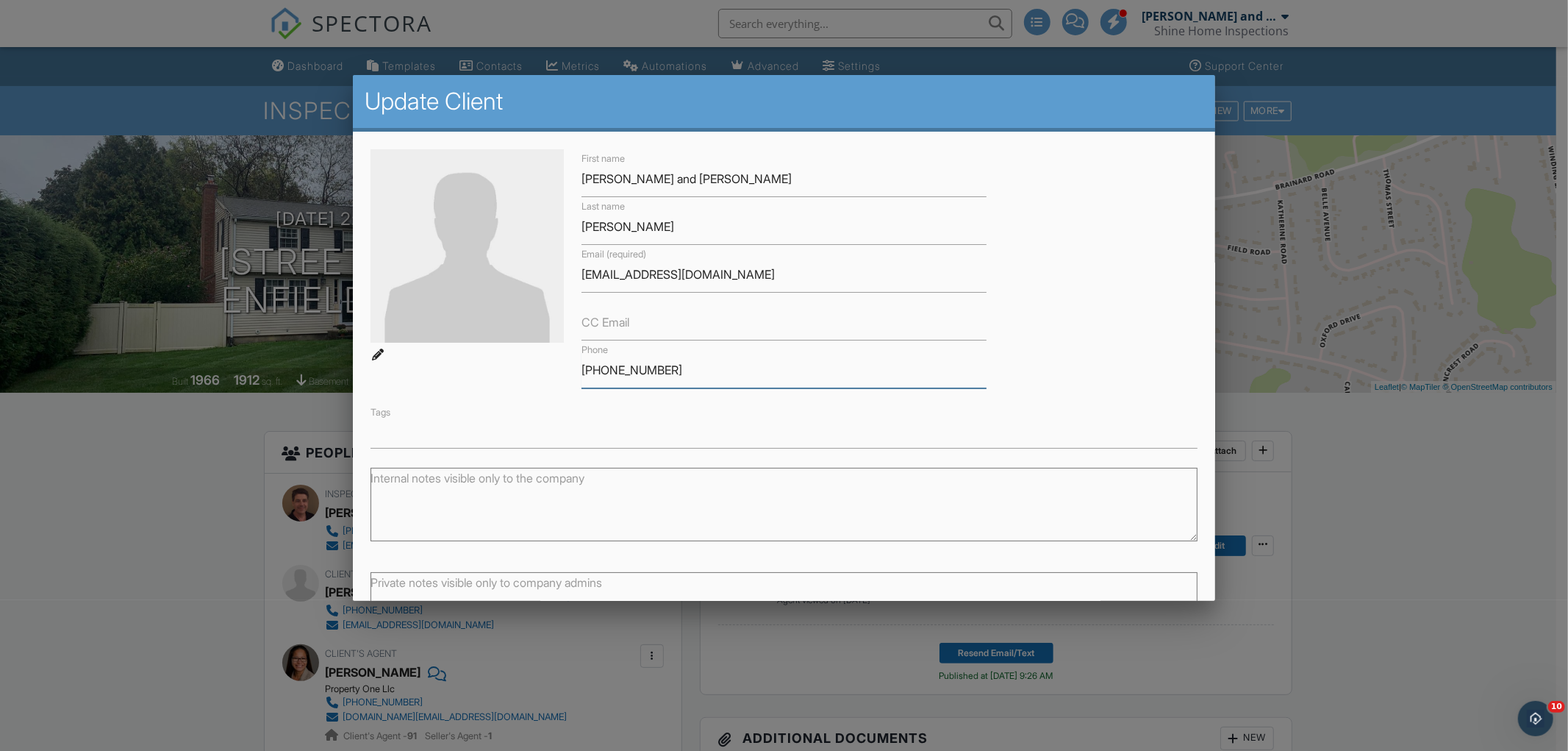
click at [538, 363] on div "First name Megan and Drew Last name Geneczko Email (required) mcsenecal13@gmail…" at bounding box center [784, 298] width 845 height 299
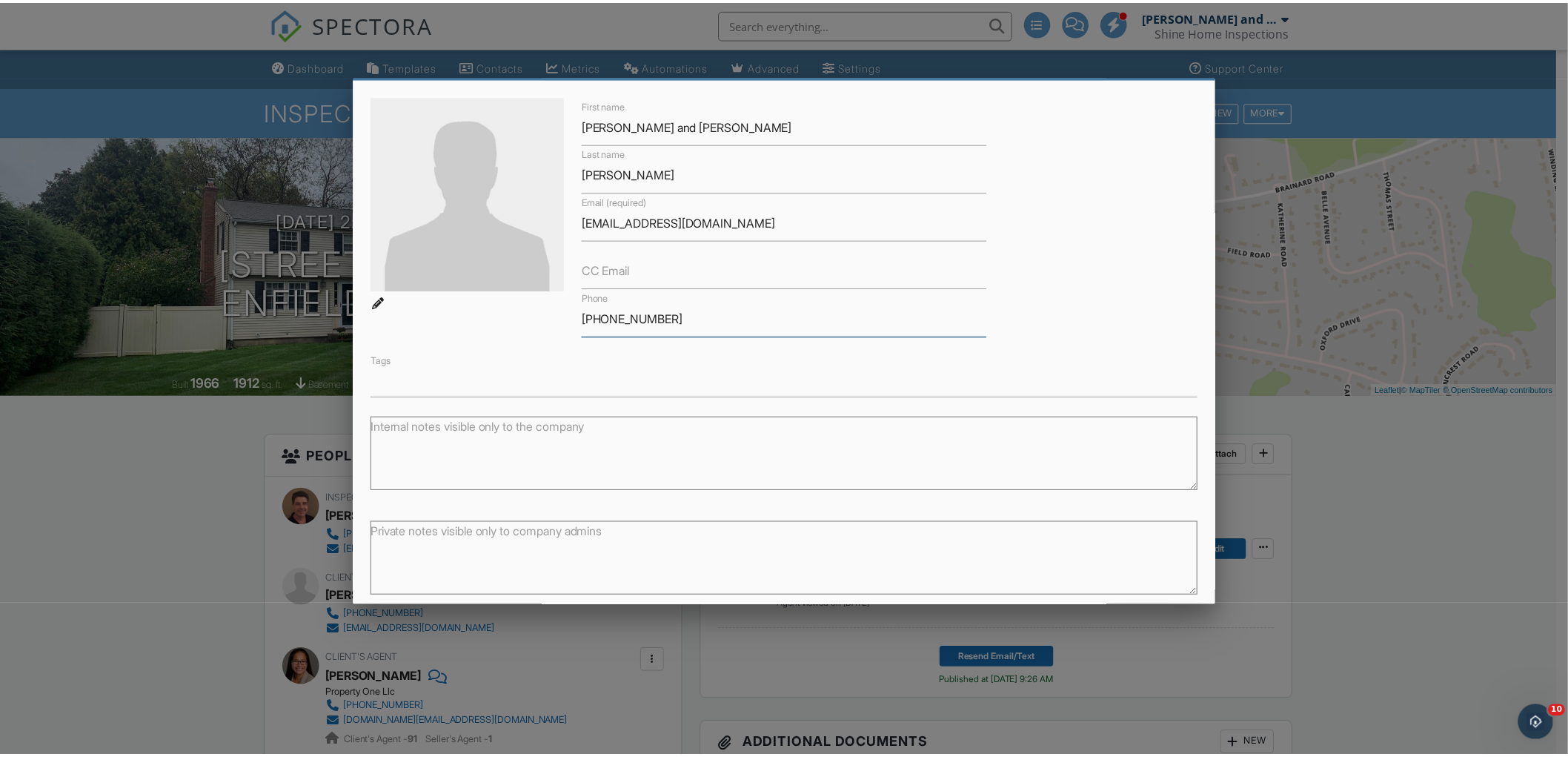
scroll to position [112, 0]
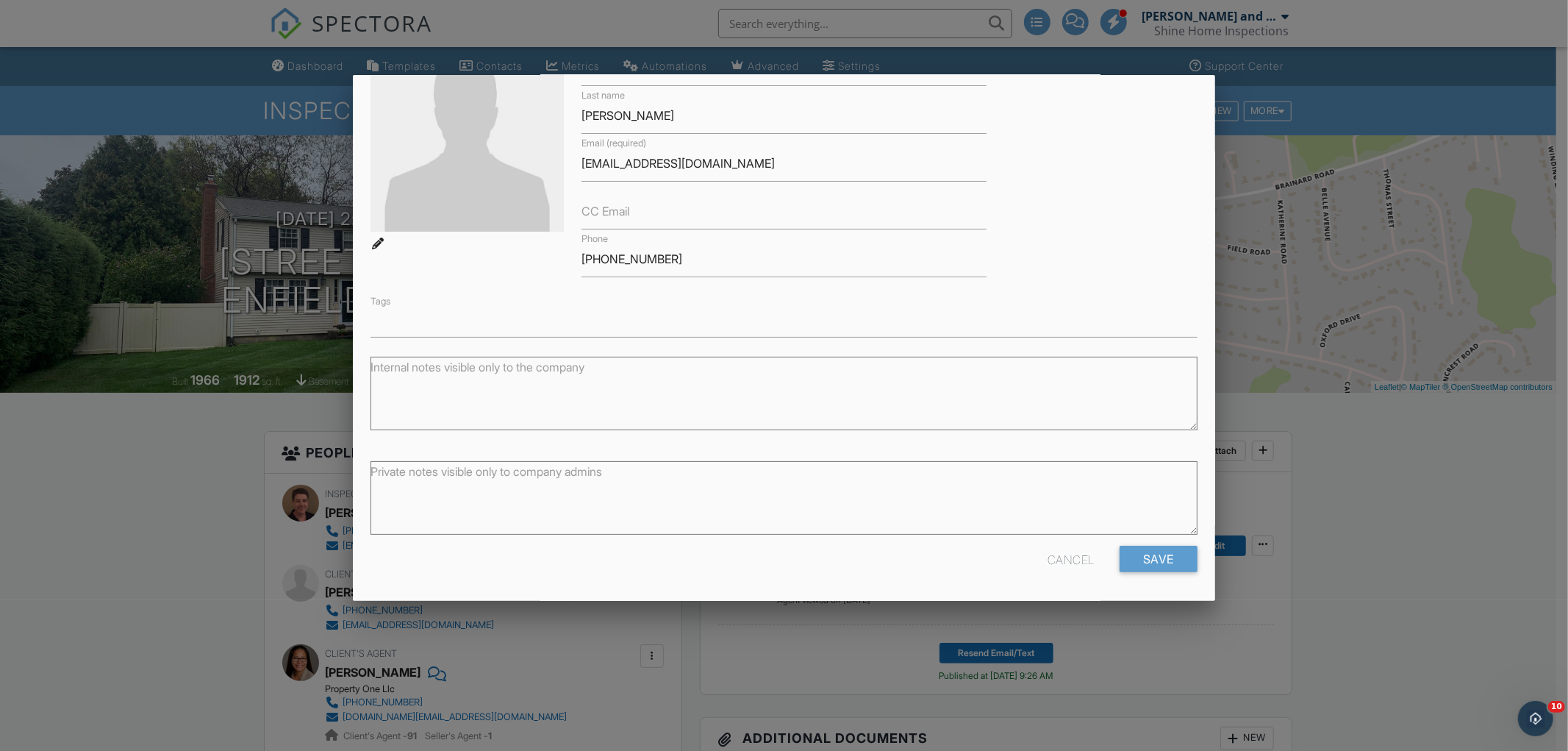
click at [1058, 557] on div "Cancel" at bounding box center [1071, 558] width 47 height 26
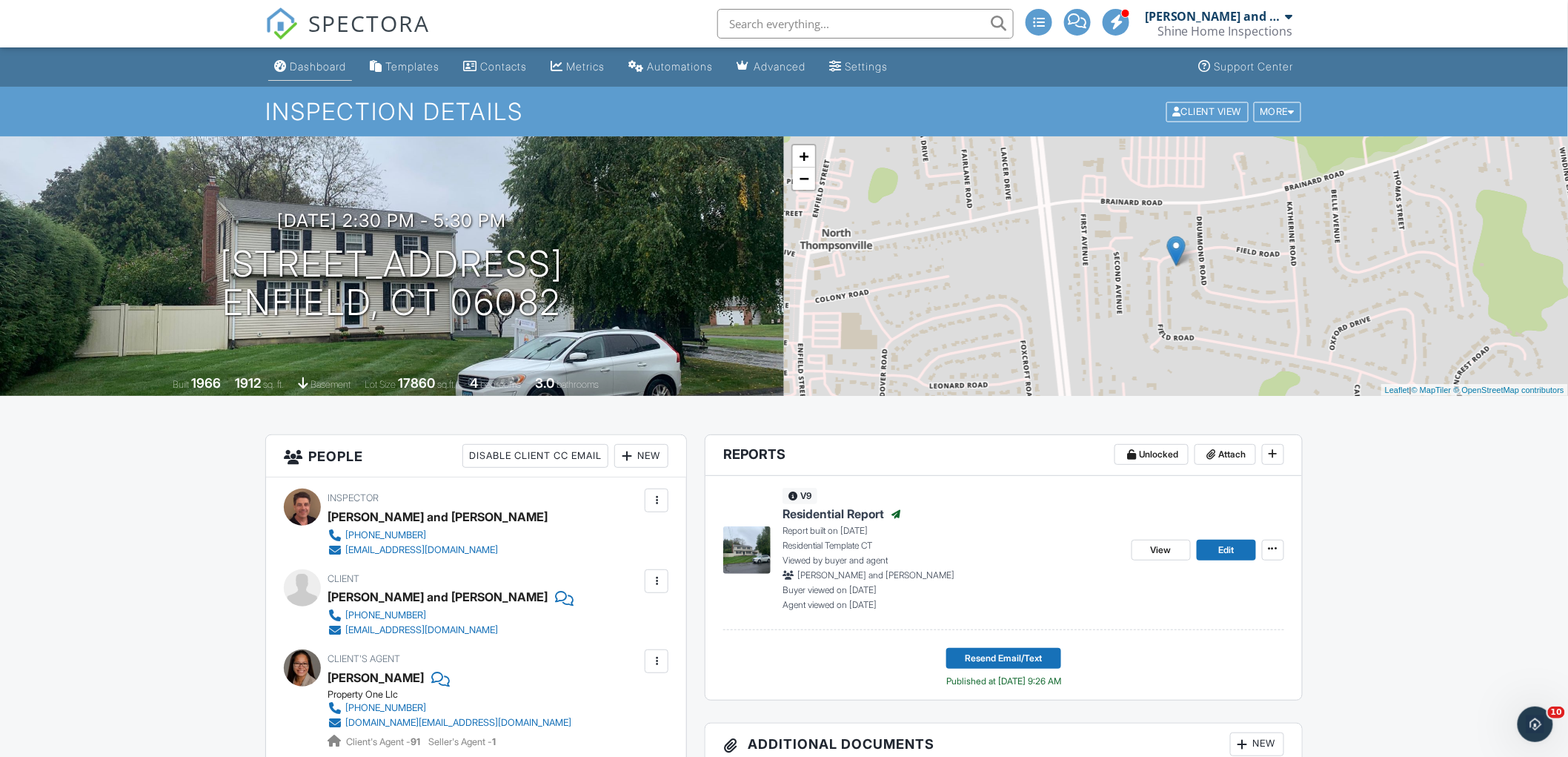
click at [323, 60] on div "Dashboard" at bounding box center [318, 66] width 57 height 13
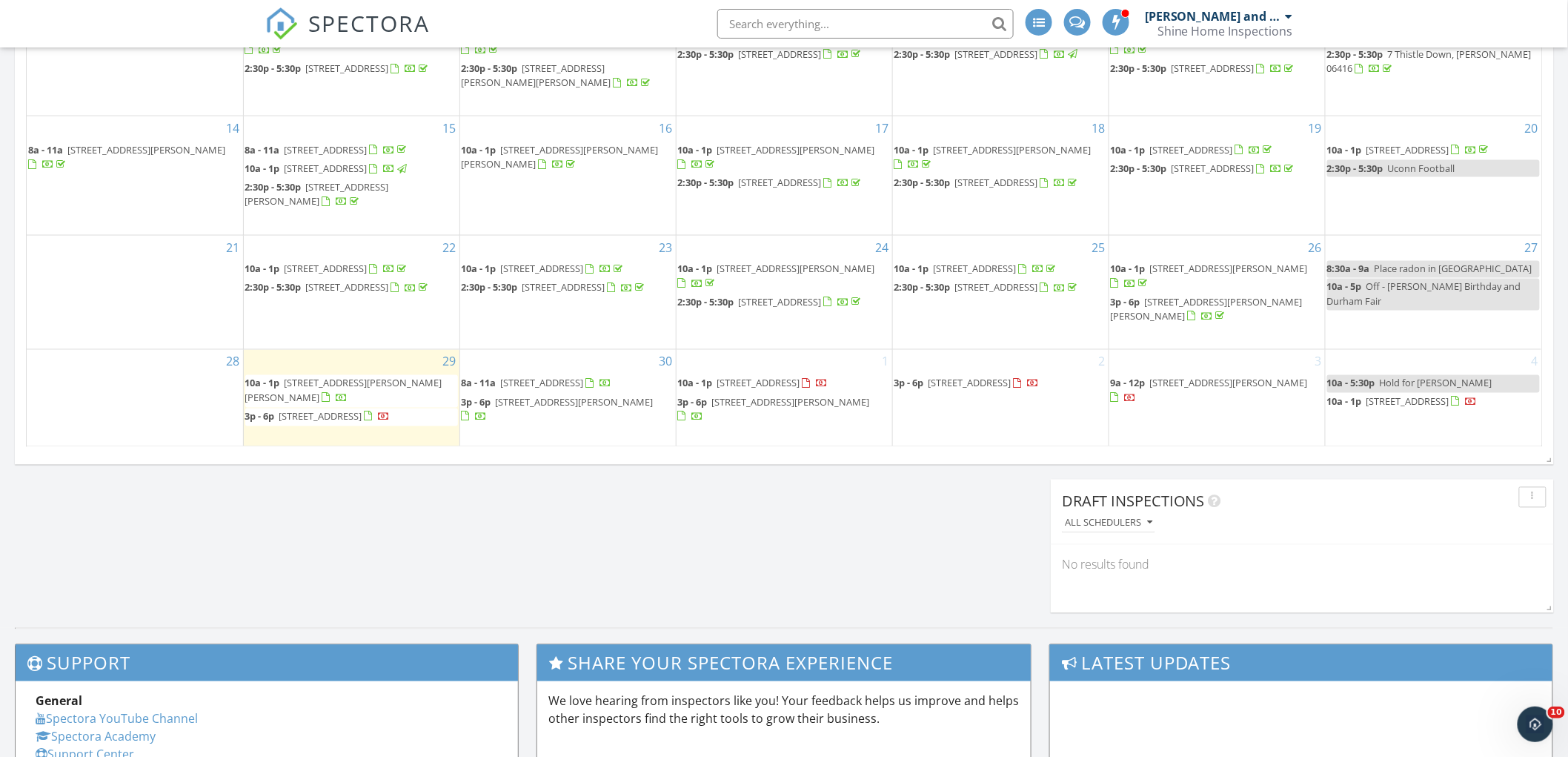
scroll to position [823, 0]
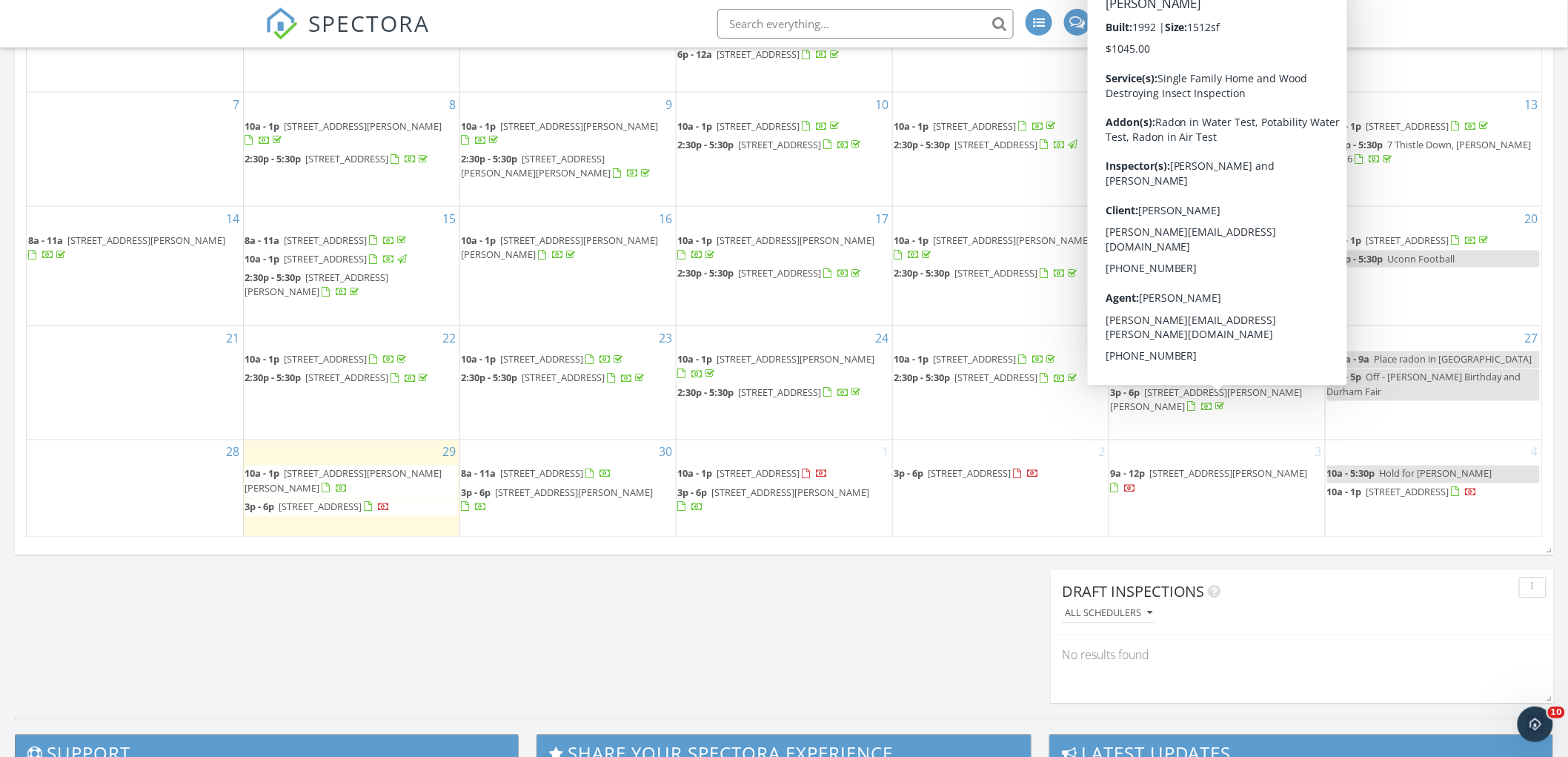
click at [1224, 363] on span "[STREET_ADDRESS][PERSON_NAME]" at bounding box center [1228, 359] width 158 height 13
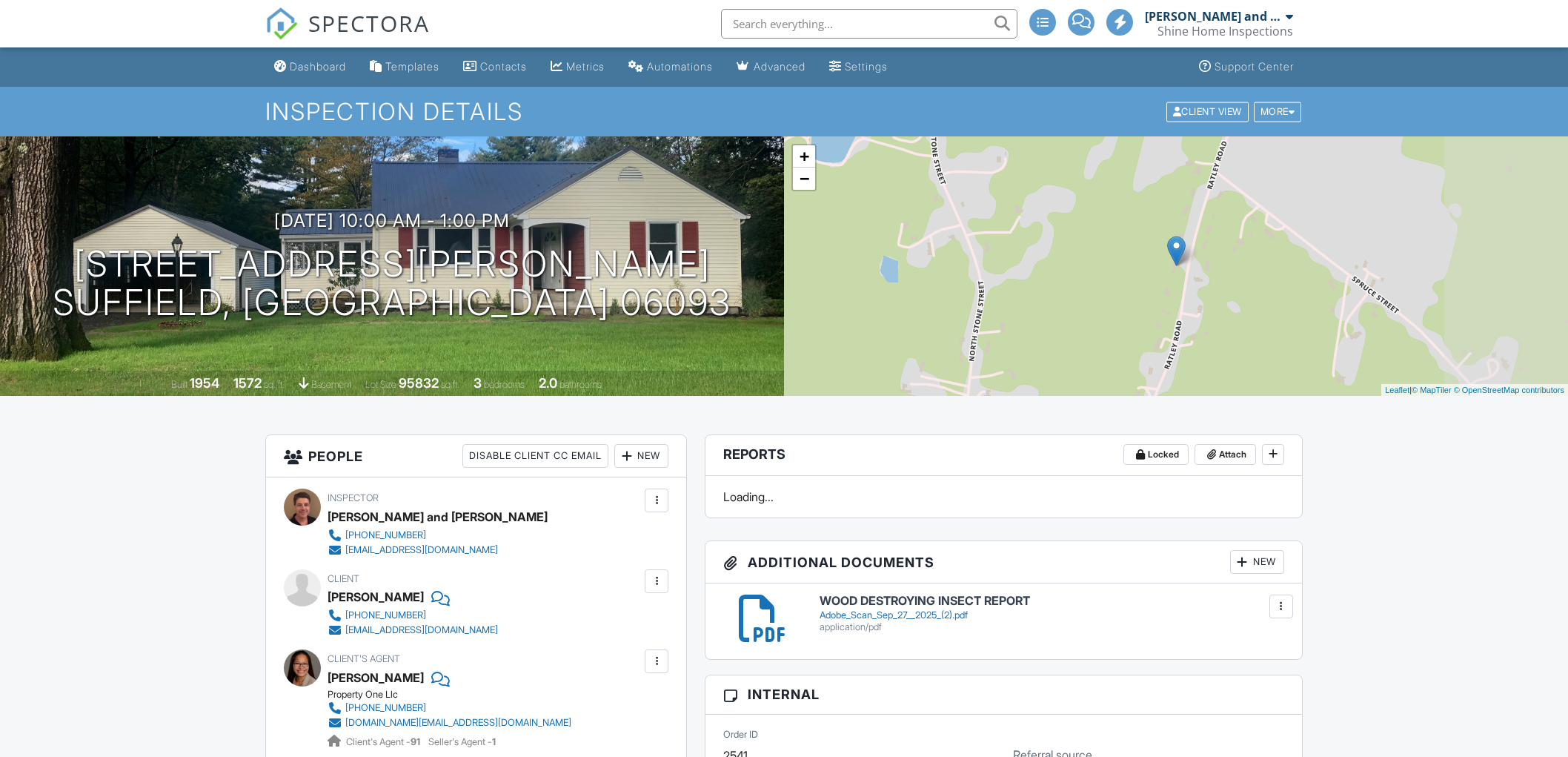
click at [659, 573] on div at bounding box center [657, 581] width 15 height 15
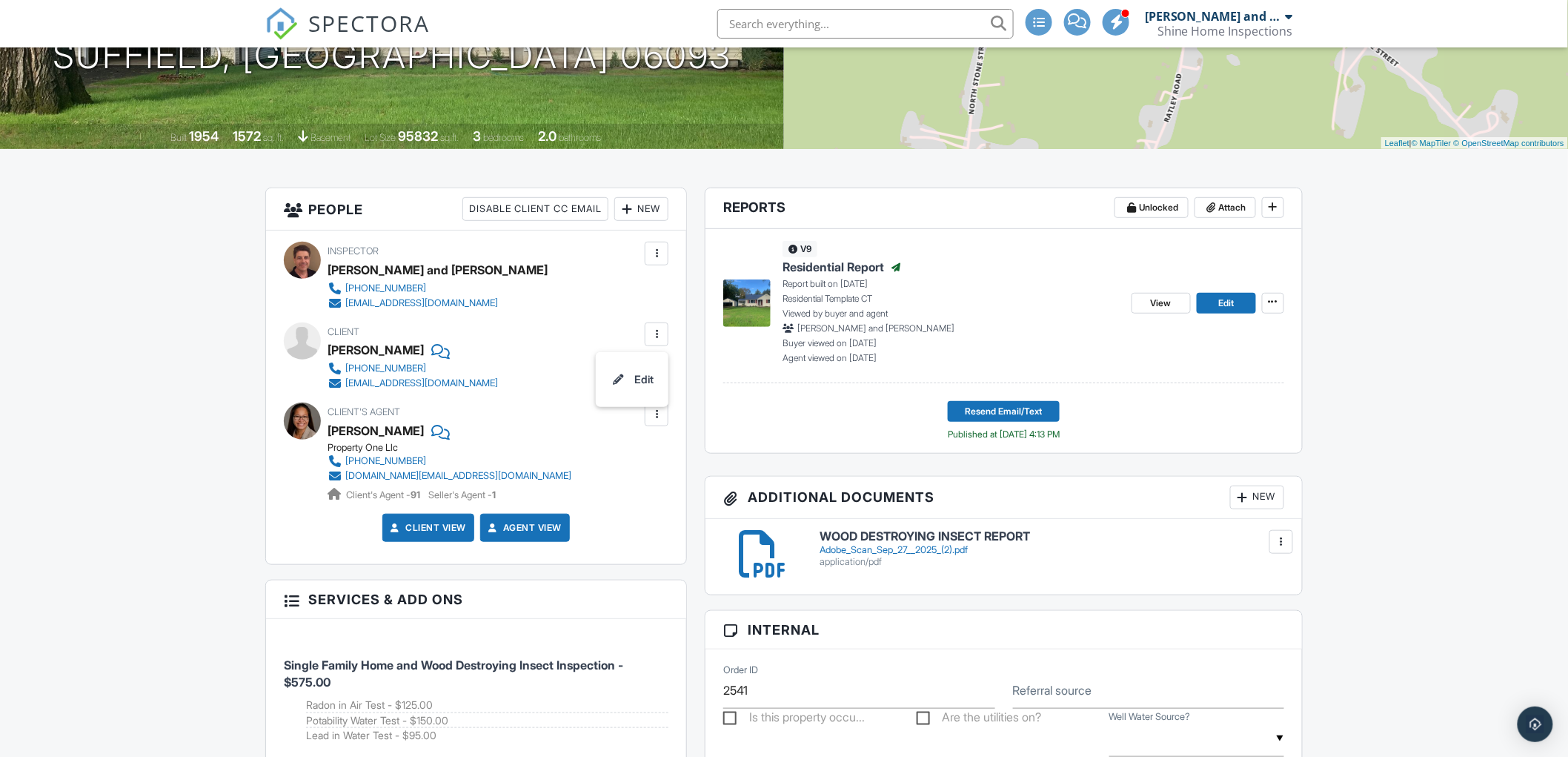
drag, startPoint x: 640, startPoint y: 378, endPoint x: 649, endPoint y: 378, distance: 9.0
click at [640, 378] on li "Edit" at bounding box center [632, 379] width 55 height 37
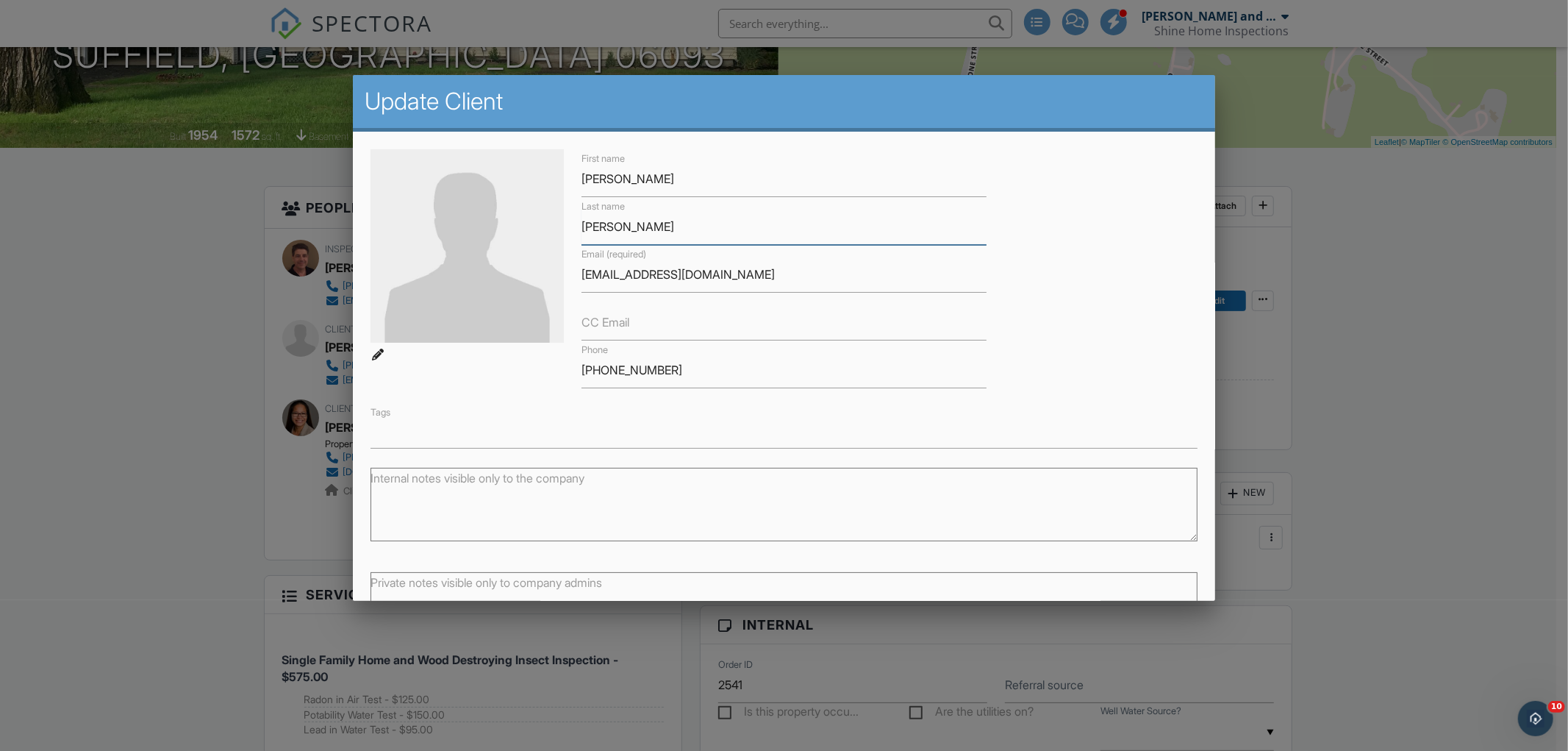
drag, startPoint x: 650, startPoint y: 219, endPoint x: 546, endPoint y: 223, distance: 104.1
click at [546, 223] on div "First name [PERSON_NAME] Last name [PERSON_NAME] Email (required) [EMAIL_ADDRES…" at bounding box center [784, 298] width 845 height 299
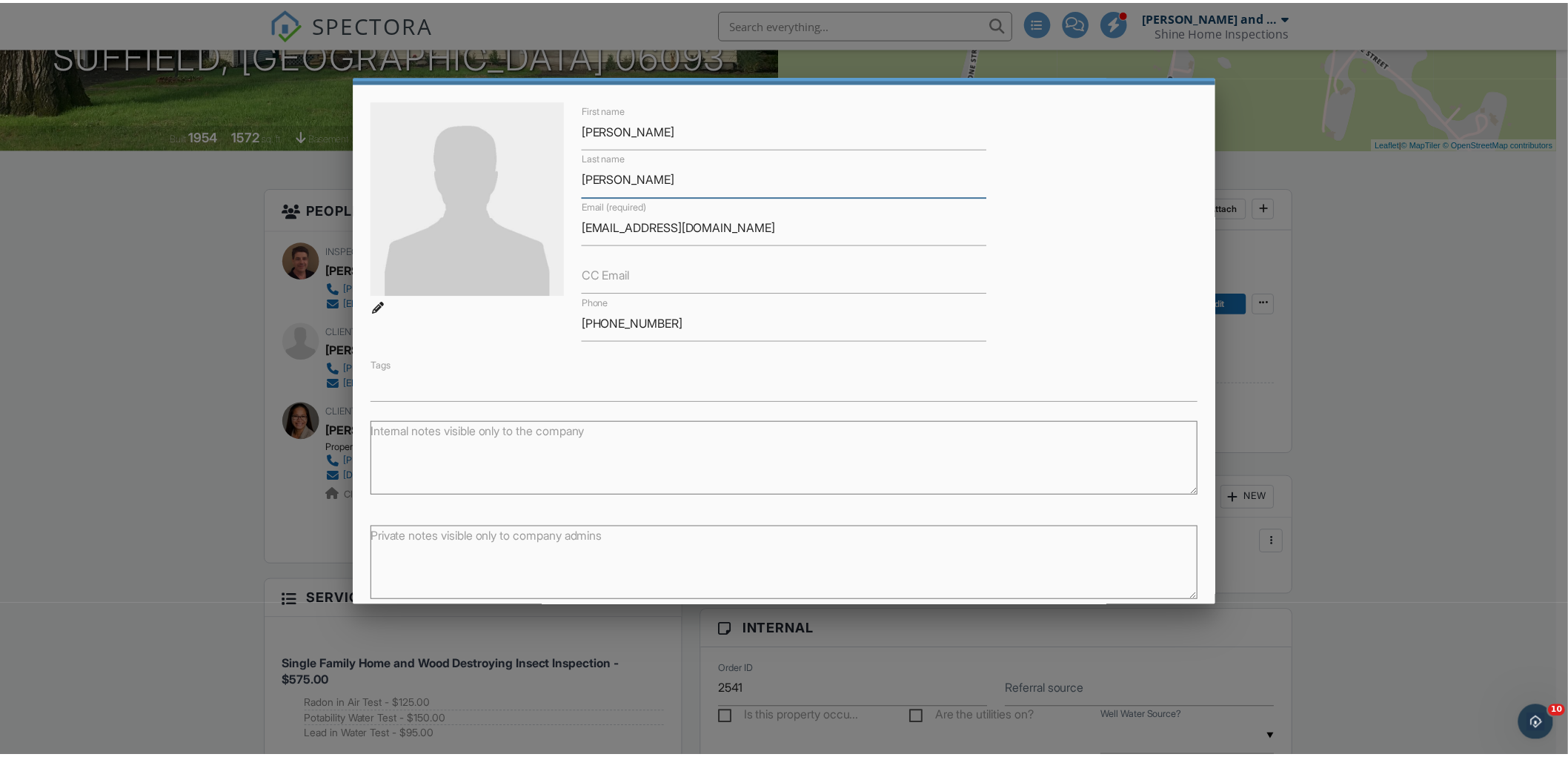
scroll to position [112, 0]
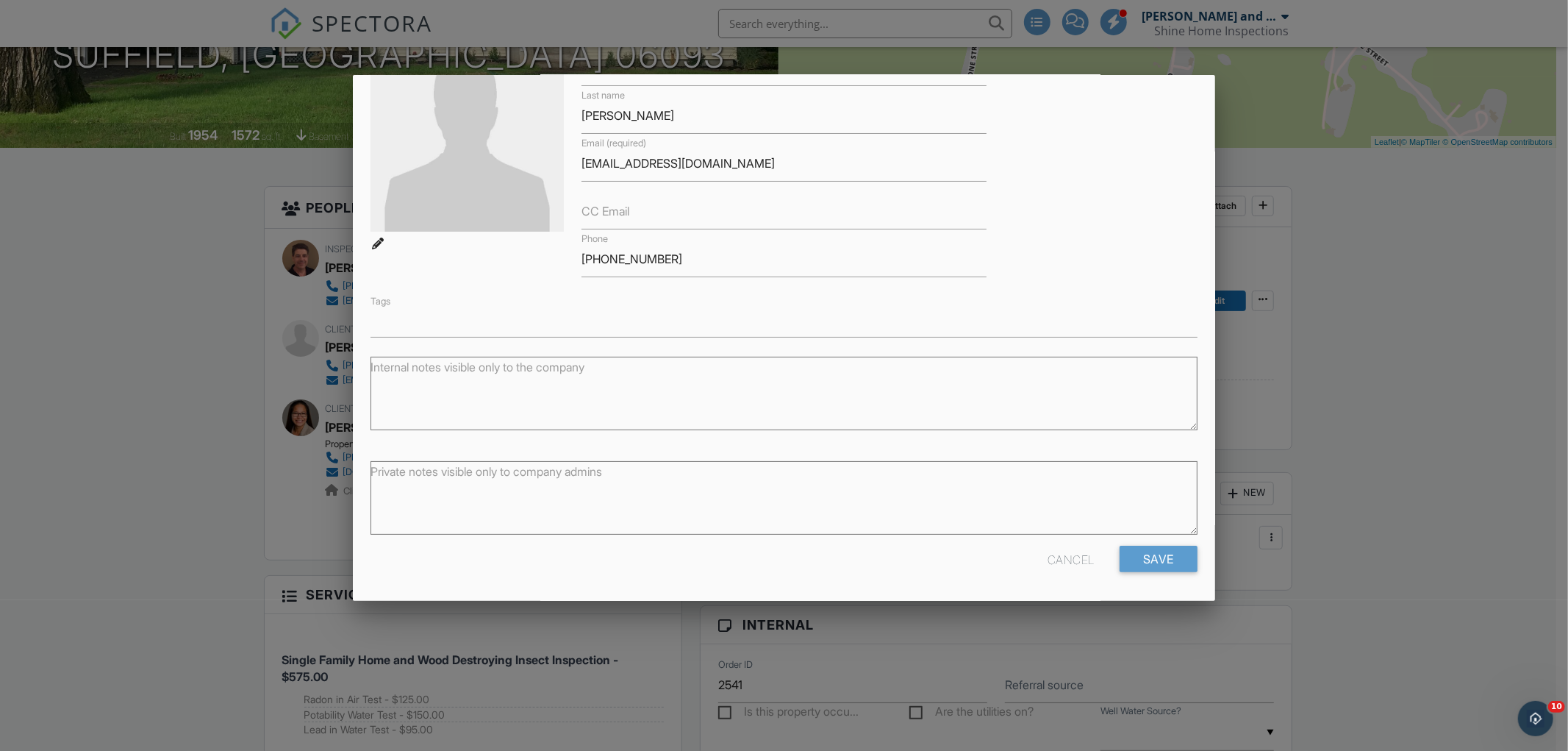
click at [1063, 551] on div "Cancel" at bounding box center [1071, 558] width 47 height 26
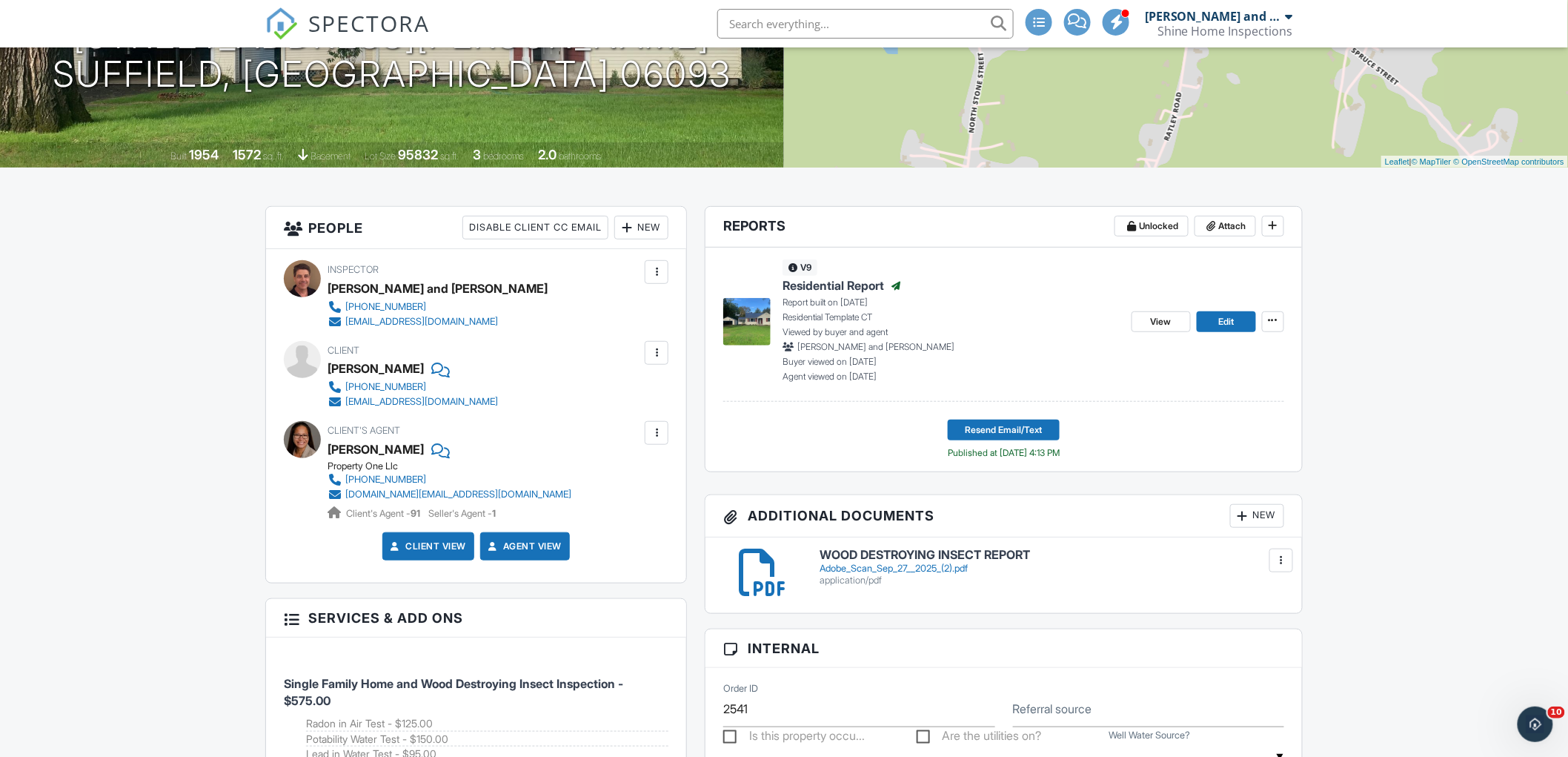
scroll to position [0, 0]
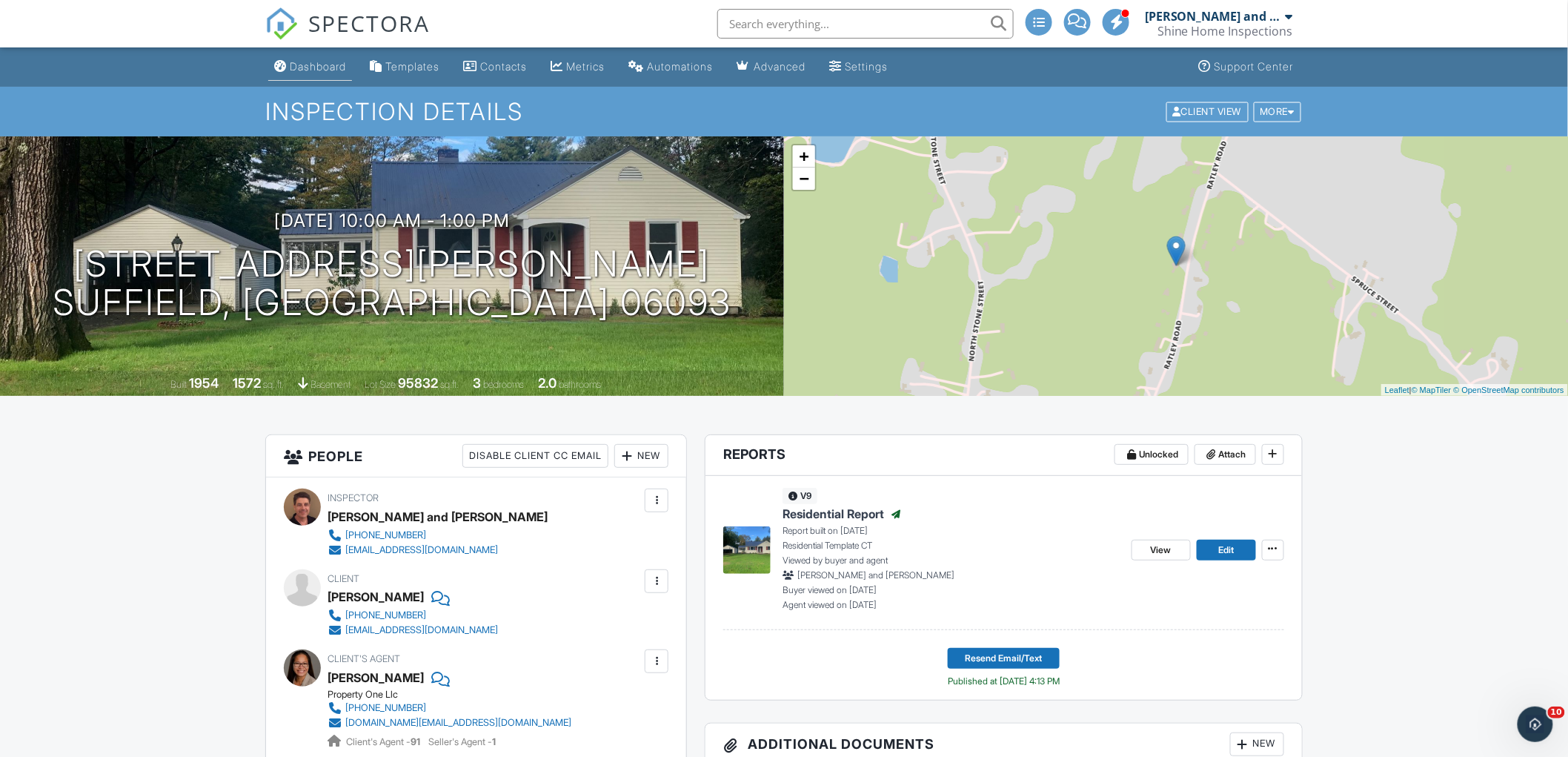
click at [313, 57] on link "Dashboard" at bounding box center [311, 67] width 84 height 27
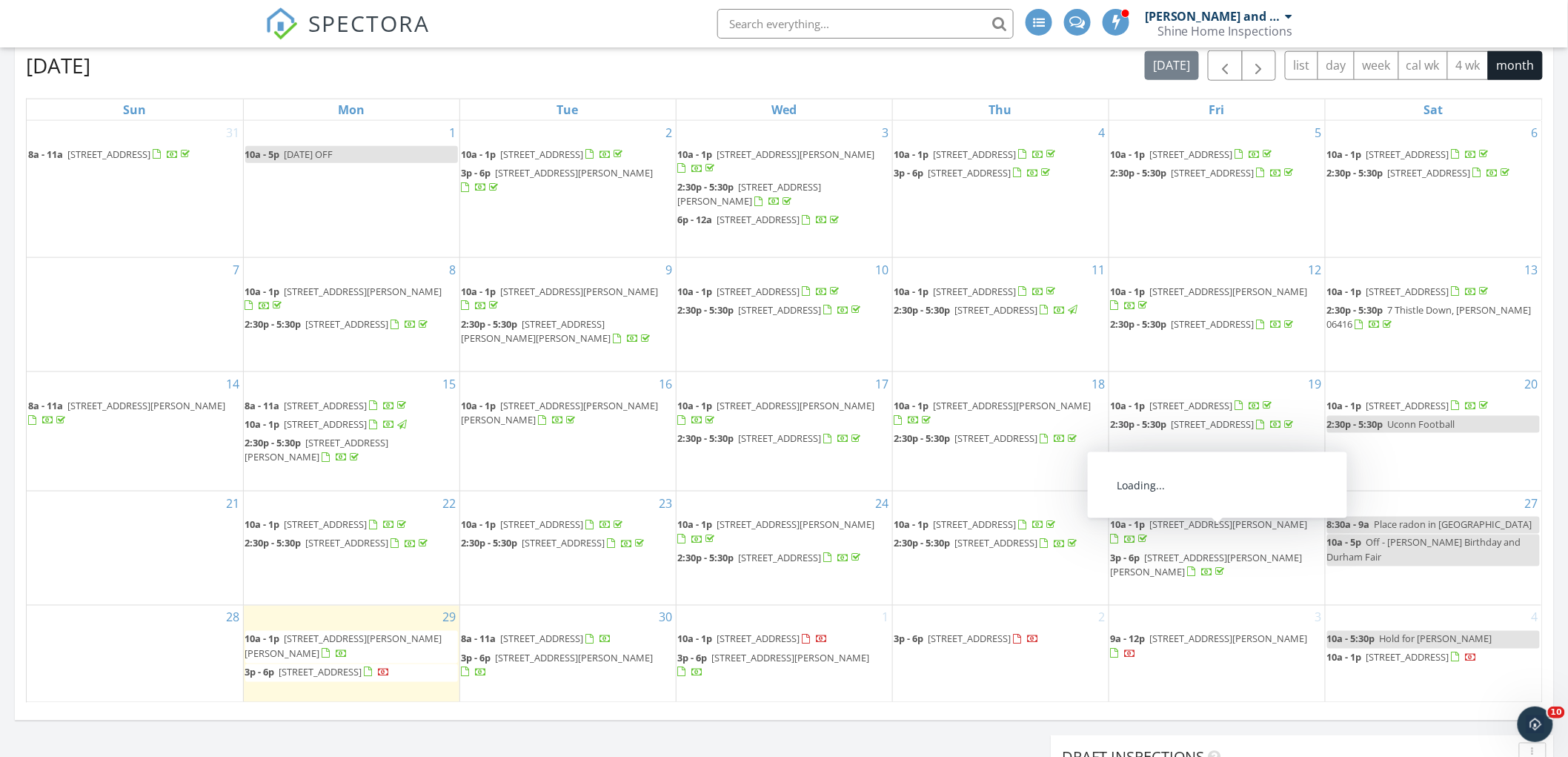
scroll to position [741, 0]
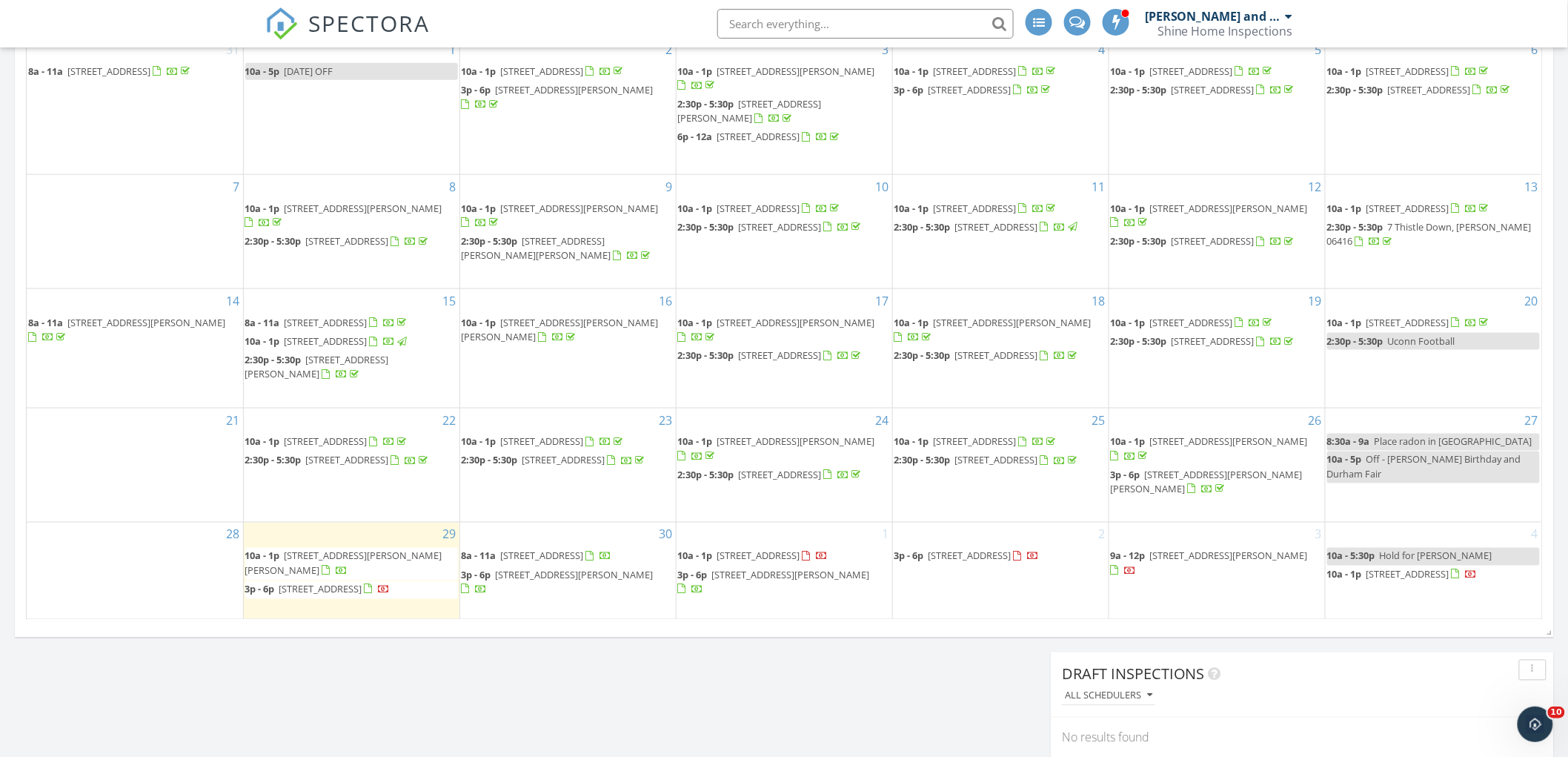
click at [1203, 480] on span "[STREET_ADDRESS][PERSON_NAME][PERSON_NAME]" at bounding box center [1206, 482] width 192 height 27
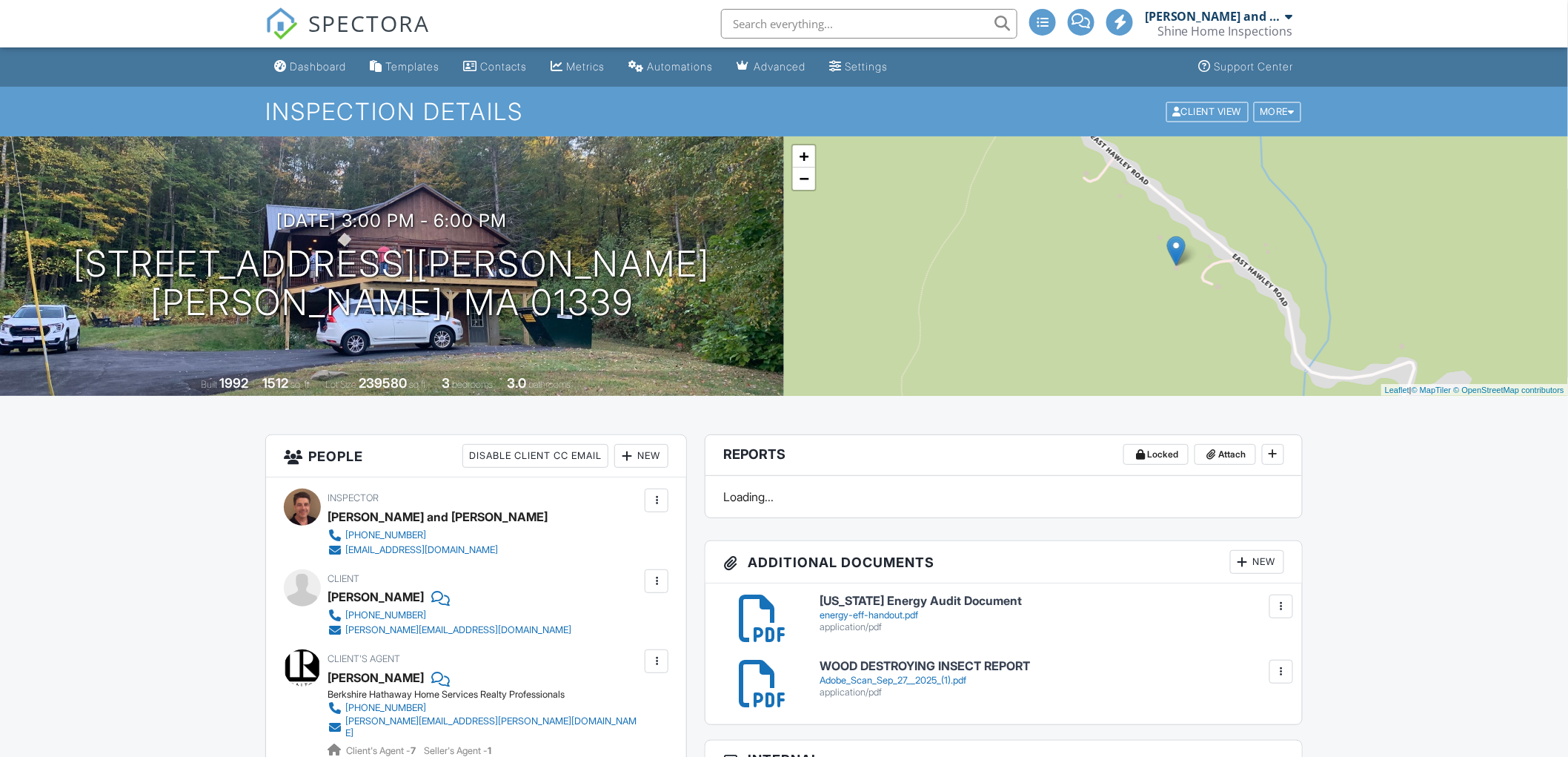
click at [658, 575] on div at bounding box center [657, 581] width 15 height 15
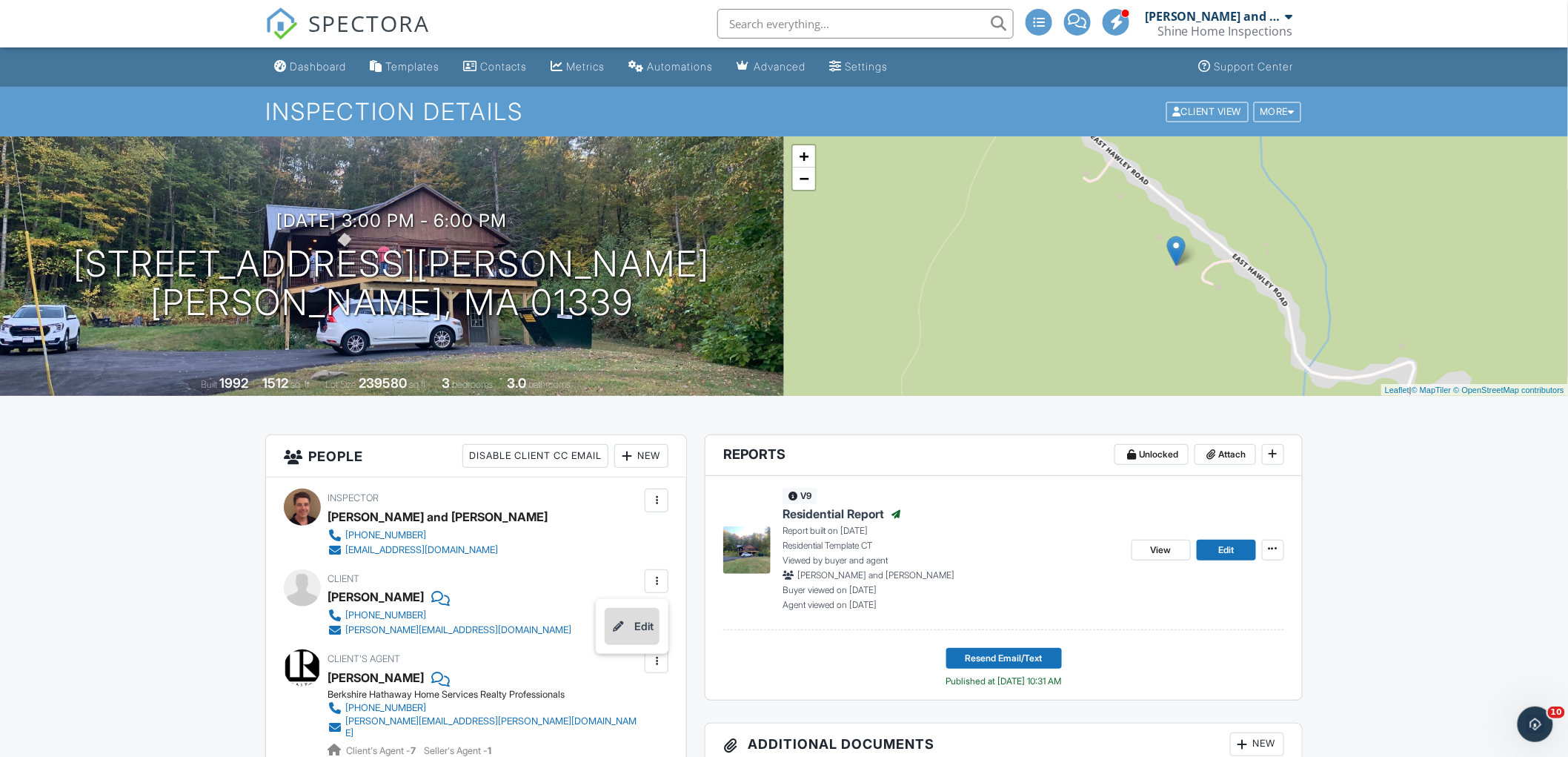
click at [650, 623] on li "Edit" at bounding box center [632, 626] width 55 height 37
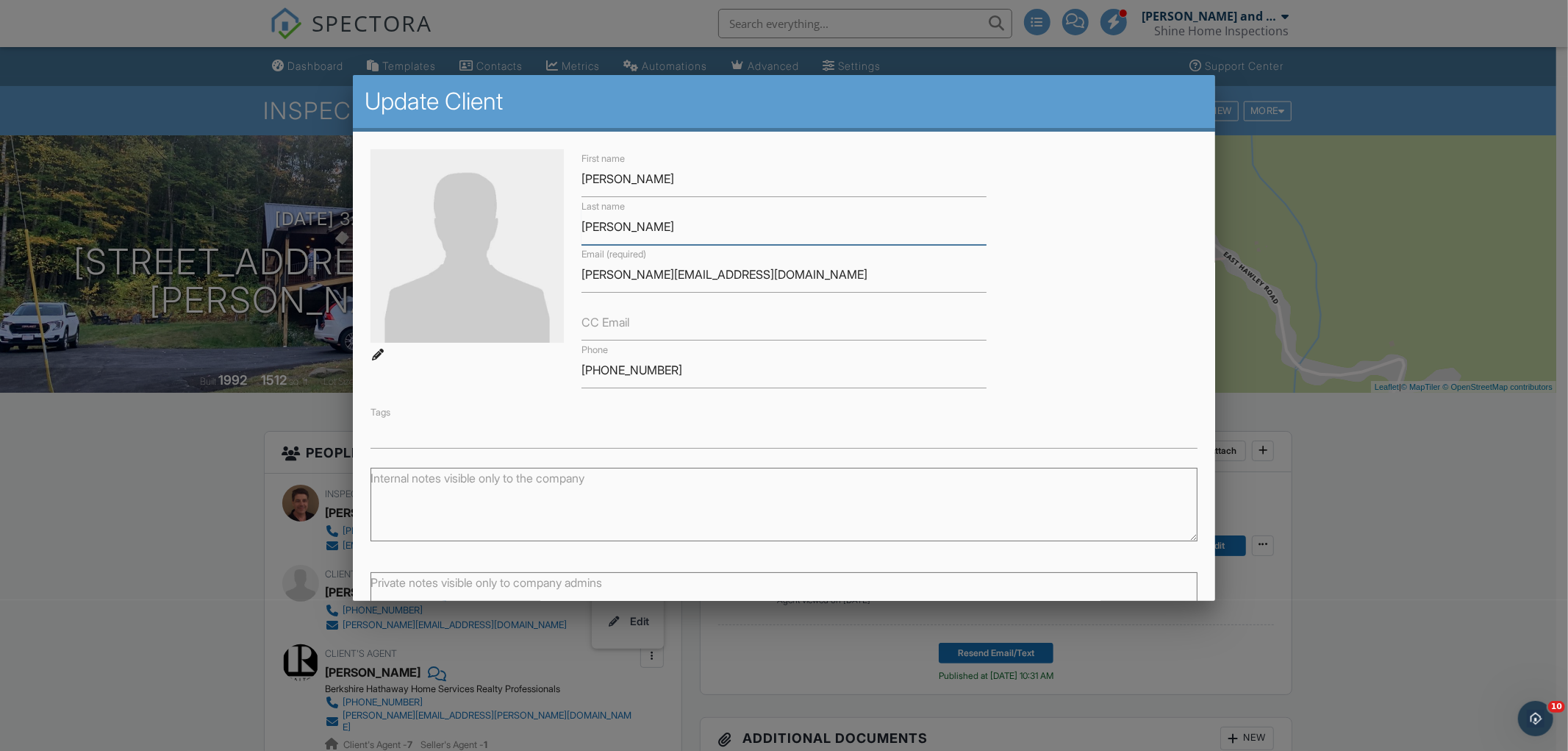
drag, startPoint x: 626, startPoint y: 228, endPoint x: 559, endPoint y: 229, distance: 67.0
click at [559, 229] on div "First name Karen Last name Russell Email (required) karen.m38@hotmail.com CC Em…" at bounding box center [784, 298] width 845 height 299
drag, startPoint x: 719, startPoint y: 274, endPoint x: 546, endPoint y: 278, distance: 173.0
click at [546, 278] on div "First name Karen Last name Russell Email (required) karen.m38@hotmail.com CC Em…" at bounding box center [784, 298] width 845 height 299
drag, startPoint x: 663, startPoint y: 372, endPoint x: 533, endPoint y: 367, distance: 130.1
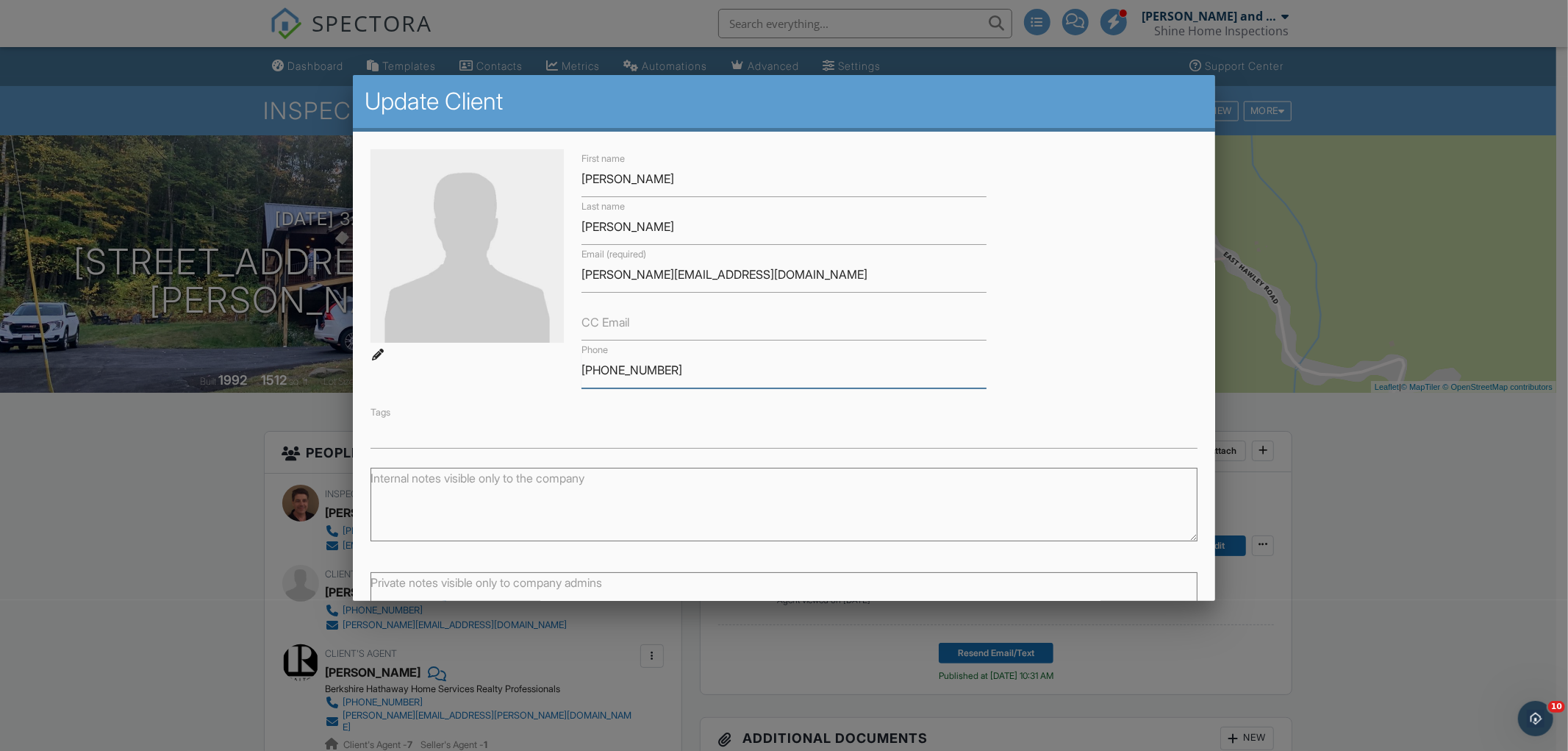
click at [533, 367] on div "First name Karen Last name Russell Email (required) karen.m38@hotmail.com CC Em…" at bounding box center [784, 298] width 845 height 299
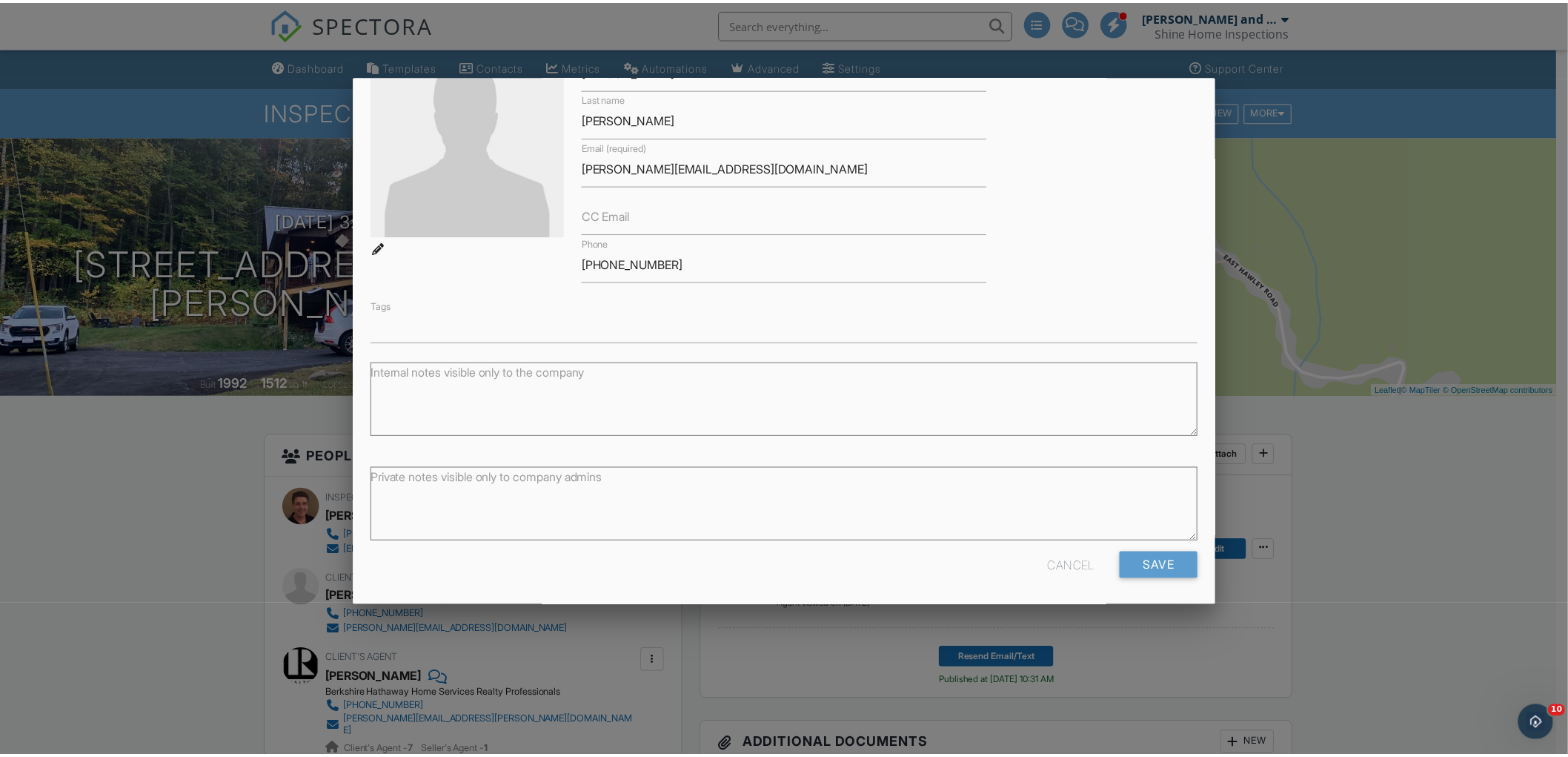
scroll to position [112, 0]
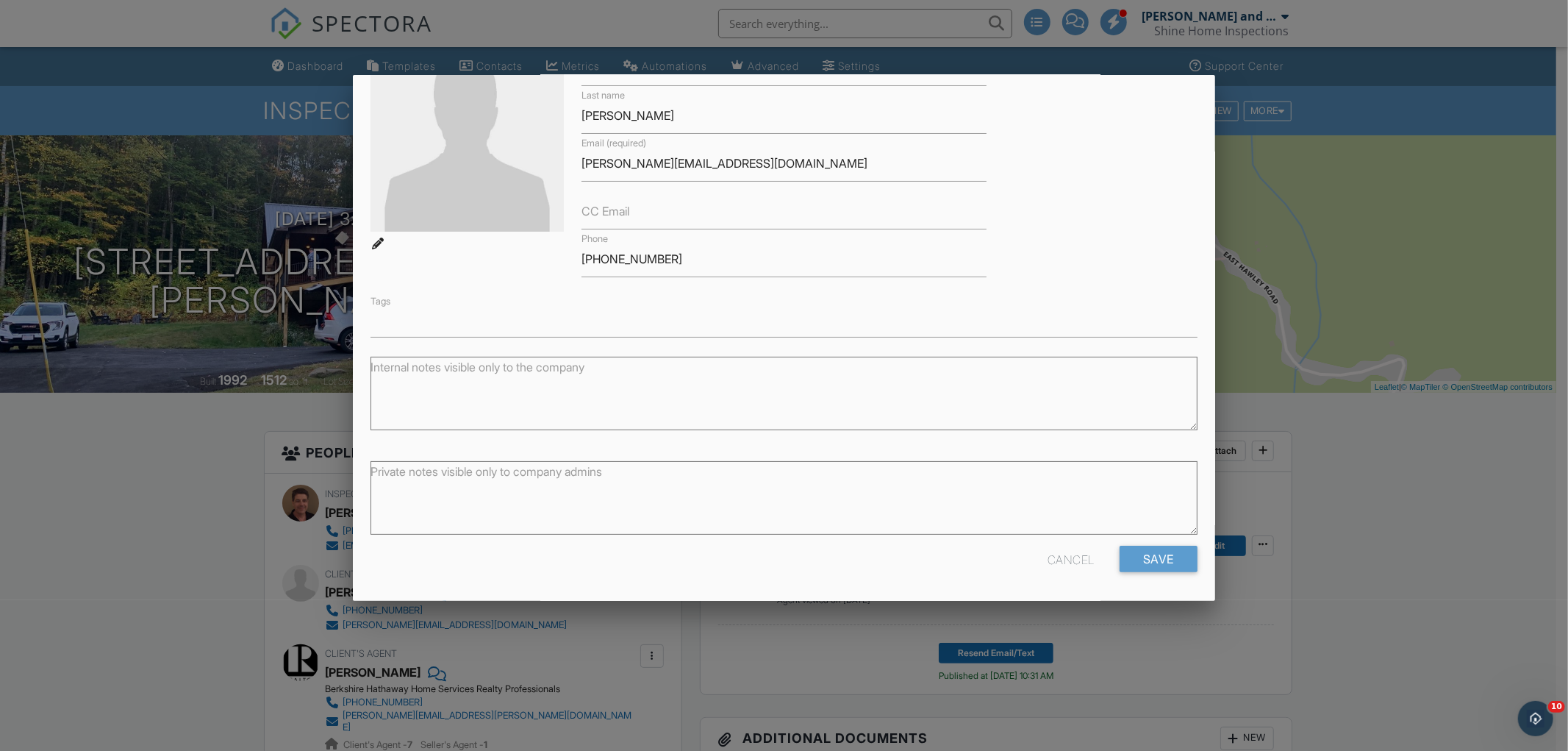
click at [1050, 555] on div "Cancel" at bounding box center [1071, 558] width 47 height 26
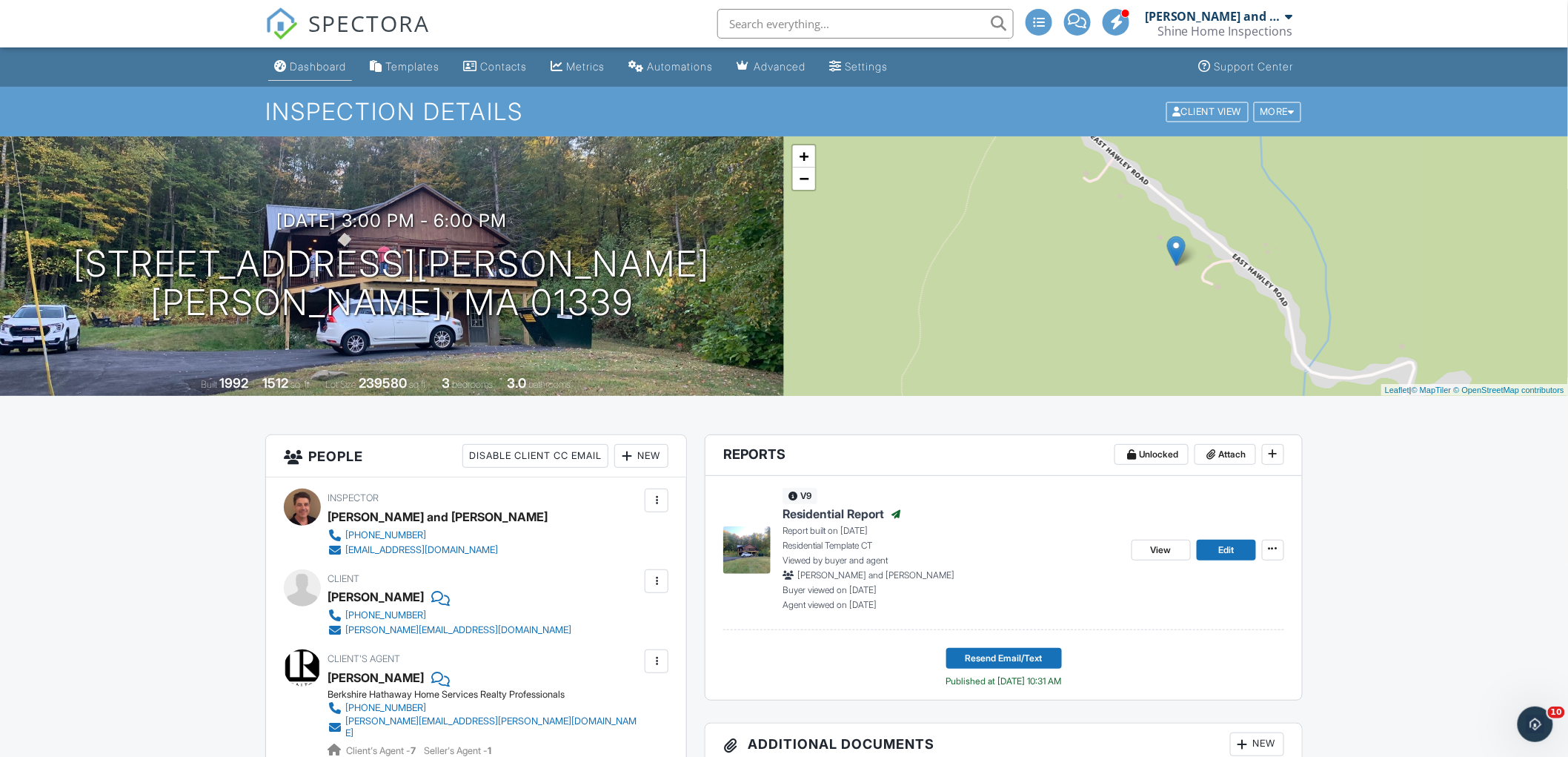
click at [306, 63] on div "Dashboard" at bounding box center [318, 66] width 57 height 13
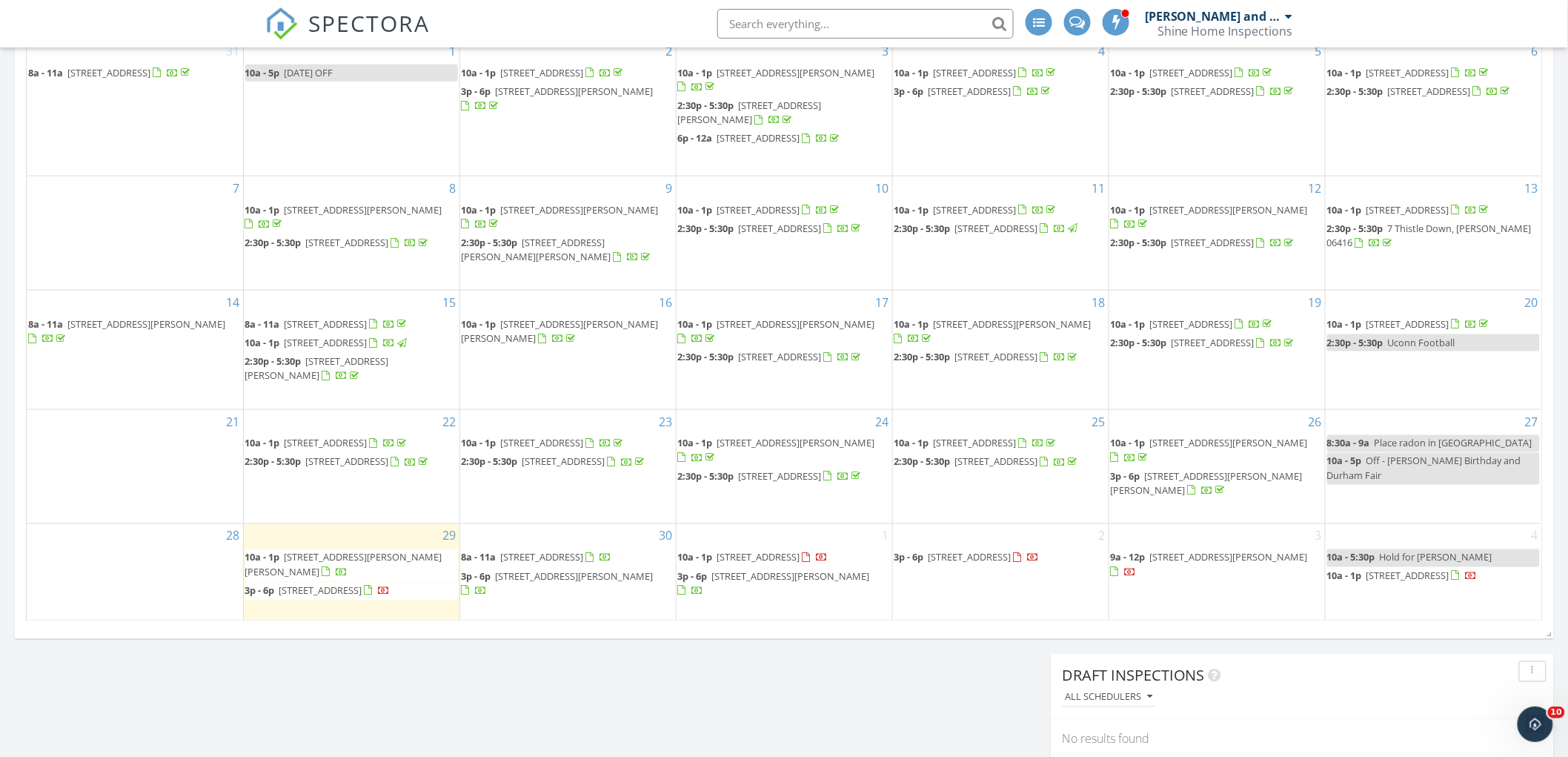
scroll to position [741, 0]
click at [669, 686] on div "Today Jerry and Shane Marren 10:00 am 532 Winsor St, Ludlow, MA 01056 Jerry and…" at bounding box center [784, 126] width 1568 height 1349
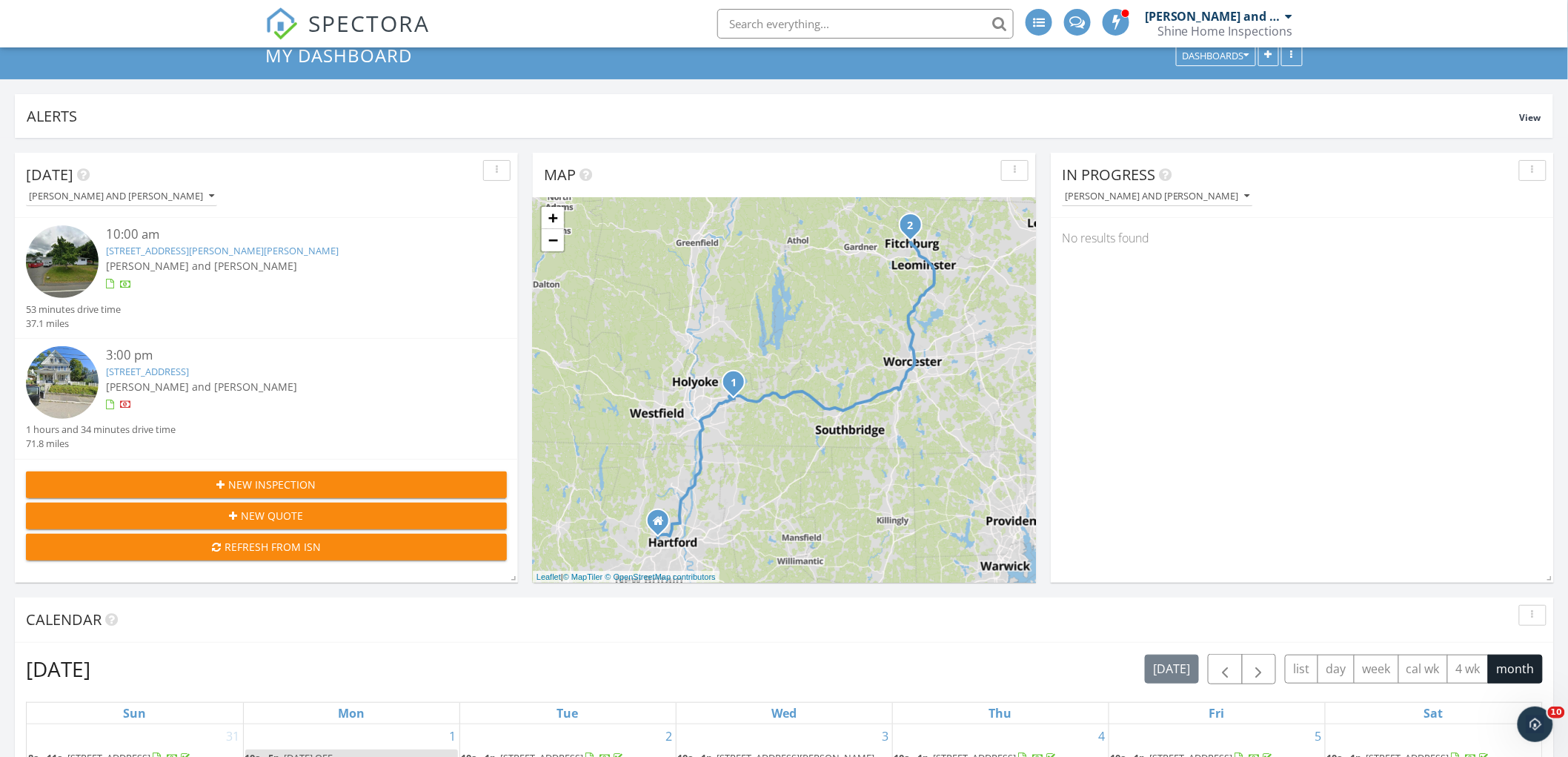
scroll to position [0, 0]
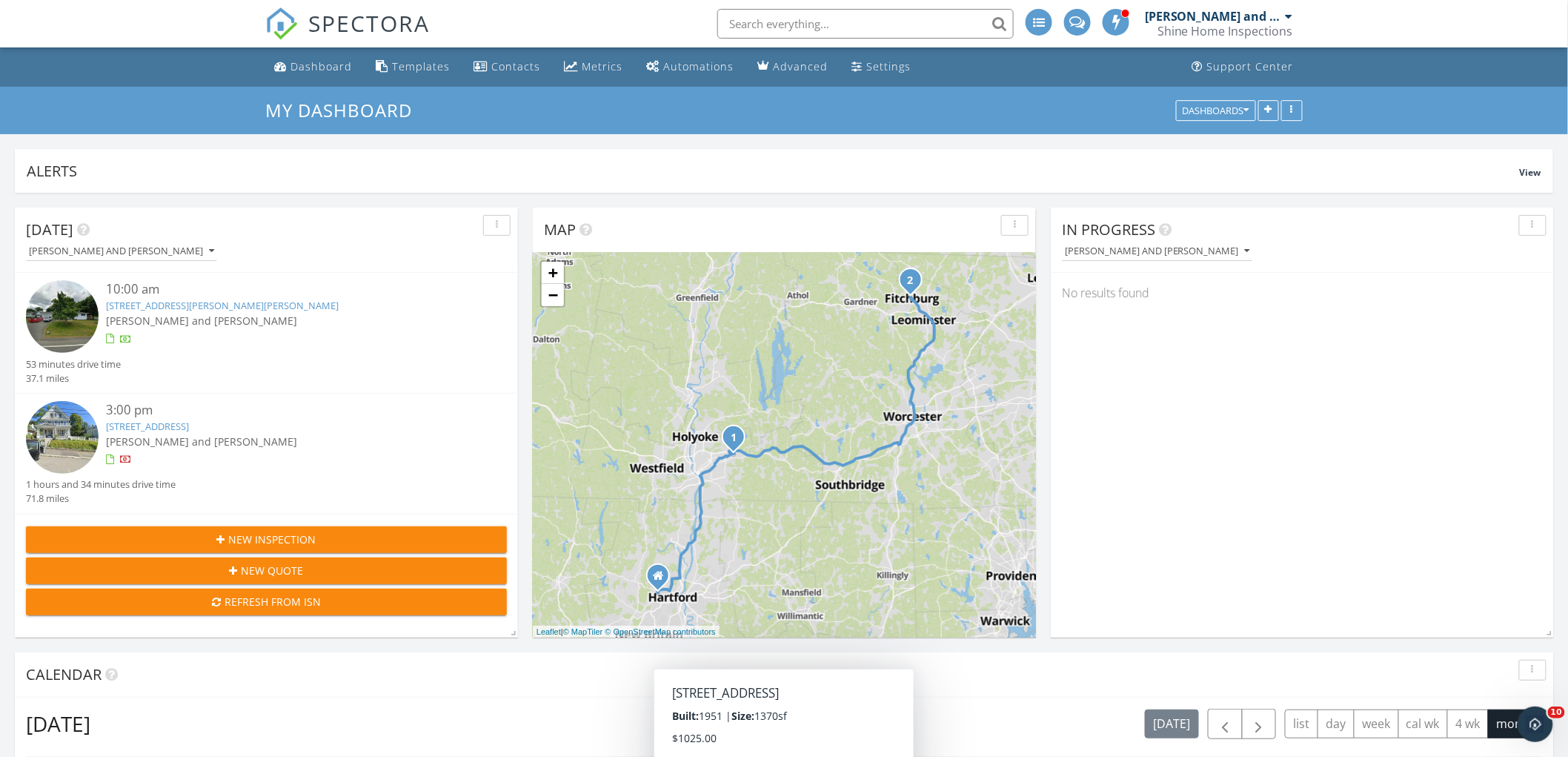
click at [169, 301] on link "532 Winsor St, Ludlow, MA 01056" at bounding box center [222, 305] width 233 height 13
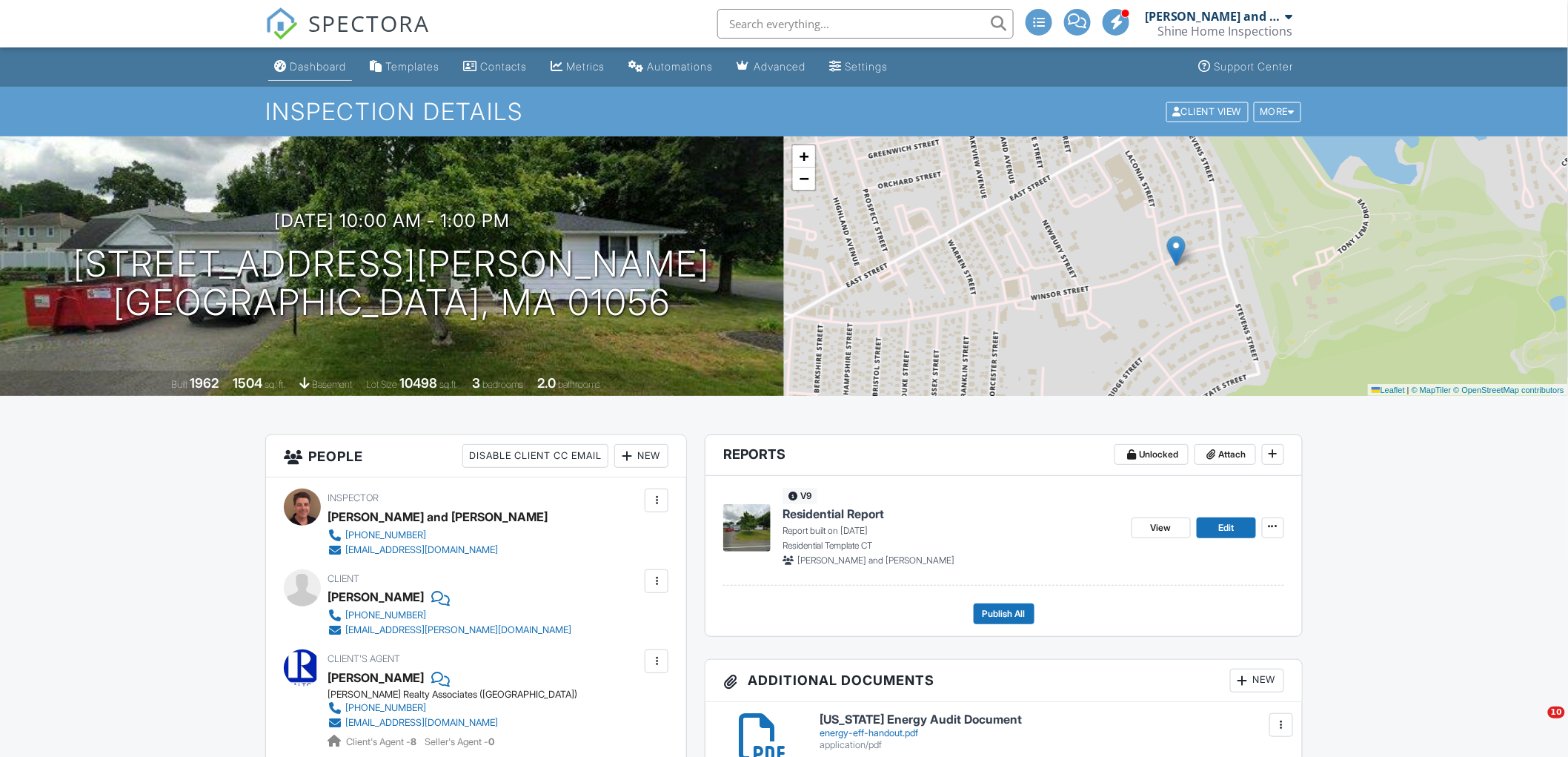
click at [319, 63] on div "Dashboard" at bounding box center [318, 66] width 57 height 13
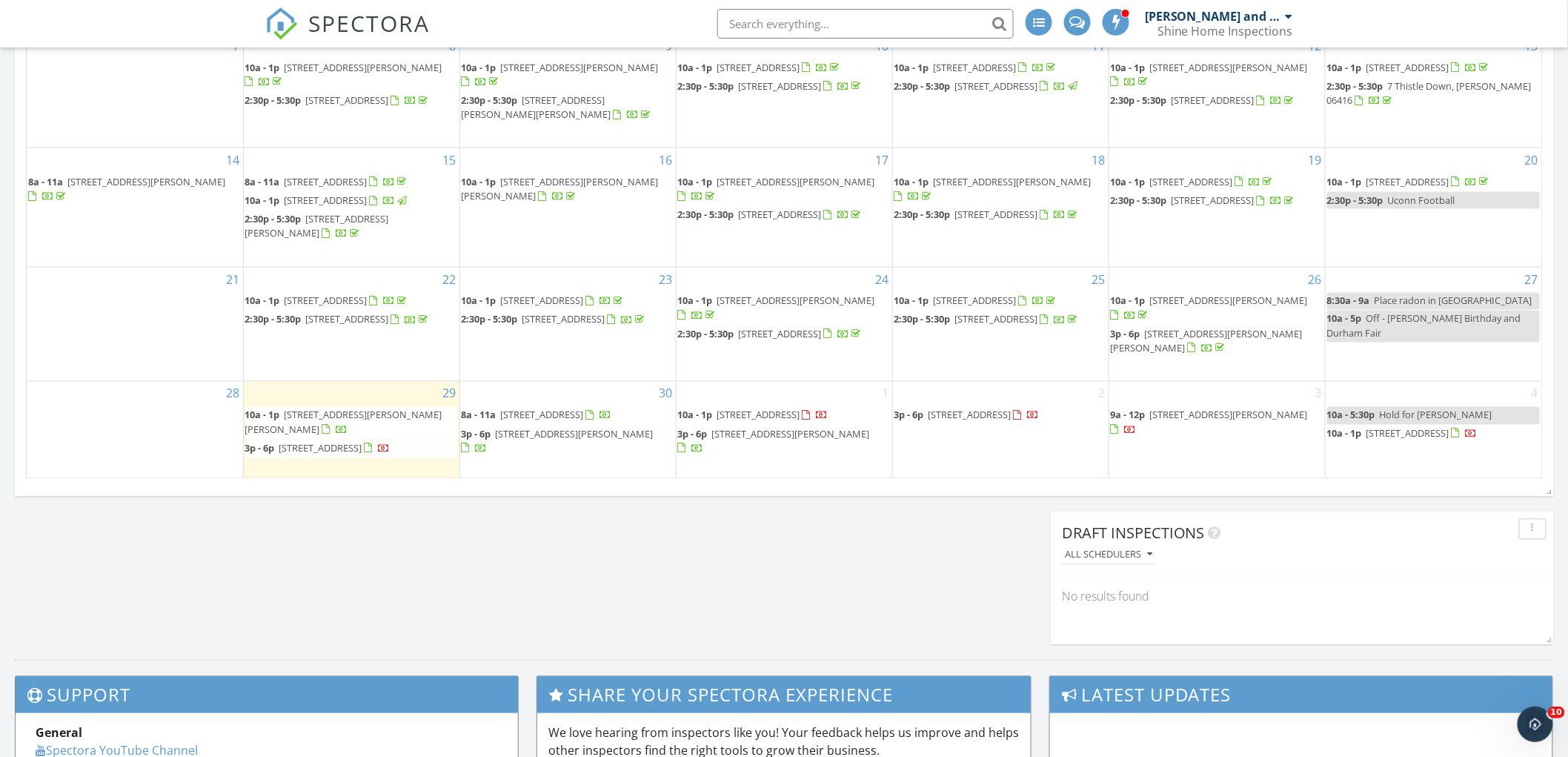
scroll to position [906, 0]
